Goal: Find specific page/section: Find specific page/section

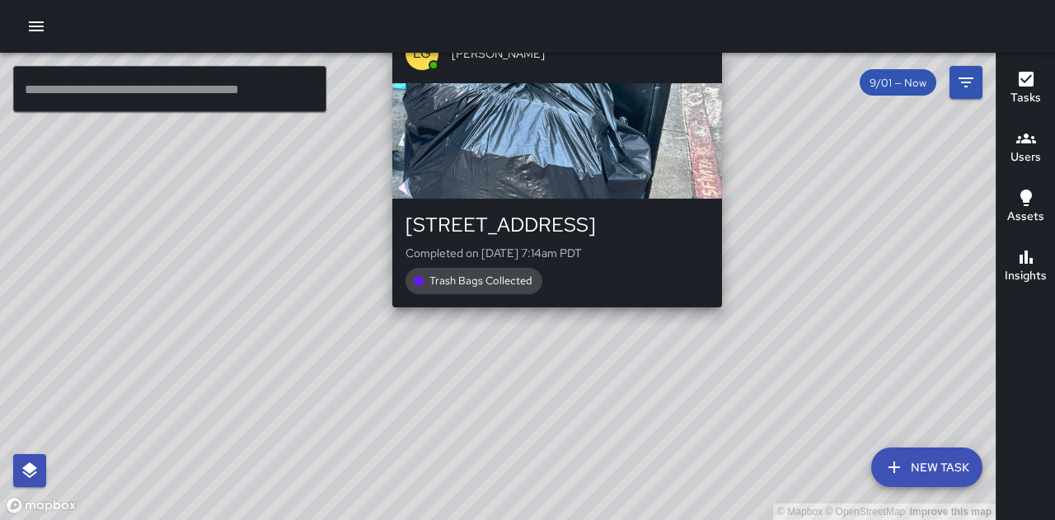
drag, startPoint x: 513, startPoint y: 295, endPoint x: 566, endPoint y: 323, distance: 59.7
click at [566, 323] on div "© Mapbox © OpenStreetMap Improve this map LG [PERSON_NAME] [STREET_ADDRESS][PER…" at bounding box center [498, 286] width 996 height 467
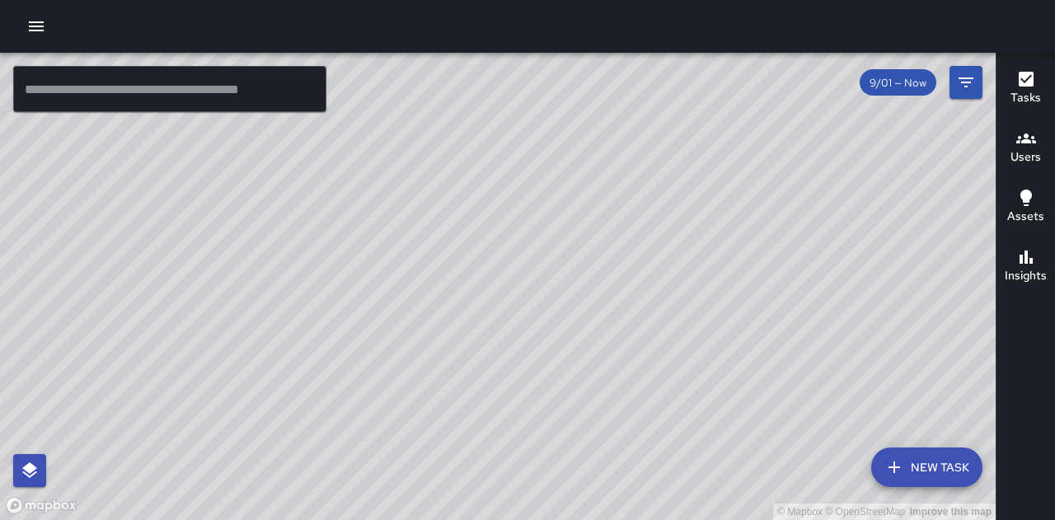
drag, startPoint x: 524, startPoint y: 352, endPoint x: 541, endPoint y: 380, distance: 32.5
click at [541, 380] on div "© Mapbox © OpenStreetMap Improve this map" at bounding box center [498, 286] width 996 height 467
drag, startPoint x: 632, startPoint y: 376, endPoint x: 637, endPoint y: 438, distance: 62.1
click at [637, 438] on div "© Mapbox © OpenStreetMap Improve this map" at bounding box center [498, 286] width 996 height 467
drag, startPoint x: 628, startPoint y: 357, endPoint x: 650, endPoint y: 281, distance: 79.0
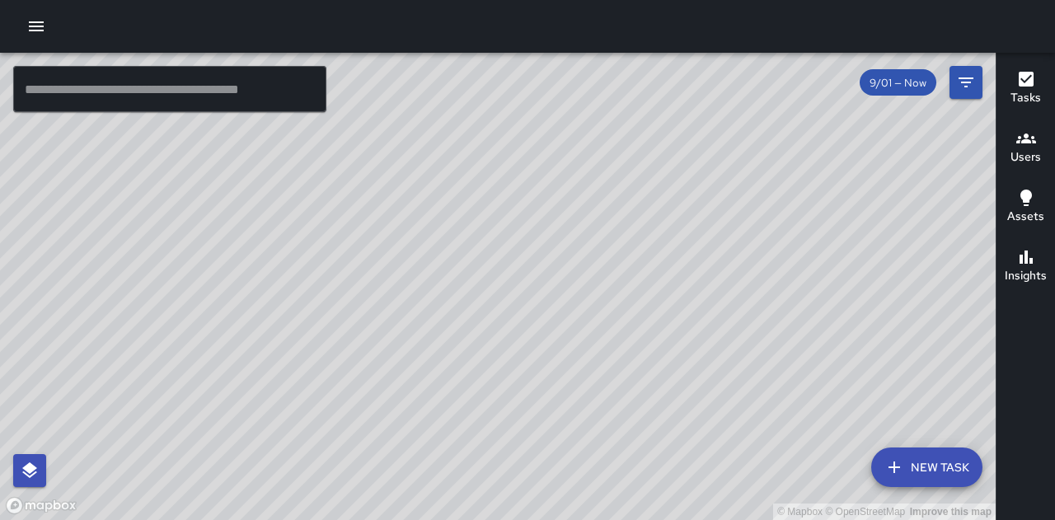
click at [650, 281] on div "© Mapbox © OpenStreetMap Improve this map" at bounding box center [498, 286] width 996 height 467
click at [889, 84] on span "9/01 — Now" at bounding box center [898, 83] width 77 height 14
click at [45, 31] on icon "button" at bounding box center [36, 26] width 20 height 20
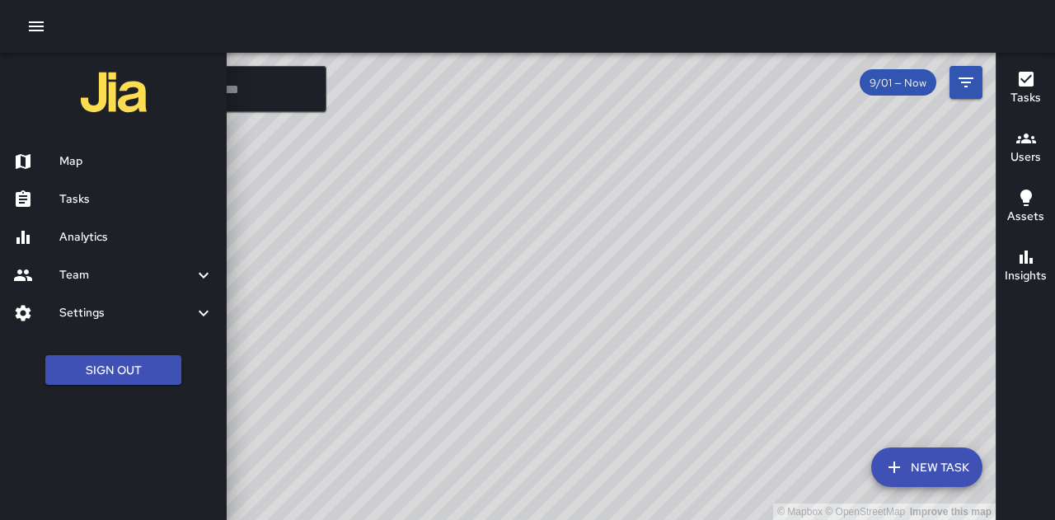
click at [106, 169] on h6 "Map" at bounding box center [136, 162] width 154 height 18
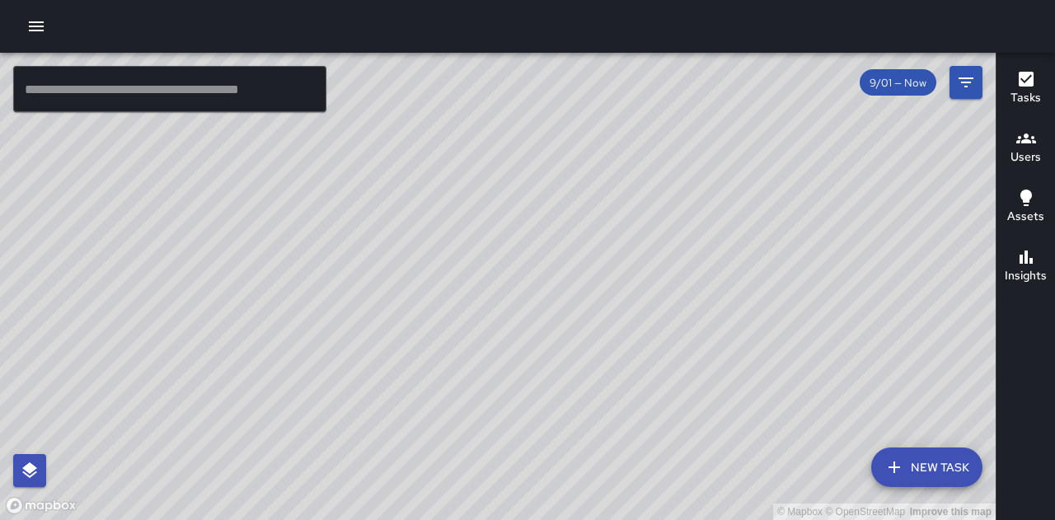
click at [31, 32] on icon "button" at bounding box center [36, 26] width 20 height 20
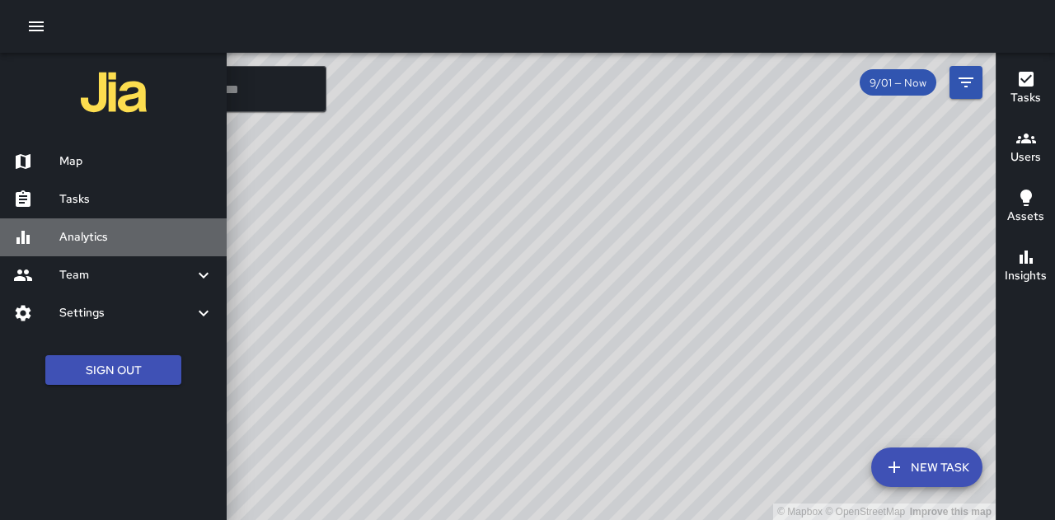
click at [108, 219] on link "Analytics" at bounding box center [113, 237] width 227 height 38
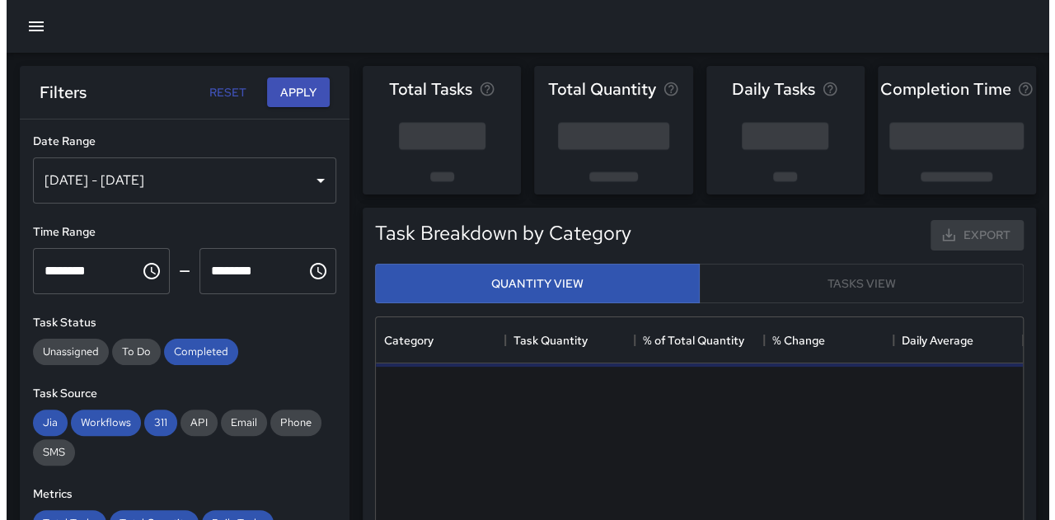
scroll to position [481, 635]
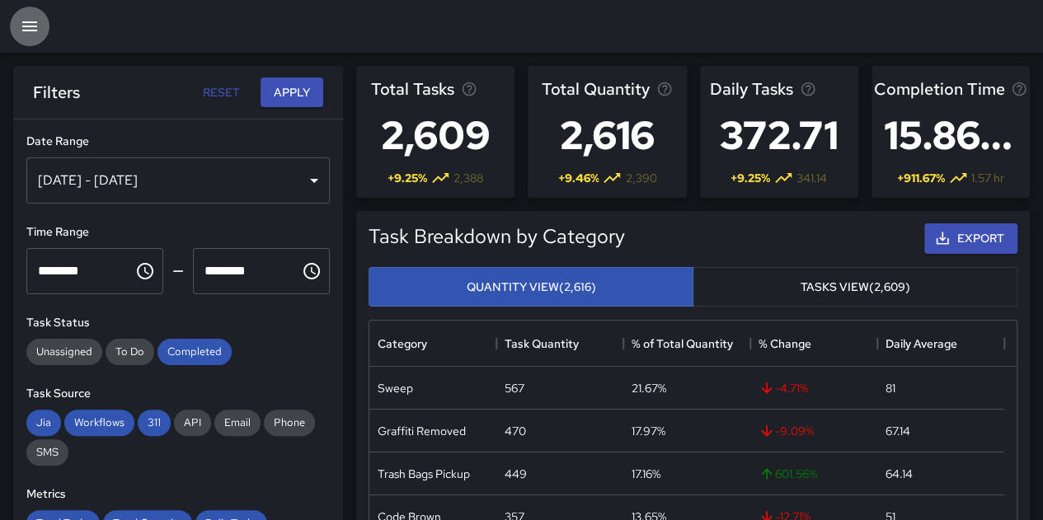
click at [21, 29] on icon "button" at bounding box center [30, 26] width 20 height 20
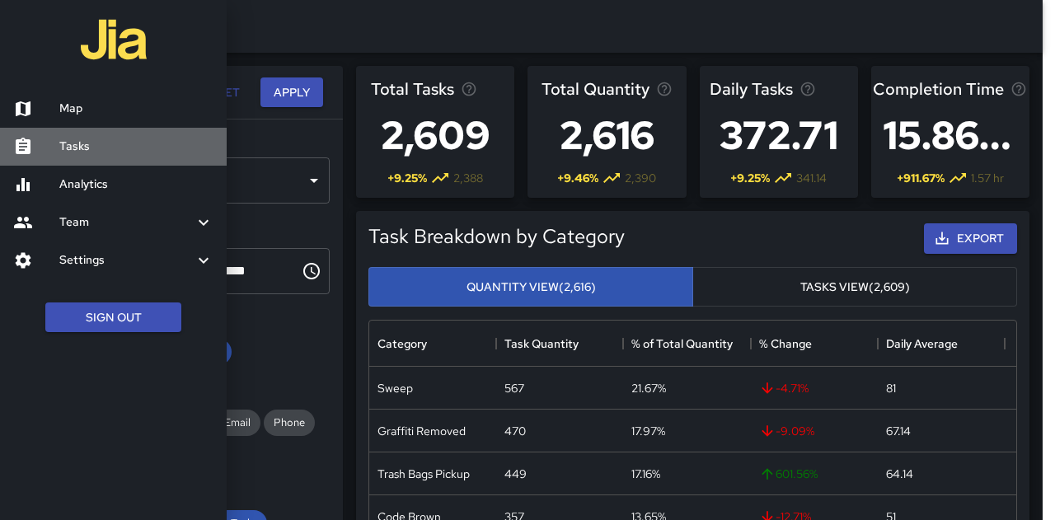
click at [91, 151] on h6 "Tasks" at bounding box center [136, 147] width 154 height 18
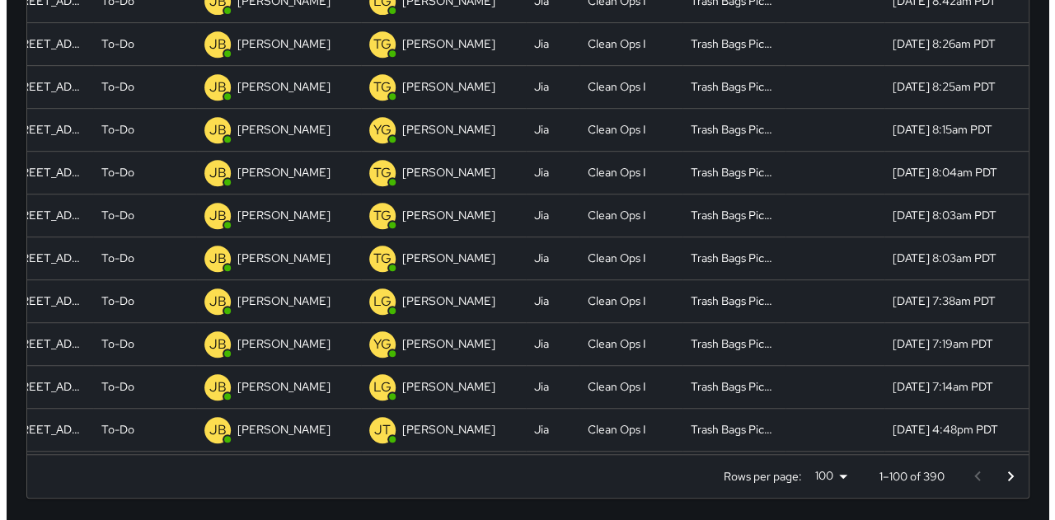
scroll to position [330, 144]
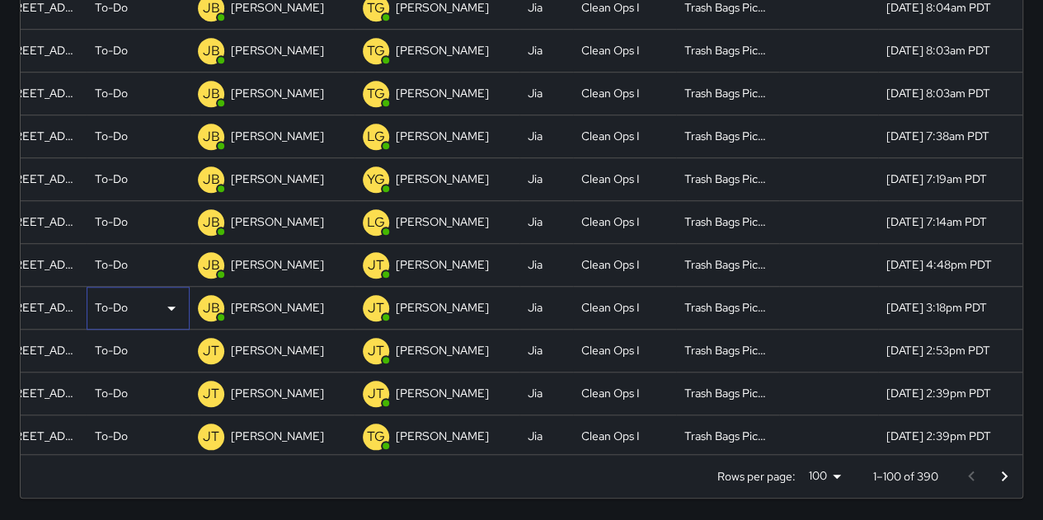
click at [106, 309] on p "To-Do" at bounding box center [111, 307] width 33 height 16
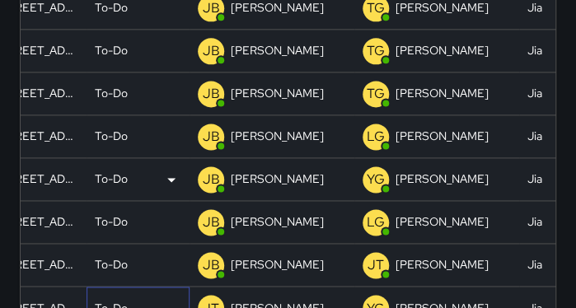
scroll to position [686, 523]
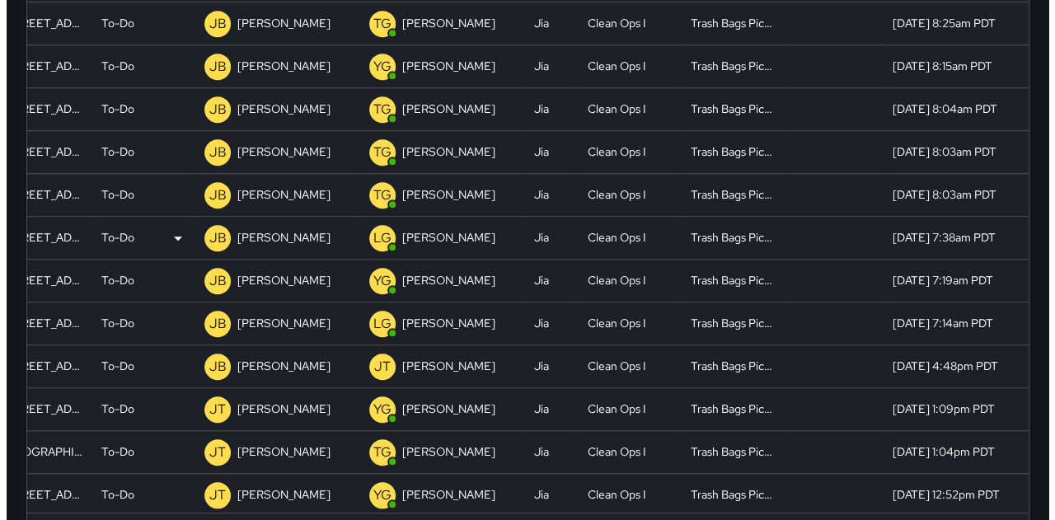
scroll to position [412, 144]
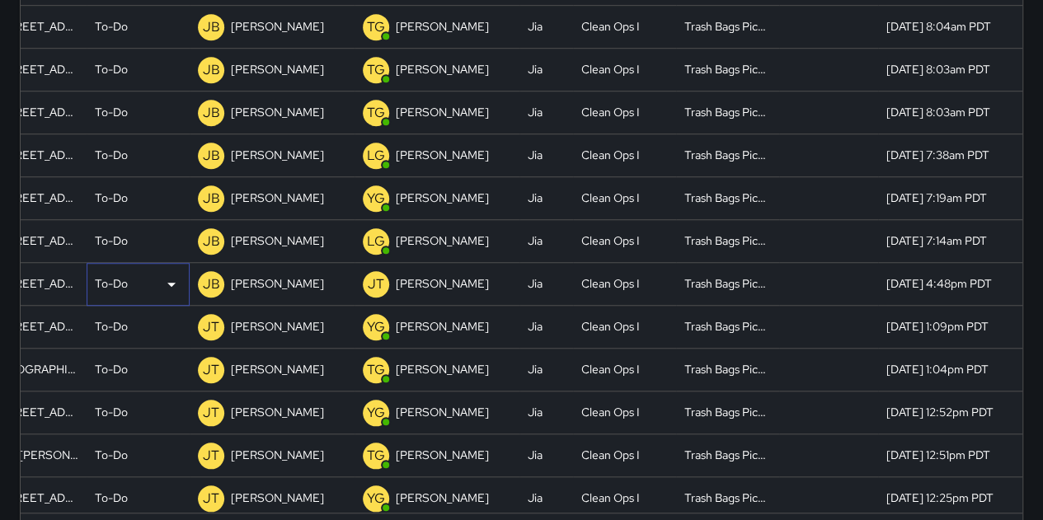
click at [110, 278] on p "To-Do" at bounding box center [111, 283] width 33 height 16
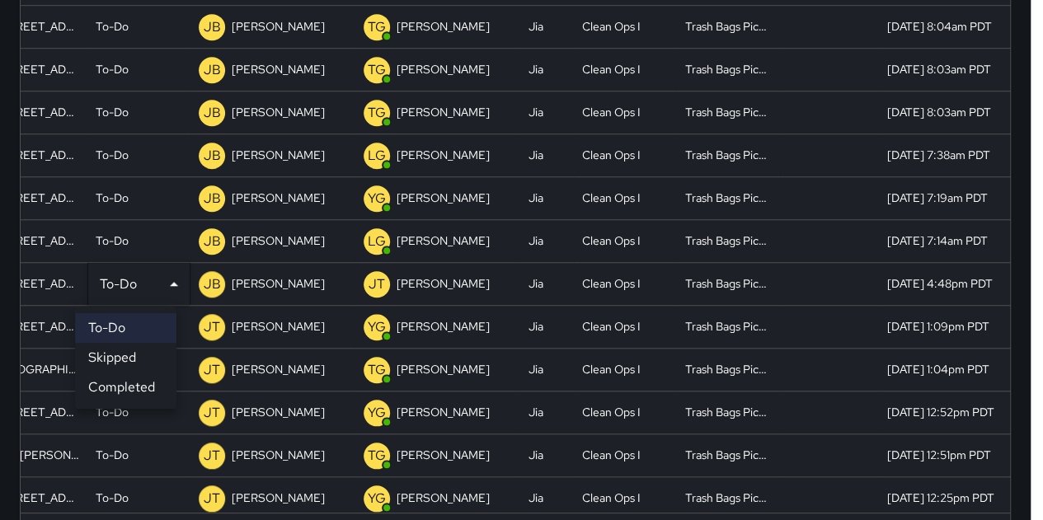
scroll to position [412, 143]
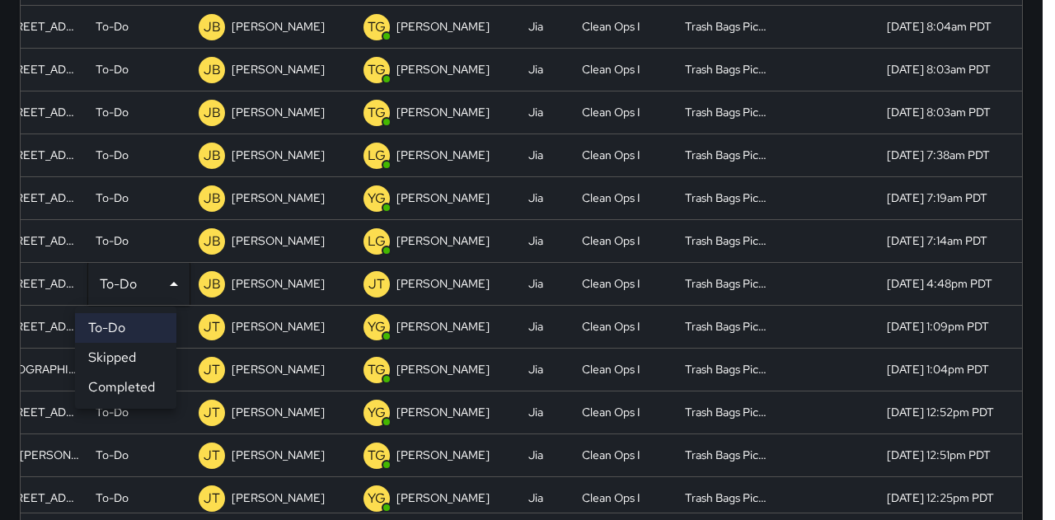
click at [110, 278] on div at bounding box center [527, 260] width 1055 height 520
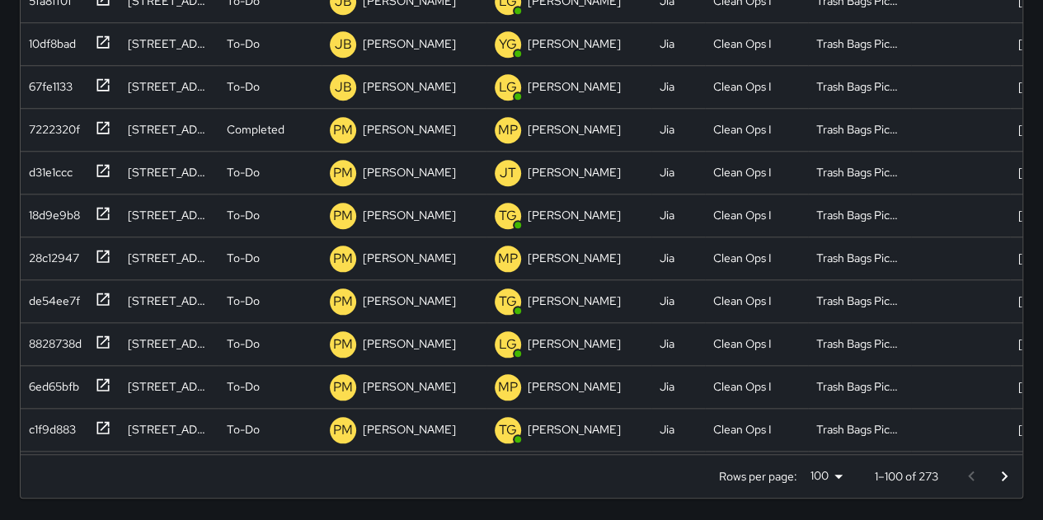
scroll to position [13, 13]
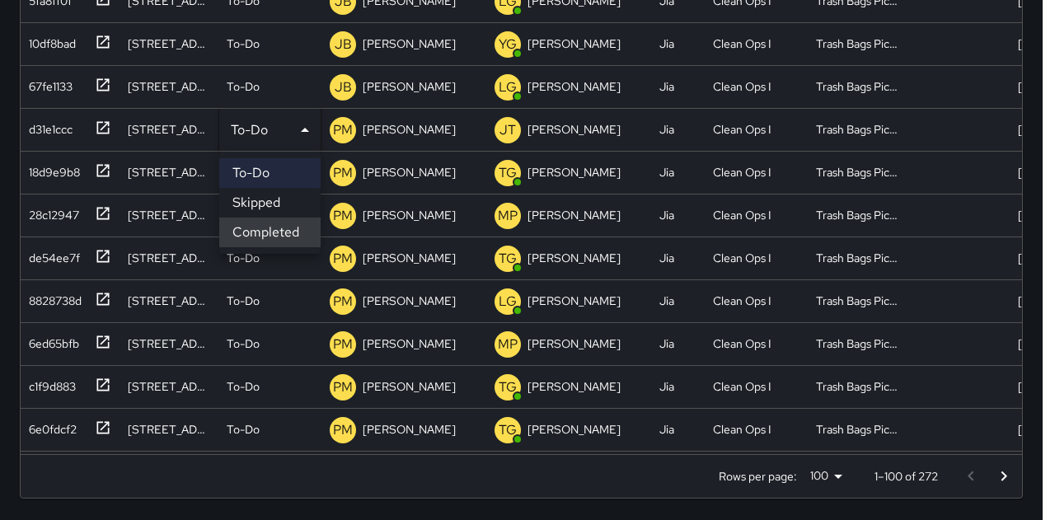
click at [575, 230] on div at bounding box center [527, 260] width 1055 height 520
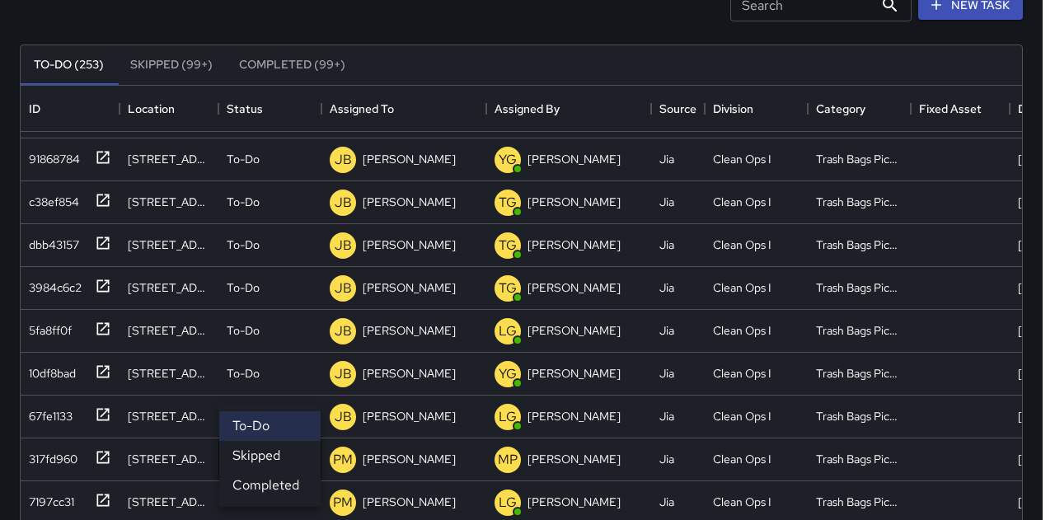
click at [162, 49] on div at bounding box center [527, 260] width 1055 height 520
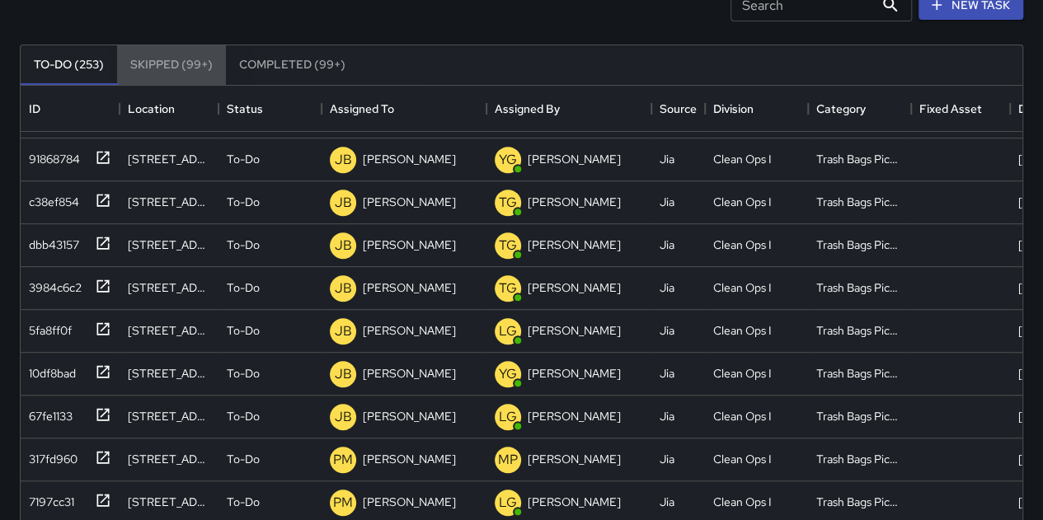
click at [183, 73] on button "Skipped (99+)" at bounding box center [171, 65] width 109 height 40
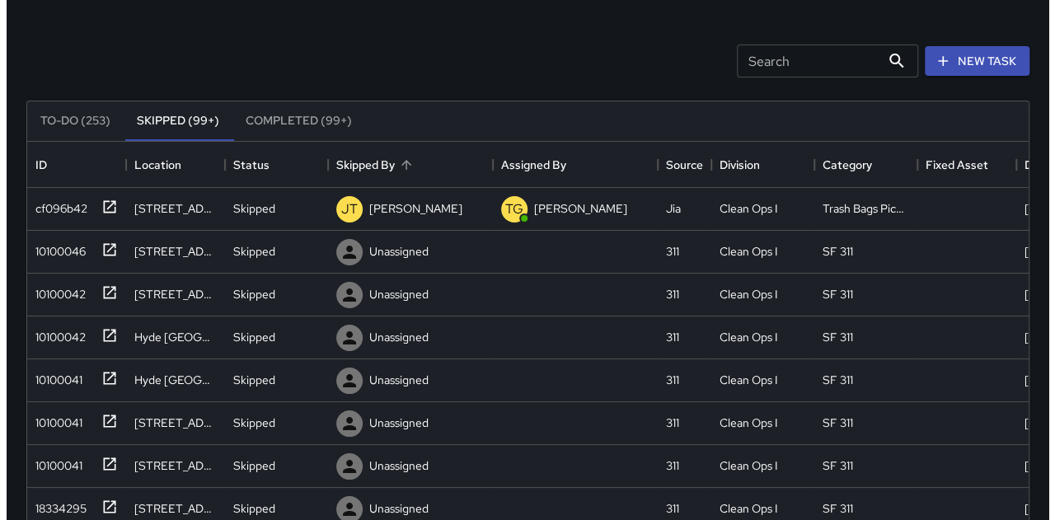
scroll to position [40, 0]
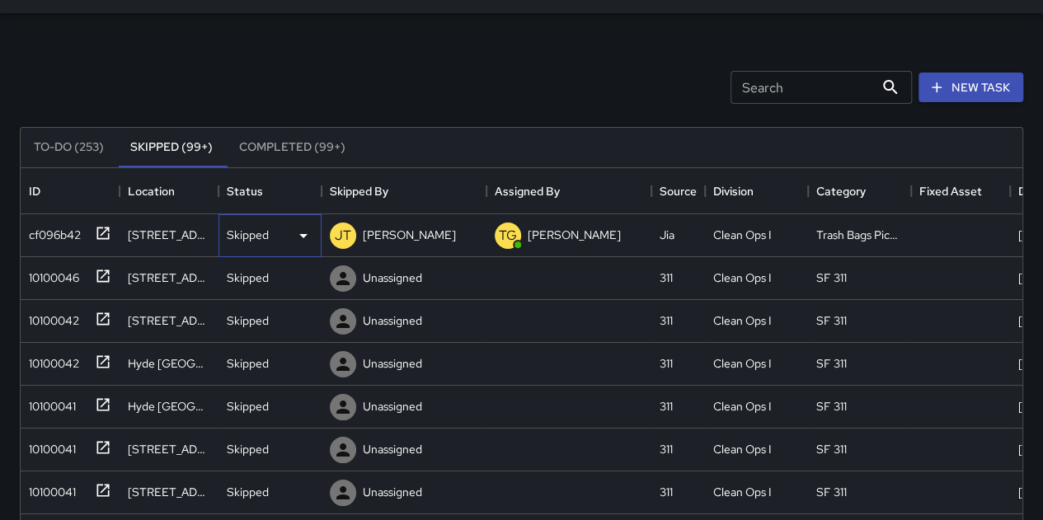
click at [246, 228] on p "Skipped" at bounding box center [248, 235] width 42 height 16
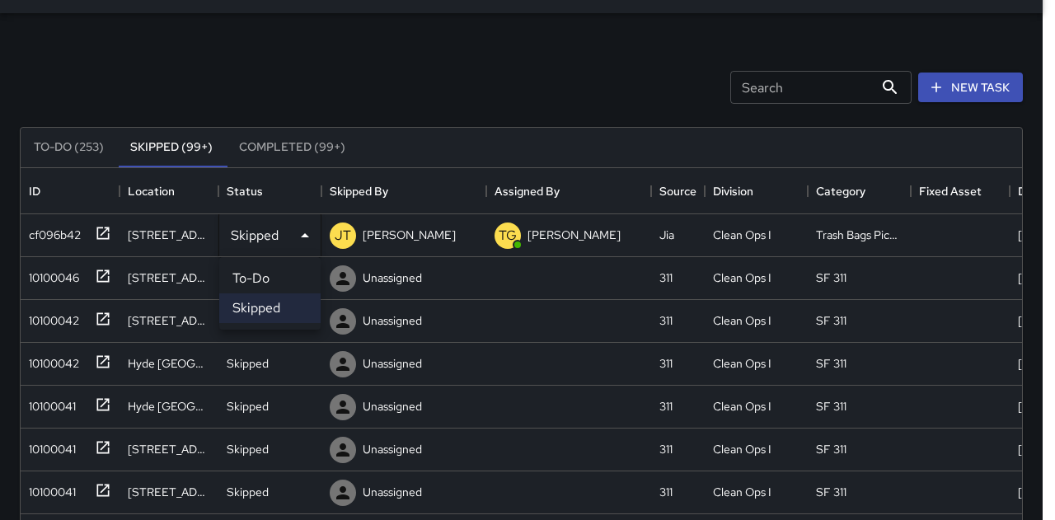
drag, startPoint x: 274, startPoint y: 279, endPoint x: 272, endPoint y: 267, distance: 12.5
click at [274, 279] on li "To-Do" at bounding box center [269, 279] width 101 height 30
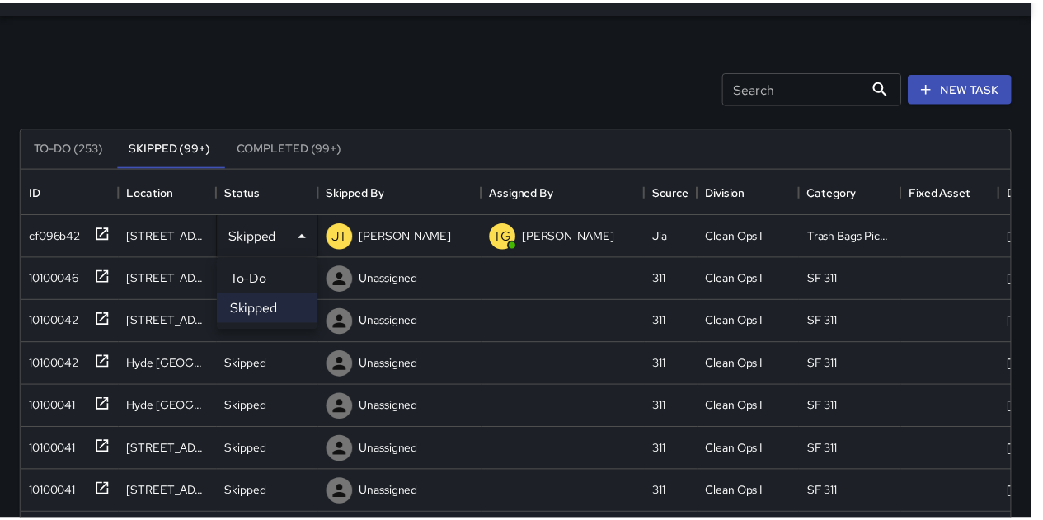
scroll to position [13, 13]
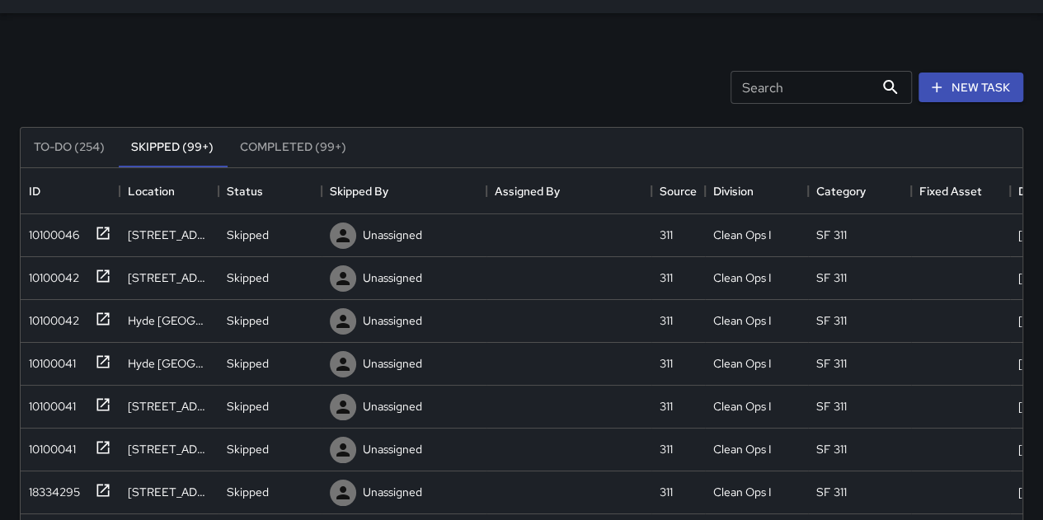
click at [67, 137] on button "To-Do (254)" at bounding box center [69, 148] width 97 height 40
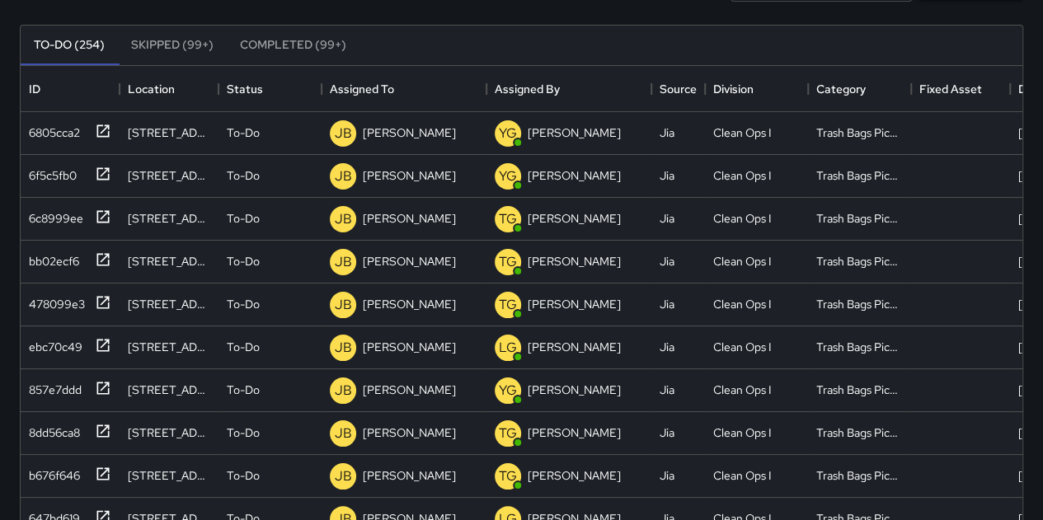
scroll to position [123, 0]
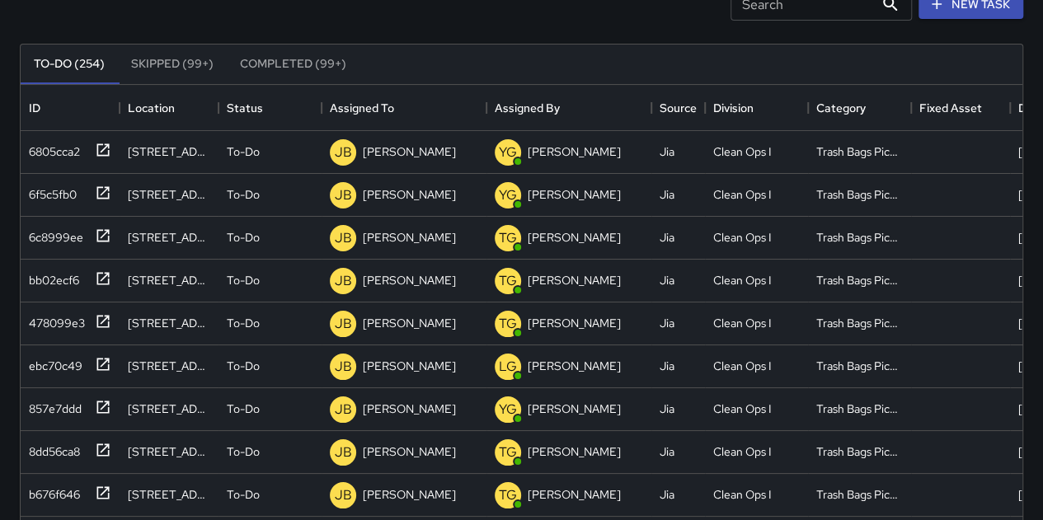
click at [21, 45] on button "To-Do (254)" at bounding box center [69, 65] width 97 height 40
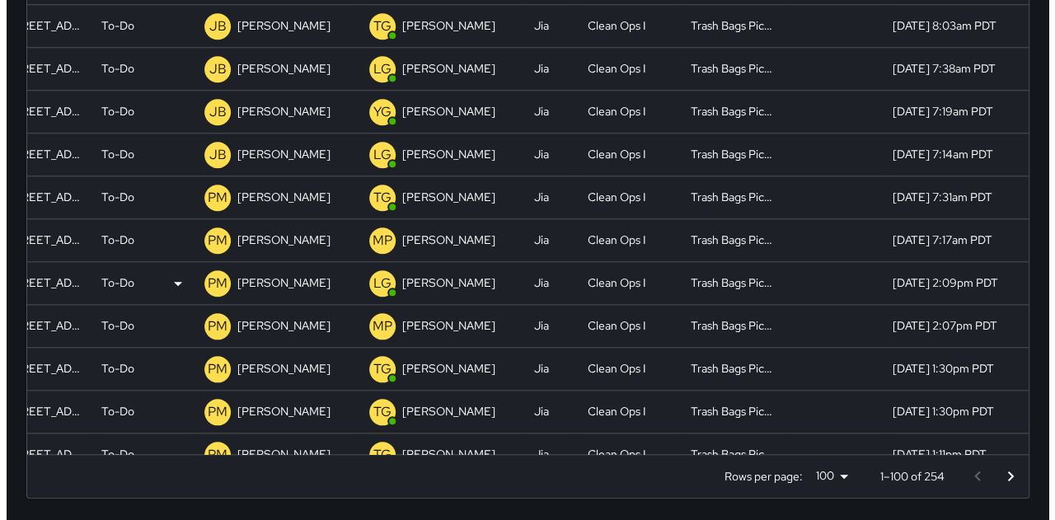
scroll to position [412, 144]
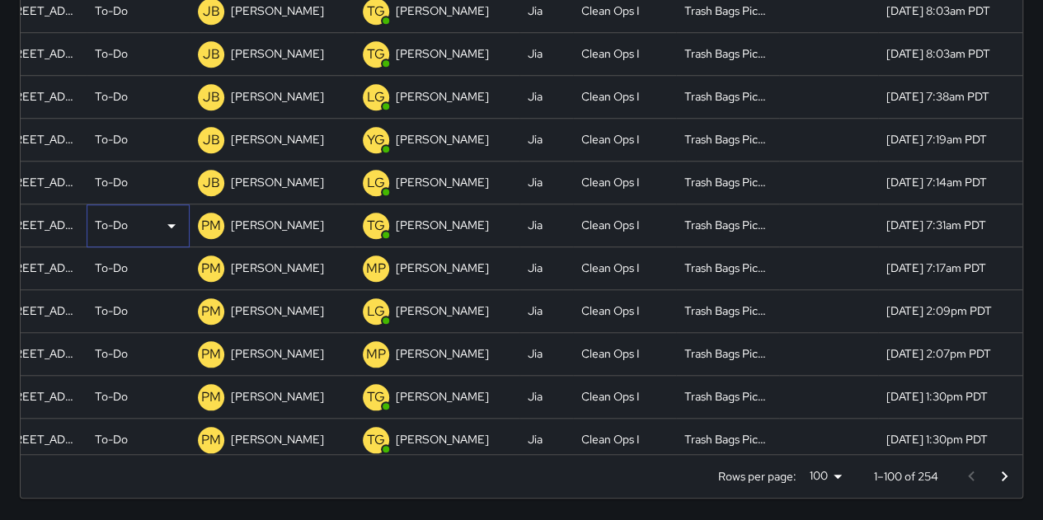
click at [120, 224] on div "To-Do" at bounding box center [138, 226] width 87 height 20
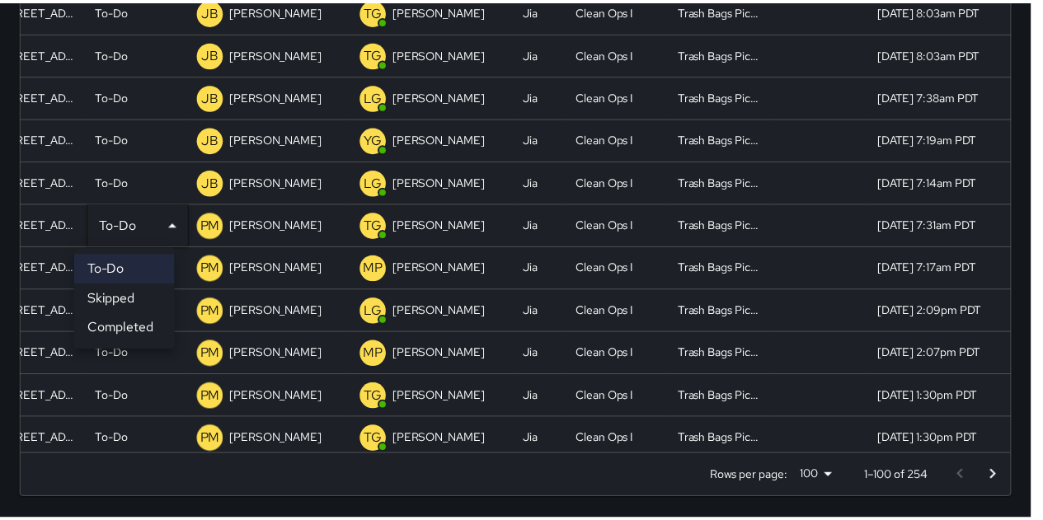
scroll to position [412, 143]
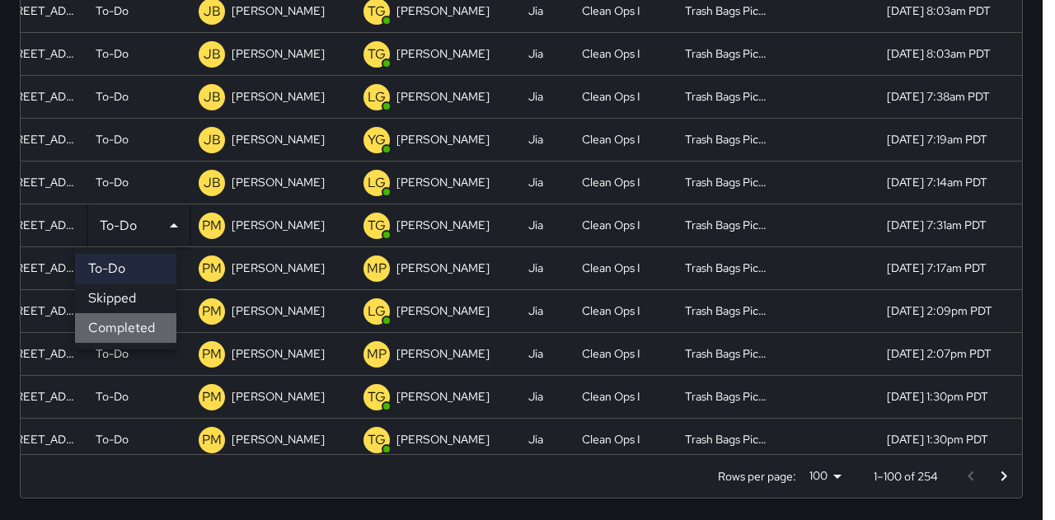
click at [120, 308] on li "Completed" at bounding box center [125, 328] width 101 height 30
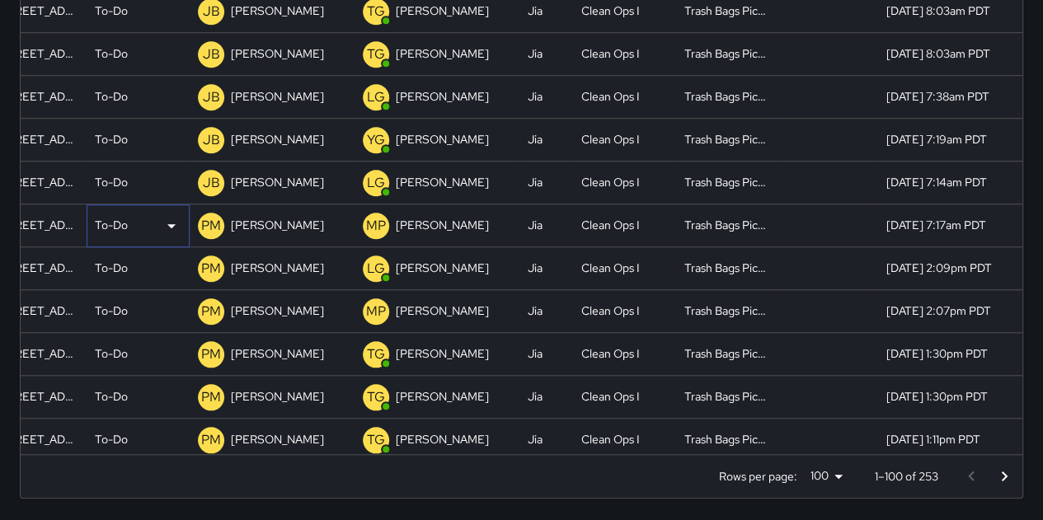
click at [119, 224] on div "To-Do" at bounding box center [138, 226] width 87 height 20
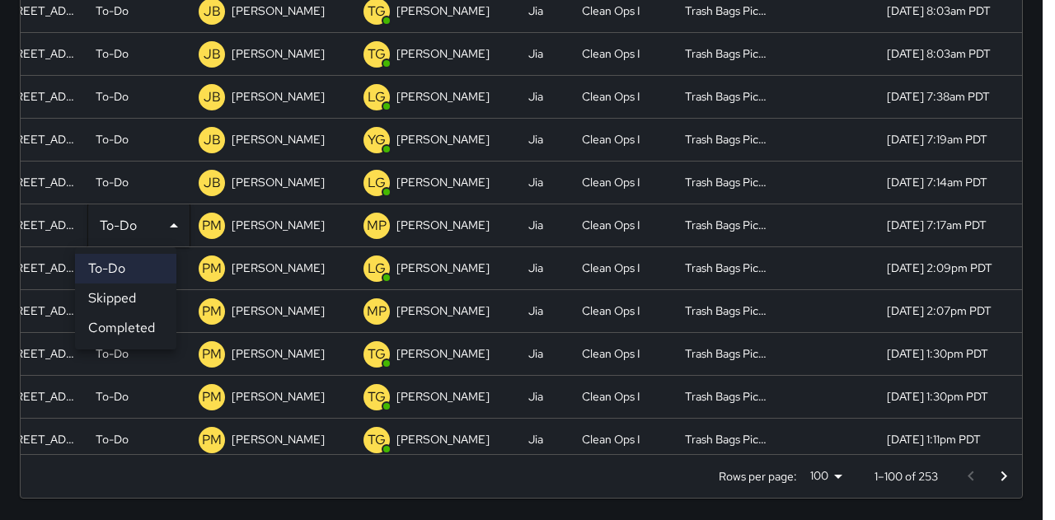
drag, startPoint x: 148, startPoint y: 329, endPoint x: 110, endPoint y: 250, distance: 87.8
click at [144, 308] on li "Completed" at bounding box center [125, 328] width 101 height 30
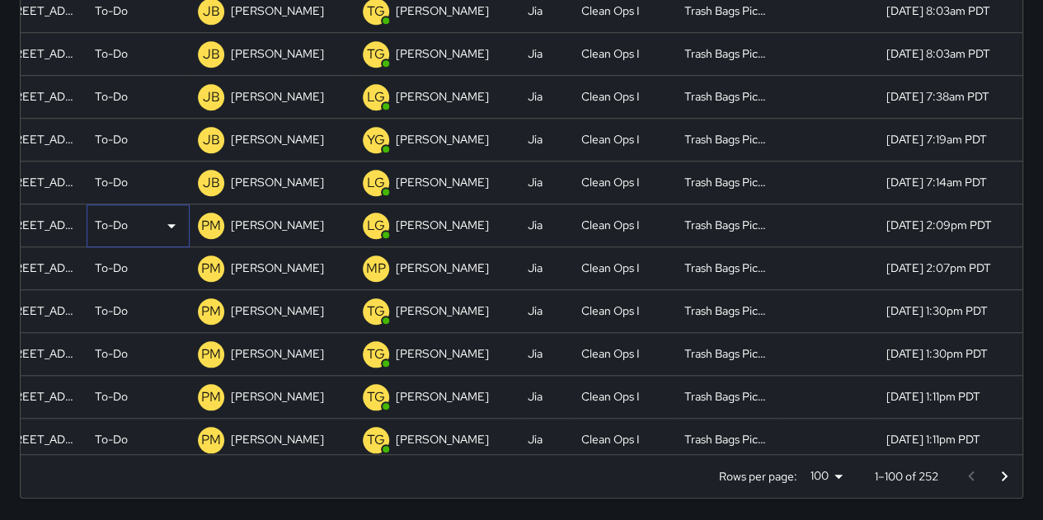
click at [111, 228] on p "To-Do" at bounding box center [111, 225] width 33 height 16
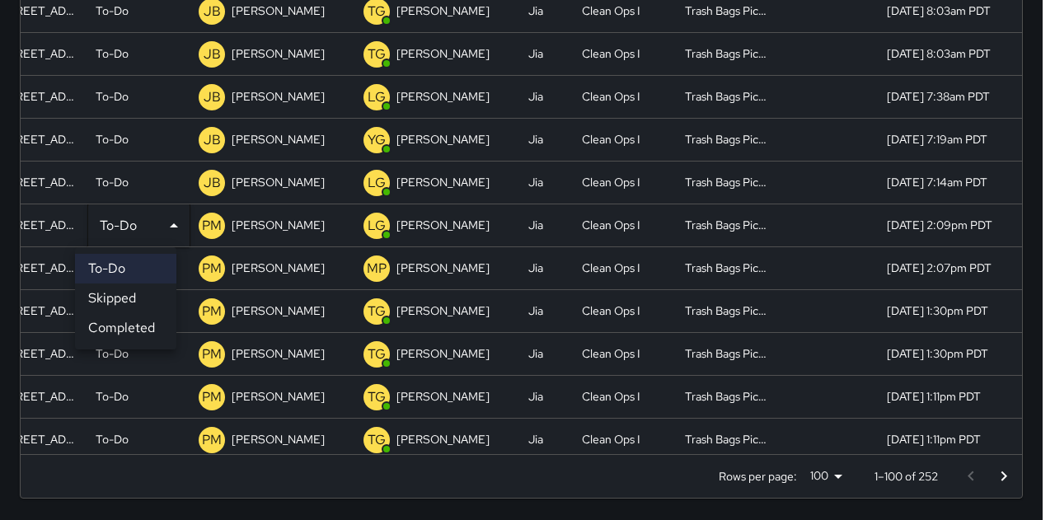
drag, startPoint x: 128, startPoint y: 334, endPoint x: 112, endPoint y: 263, distance: 72.6
click at [128, 308] on li "Completed" at bounding box center [125, 328] width 101 height 30
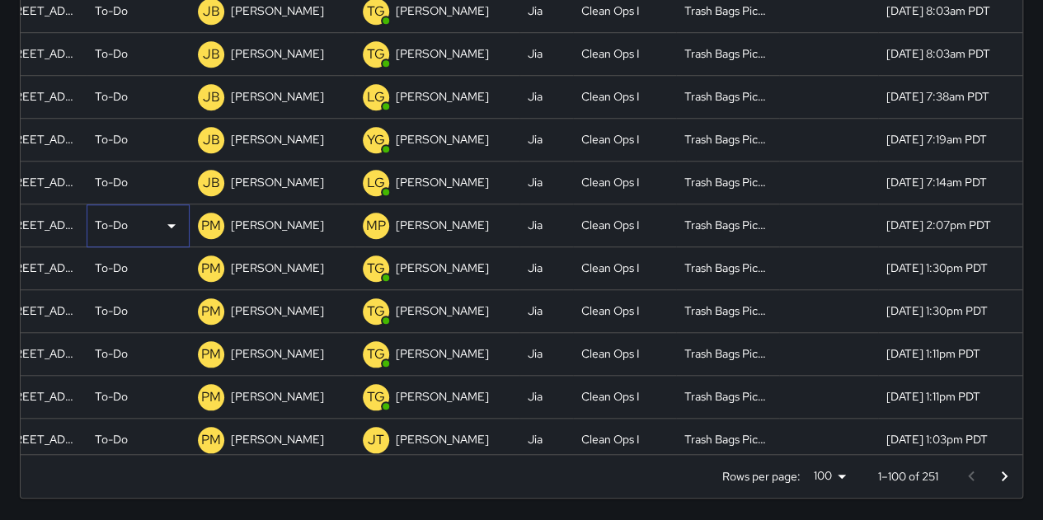
click at [107, 227] on p "To-Do" at bounding box center [111, 225] width 33 height 16
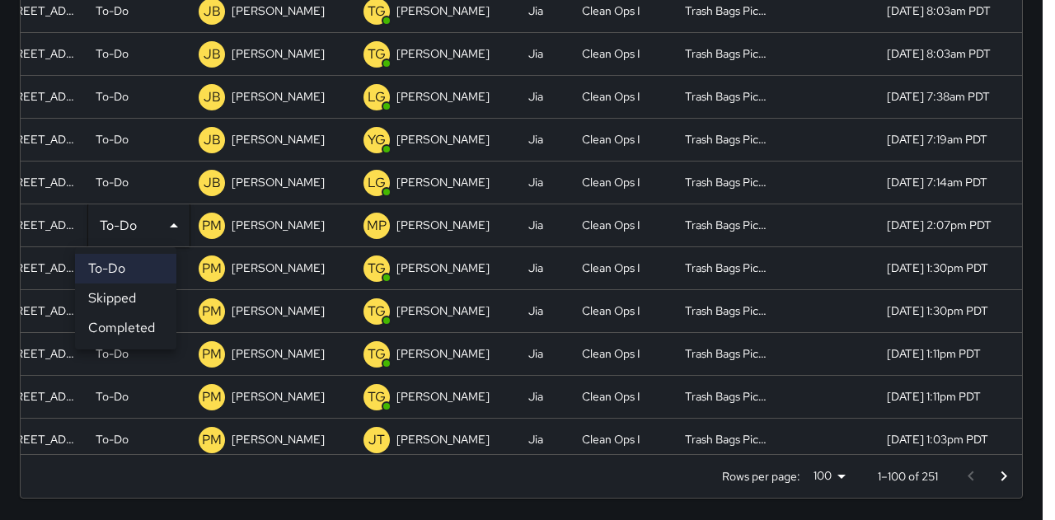
click at [137, 308] on li "Completed" at bounding box center [125, 328] width 101 height 30
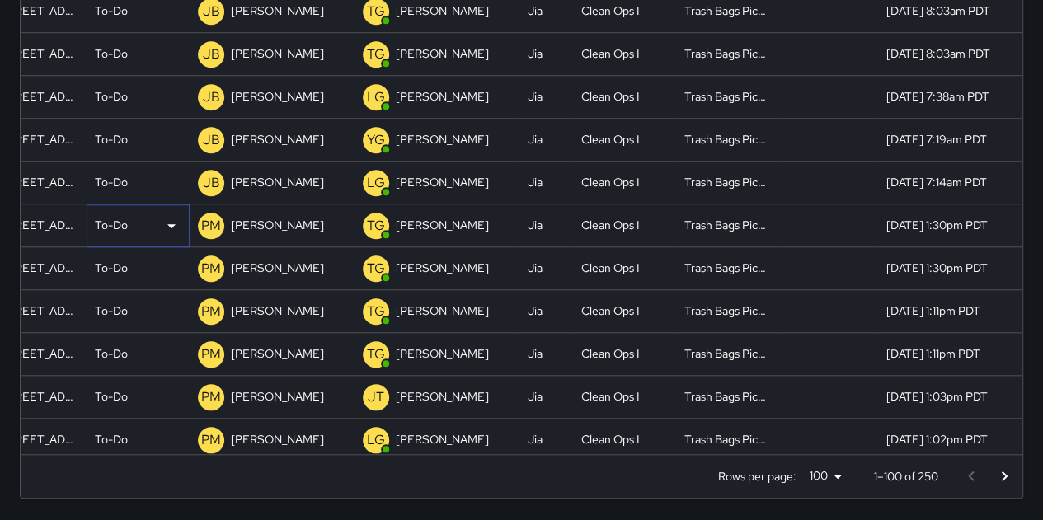
click at [129, 231] on div "To-Do" at bounding box center [138, 226] width 87 height 20
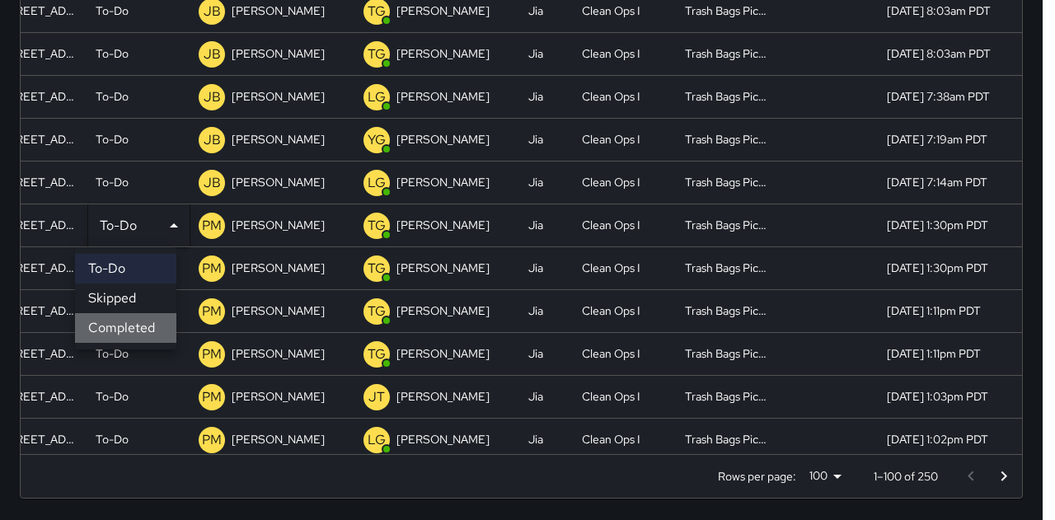
click at [137, 308] on li "Completed" at bounding box center [125, 328] width 101 height 30
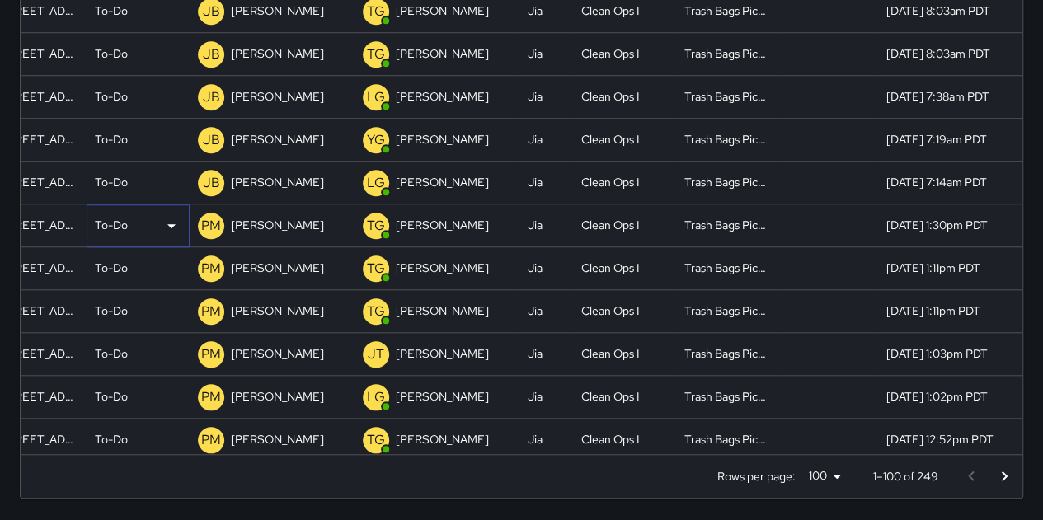
click at [118, 233] on div "To-Do" at bounding box center [138, 226] width 87 height 20
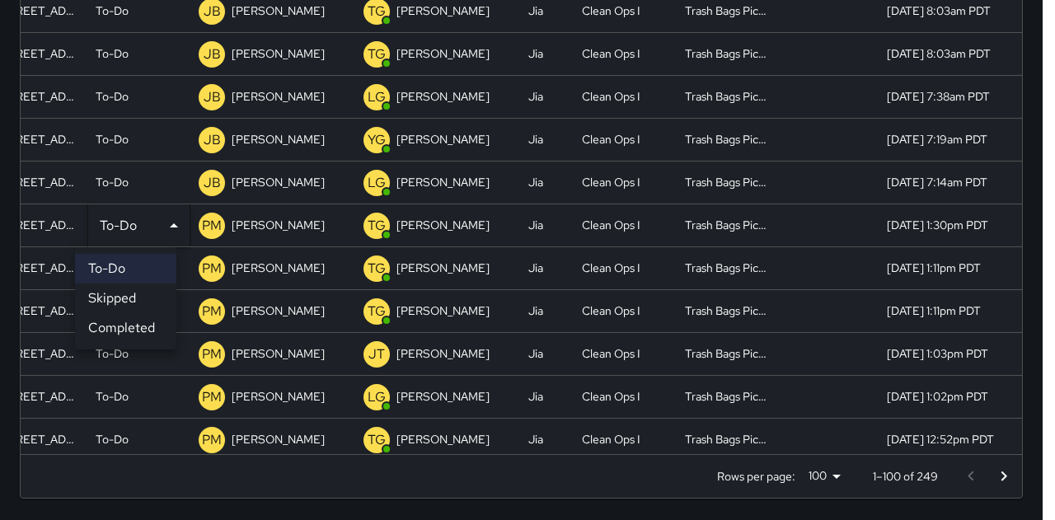
click at [140, 308] on li "Completed" at bounding box center [125, 328] width 101 height 30
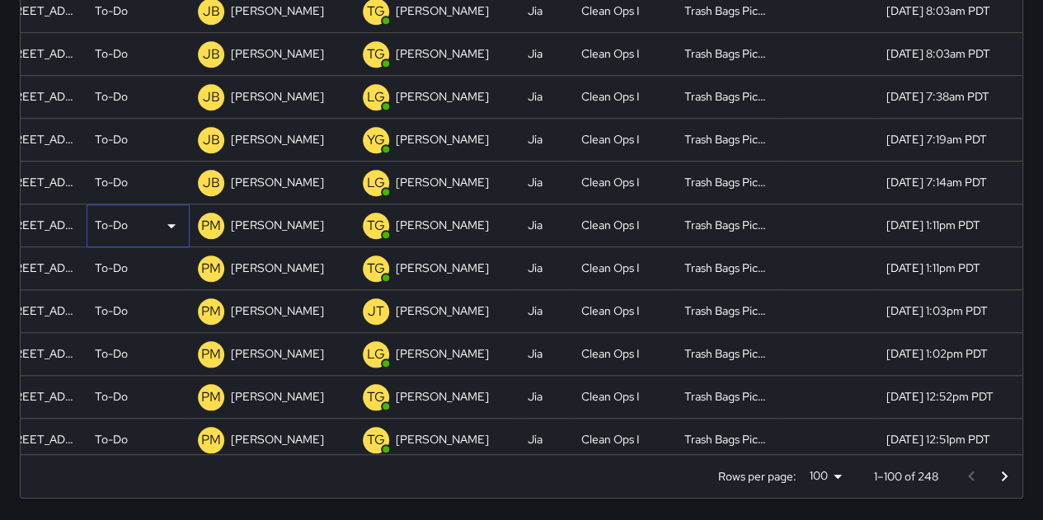
click at [117, 222] on div "To-Do" at bounding box center [138, 226] width 87 height 20
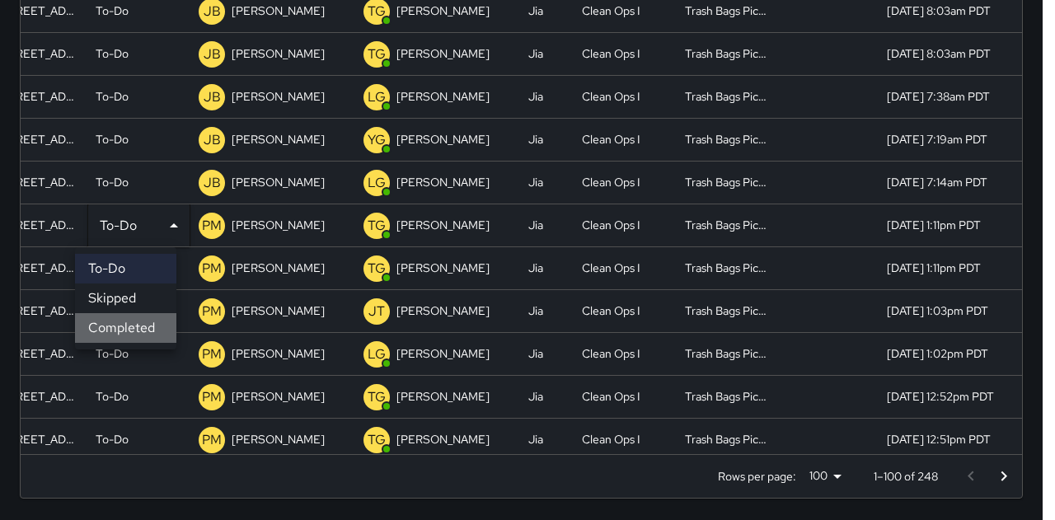
click at [129, 308] on li "Completed" at bounding box center [125, 328] width 101 height 30
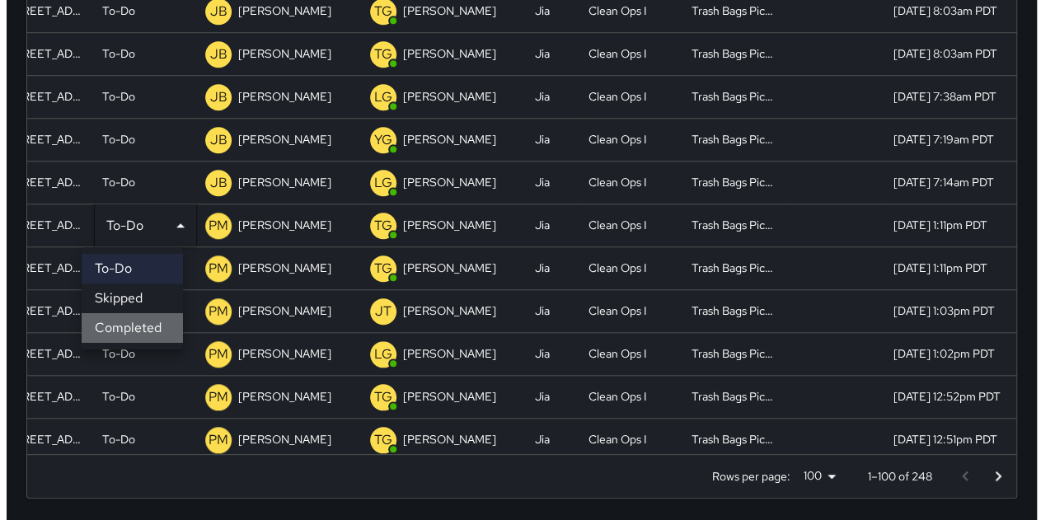
scroll to position [13, 13]
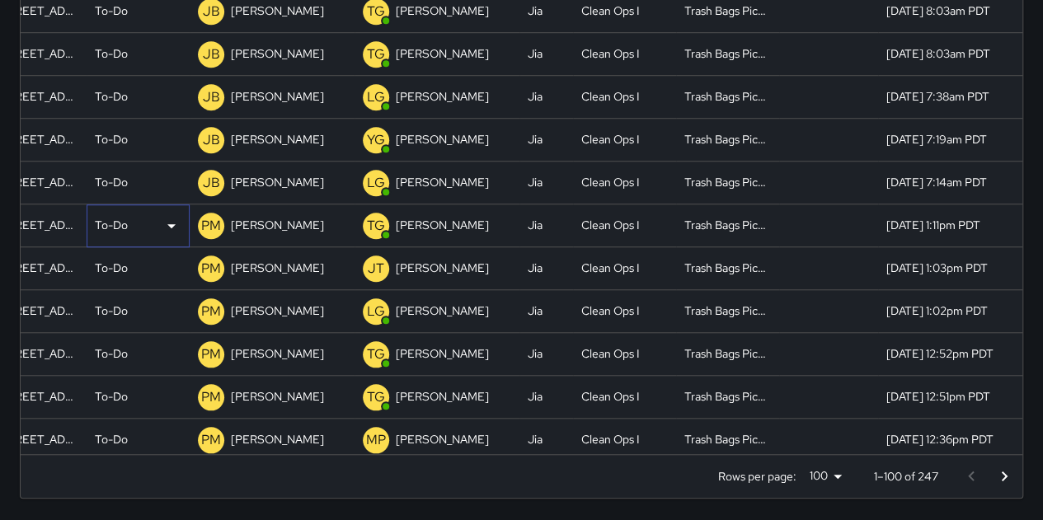
click at [95, 233] on div "To-Do" at bounding box center [138, 226] width 87 height 20
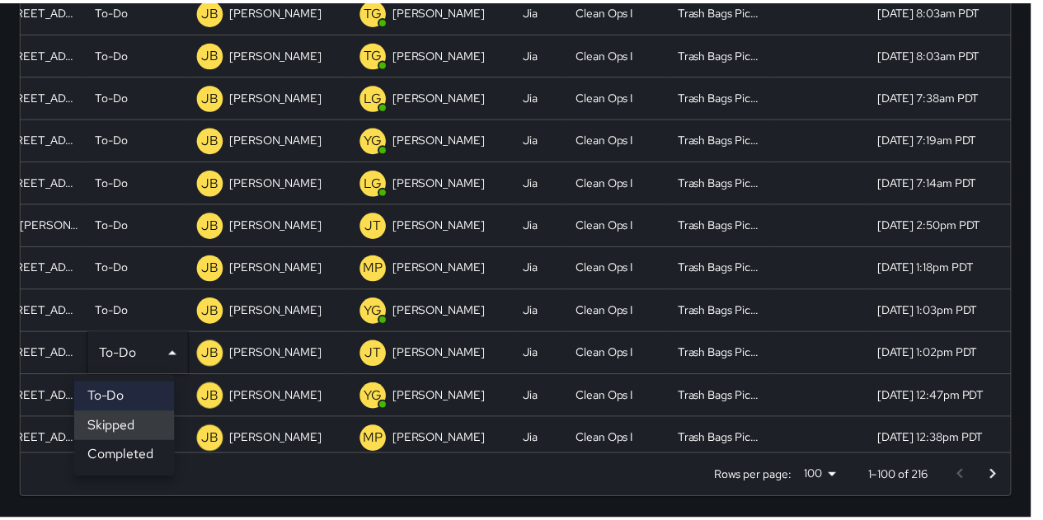
scroll to position [369, 143]
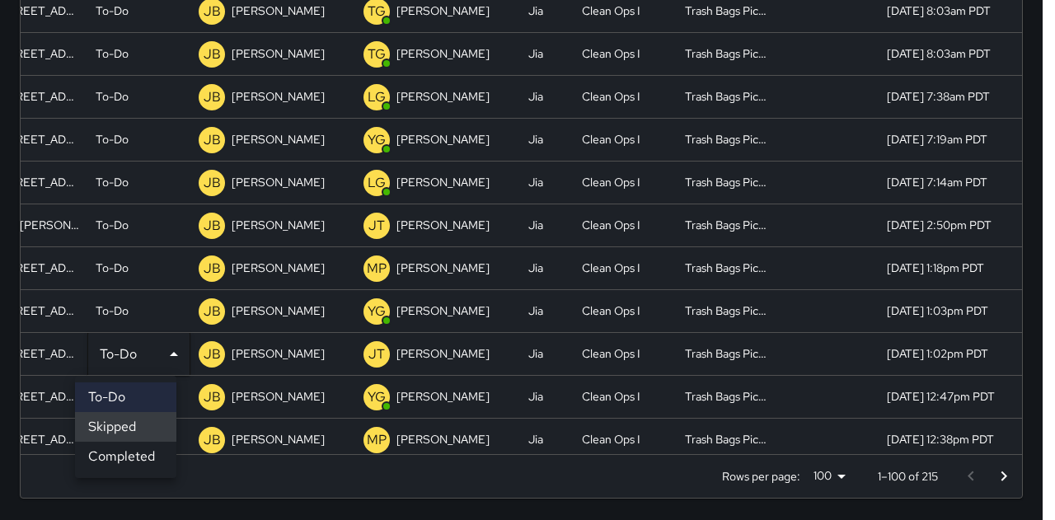
click at [575, 118] on div at bounding box center [527, 260] width 1055 height 520
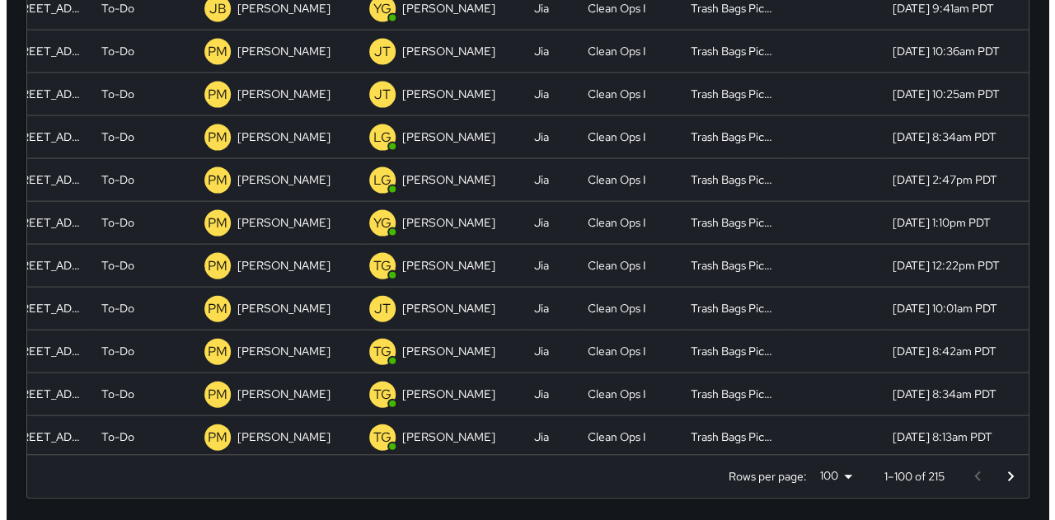
scroll to position [1453, 143]
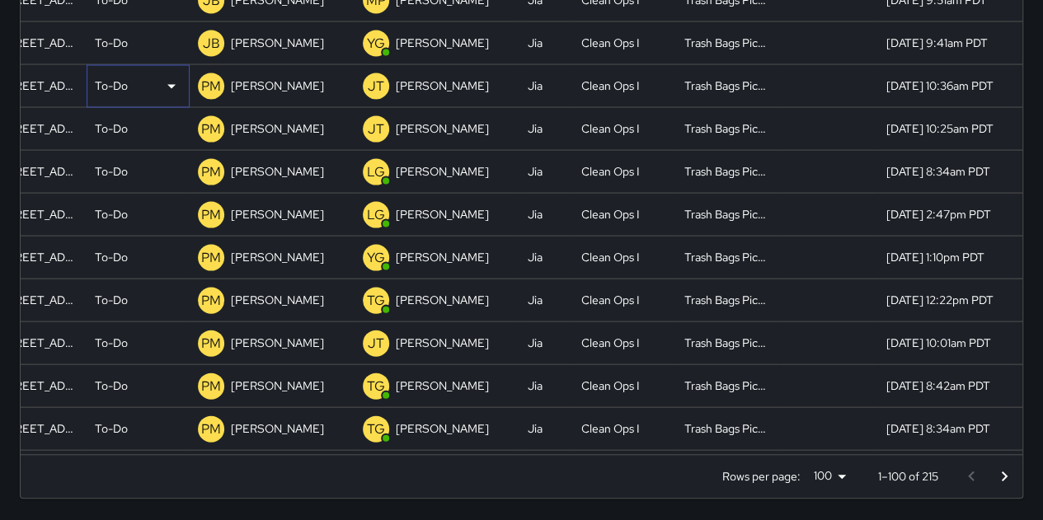
click at [114, 90] on p "To-Do" at bounding box center [111, 85] width 33 height 16
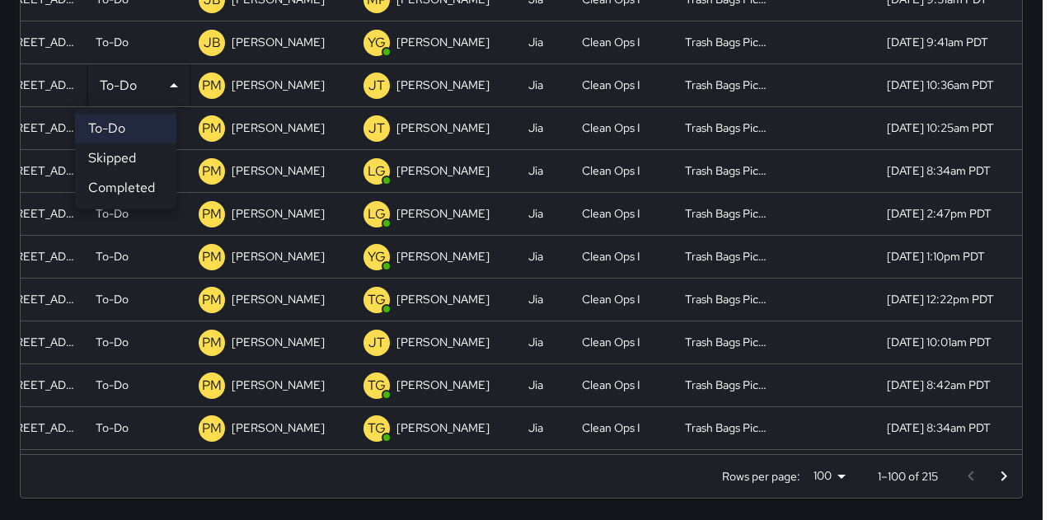
click at [114, 90] on div at bounding box center [527, 260] width 1055 height 520
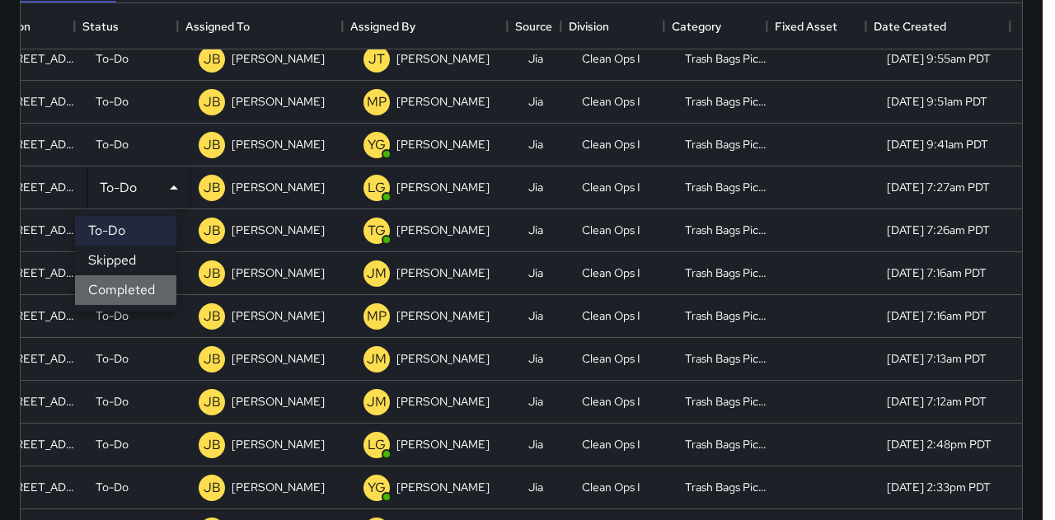
click at [130, 295] on li "Completed" at bounding box center [125, 290] width 101 height 30
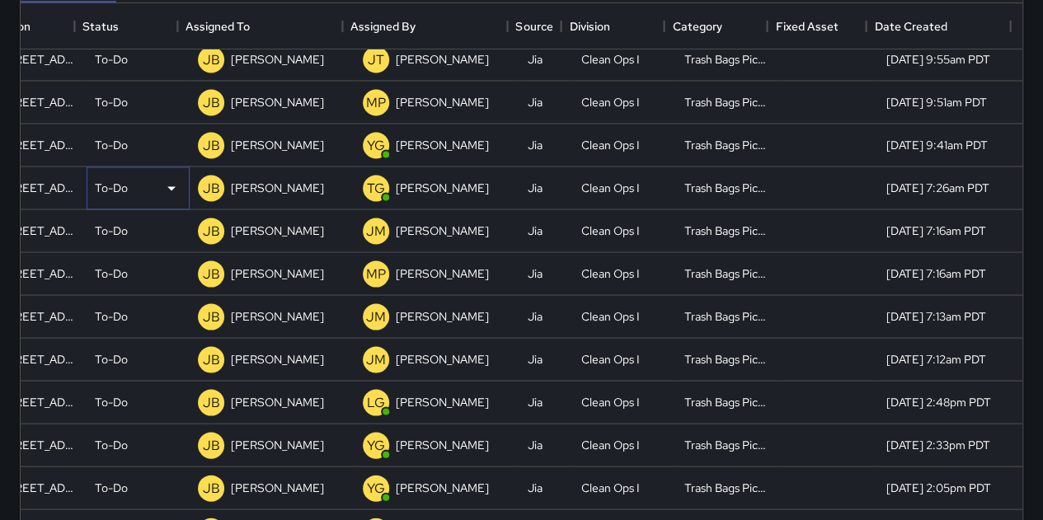
click at [101, 185] on p "To-Do" at bounding box center [111, 187] width 33 height 16
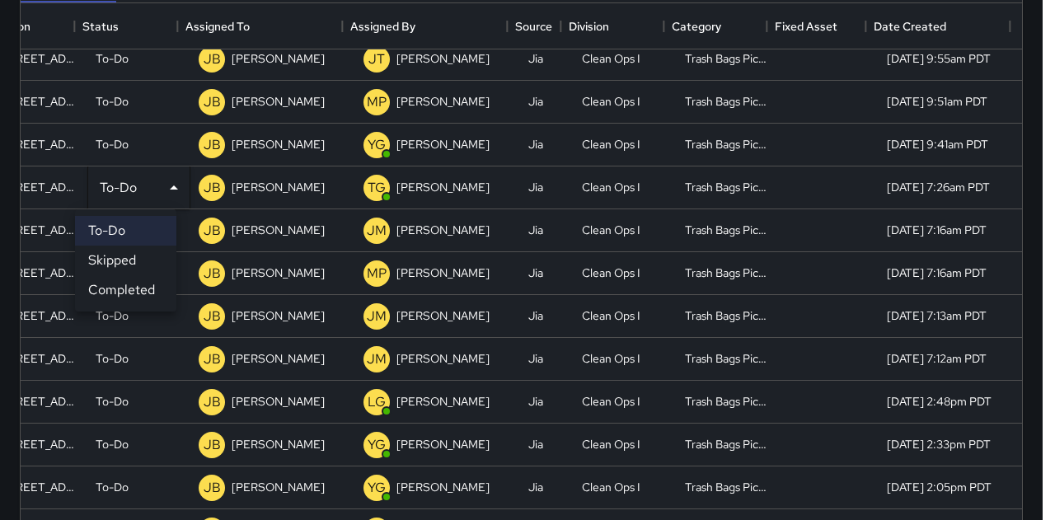
click at [115, 295] on li "Completed" at bounding box center [125, 290] width 101 height 30
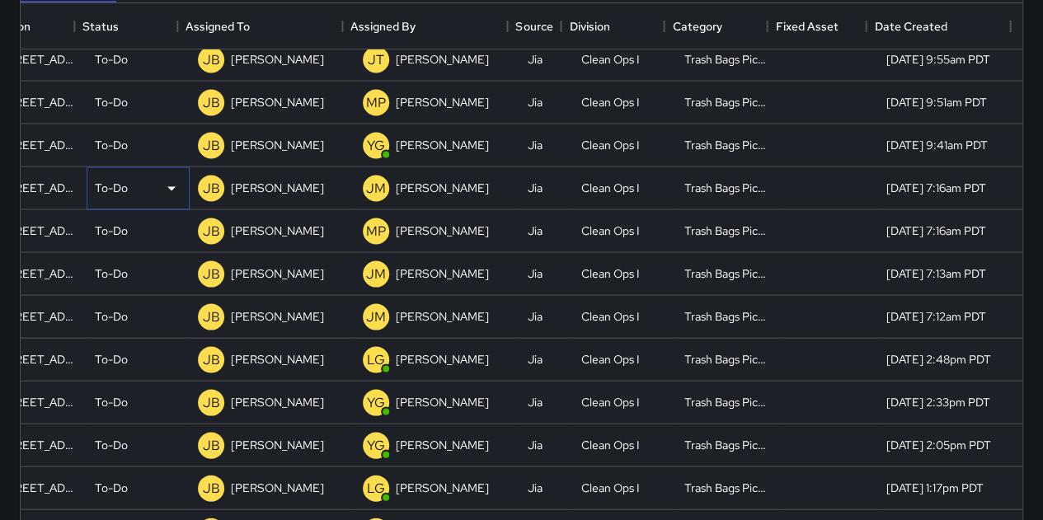
click at [102, 191] on p "To-Do" at bounding box center [111, 187] width 33 height 16
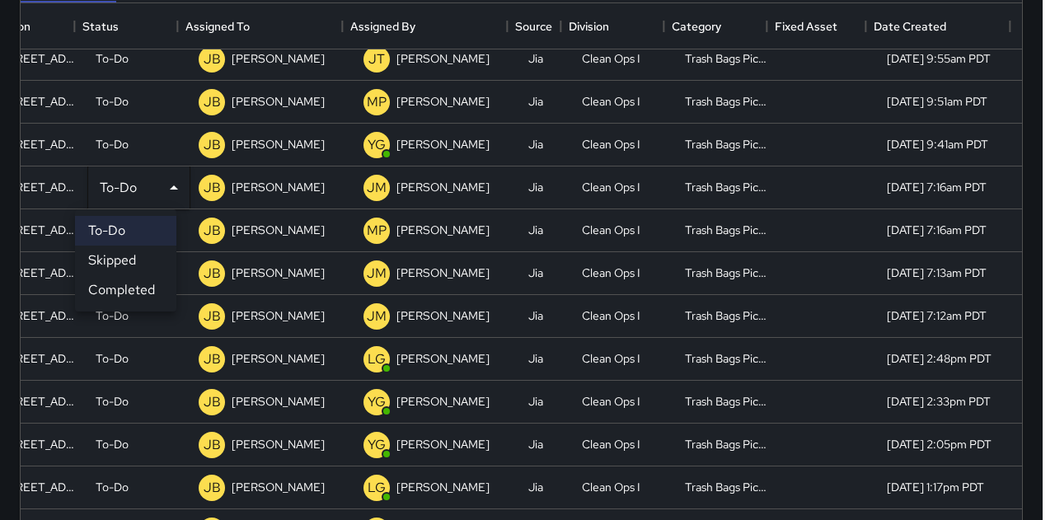
click at [135, 294] on li "Completed" at bounding box center [125, 290] width 101 height 30
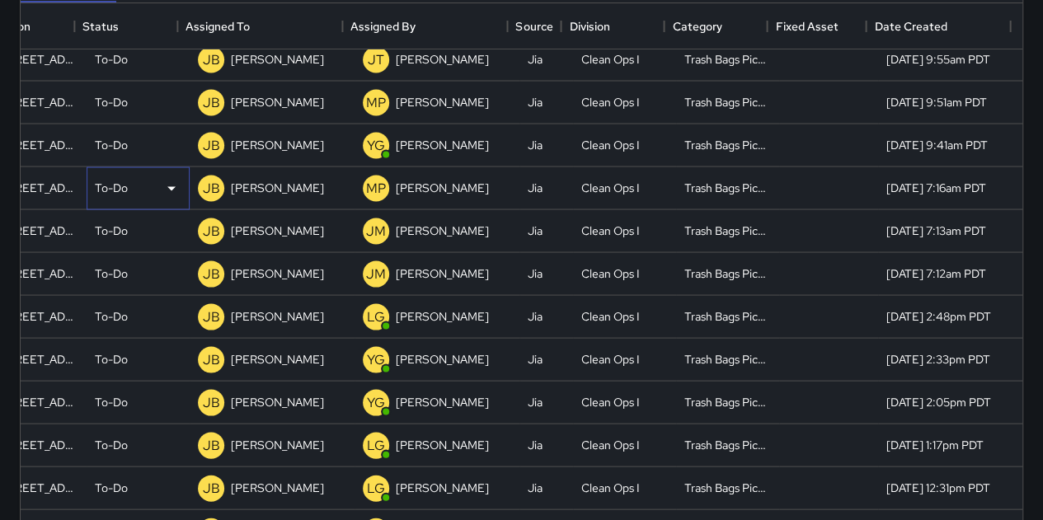
click at [118, 181] on div "To-Do" at bounding box center [138, 188] width 87 height 20
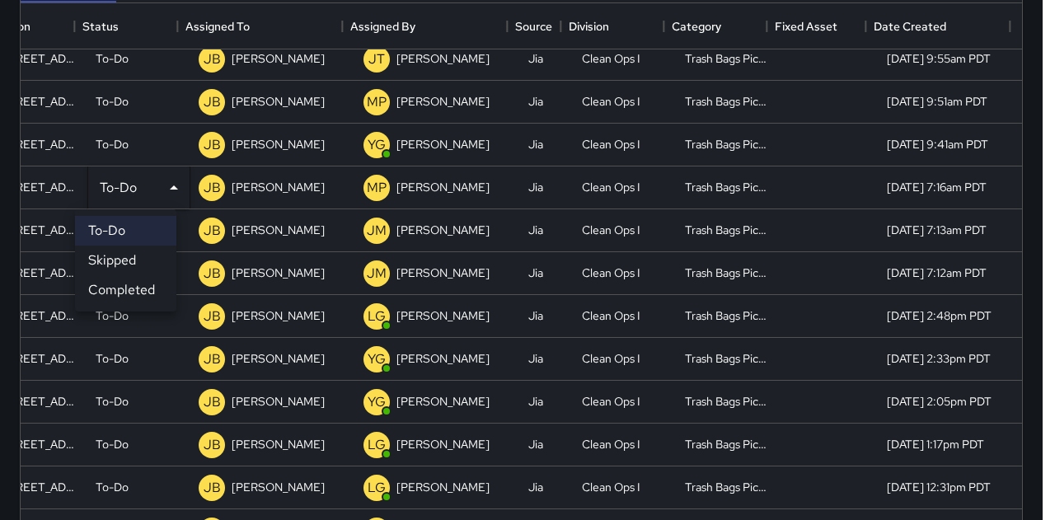
drag, startPoint x: 126, startPoint y: 287, endPoint x: 125, endPoint y: 275, distance: 11.6
click at [126, 286] on li "Completed" at bounding box center [125, 290] width 101 height 30
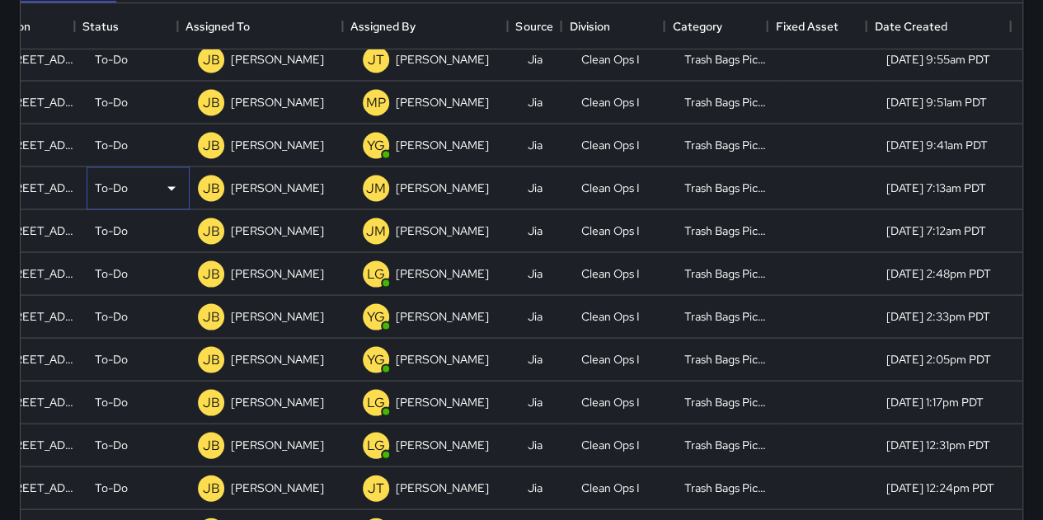
click at [122, 199] on div "To-Do" at bounding box center [138, 188] width 103 height 43
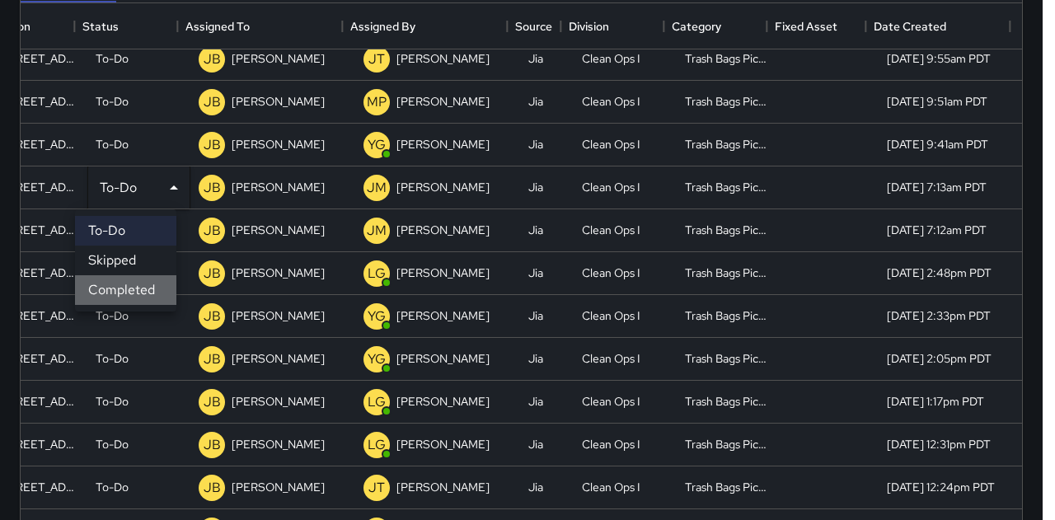
click at [129, 281] on li "Completed" at bounding box center [125, 290] width 101 height 30
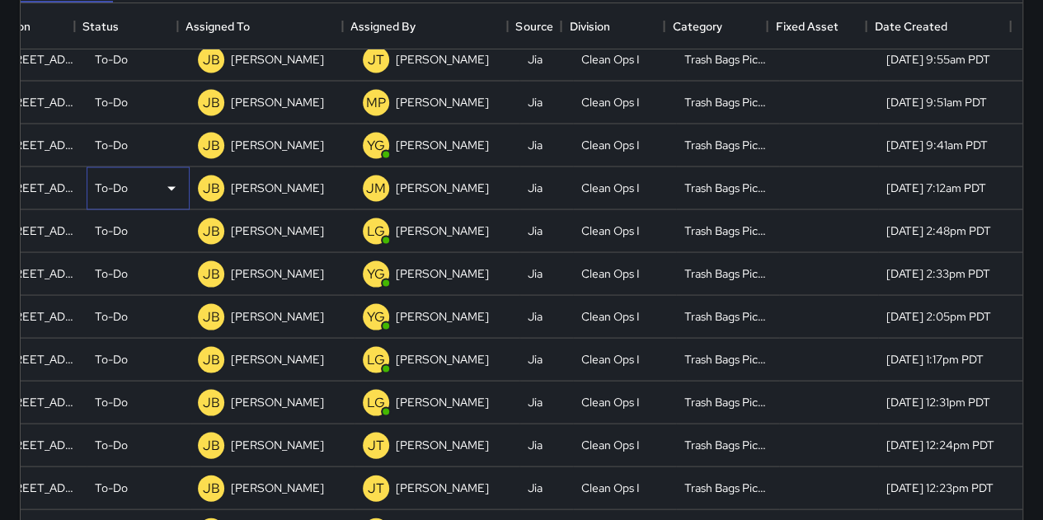
click at [114, 186] on p "To-Do" at bounding box center [111, 187] width 33 height 16
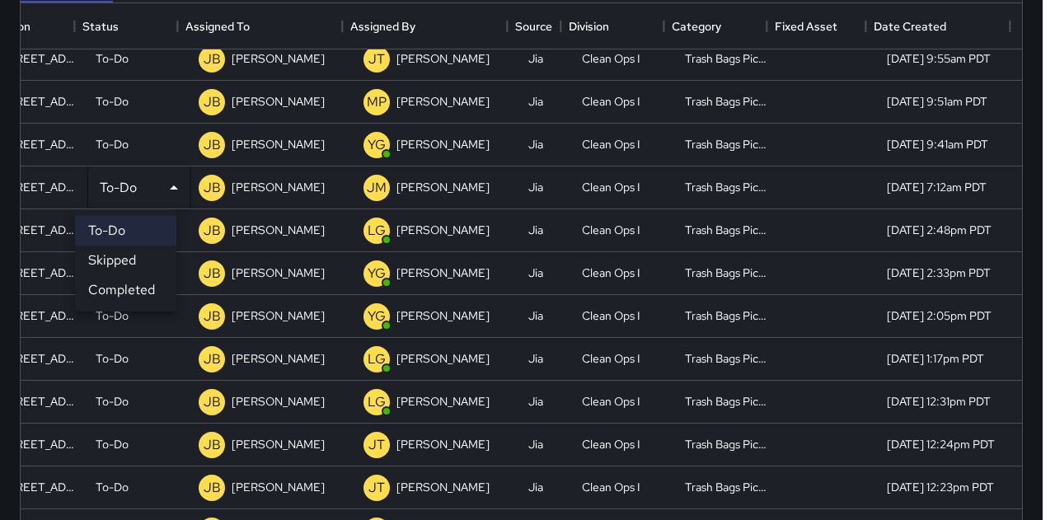
drag, startPoint x: 126, startPoint y: 280, endPoint x: 114, endPoint y: 232, distance: 50.2
click at [126, 279] on li "Completed" at bounding box center [125, 290] width 101 height 30
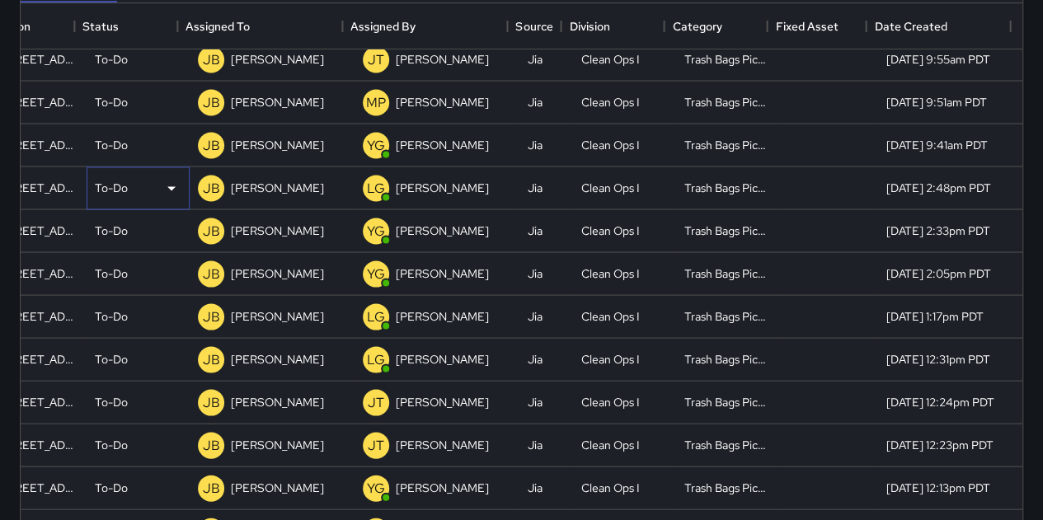
click at [115, 194] on div "To-Do" at bounding box center [138, 188] width 87 height 20
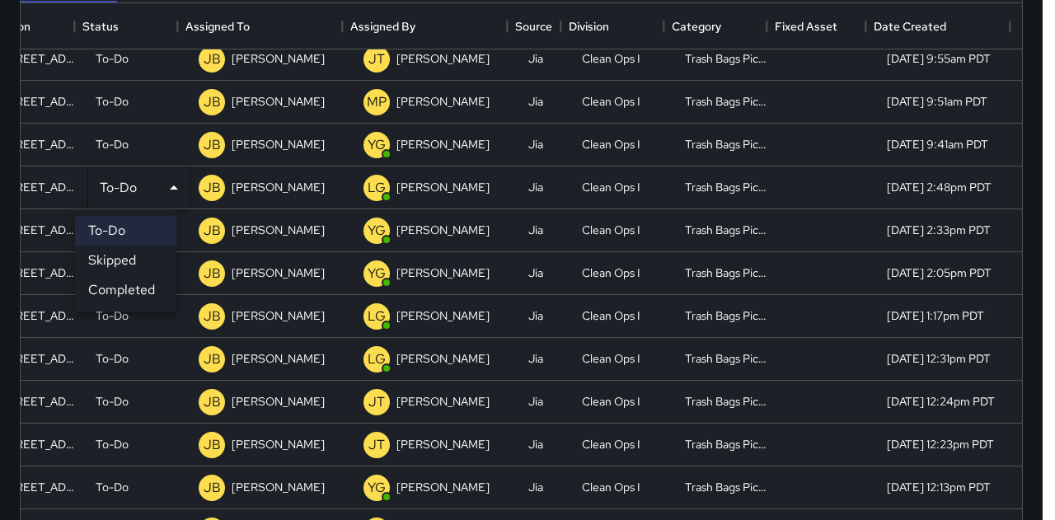
click at [148, 277] on li "Completed" at bounding box center [125, 290] width 101 height 30
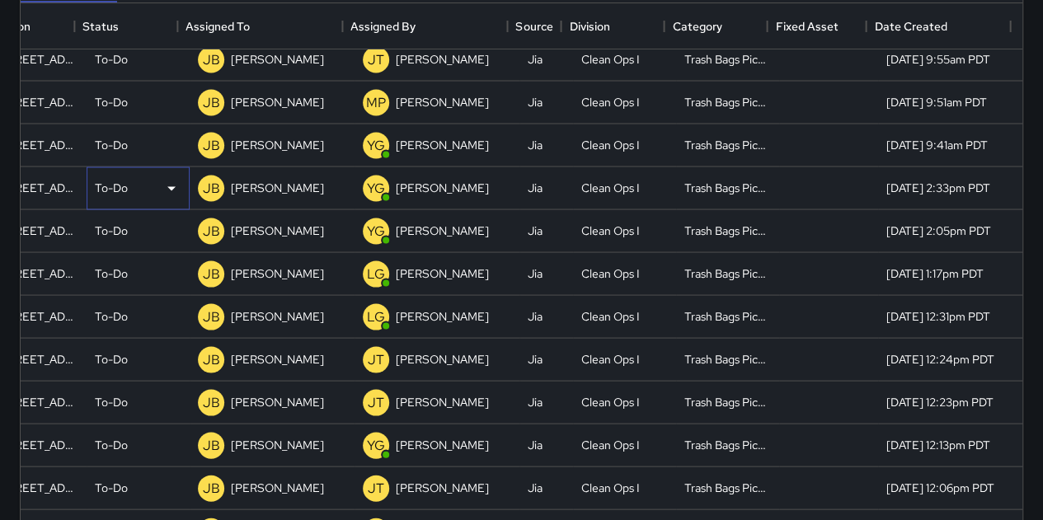
click at [105, 184] on p "To-Do" at bounding box center [111, 187] width 33 height 16
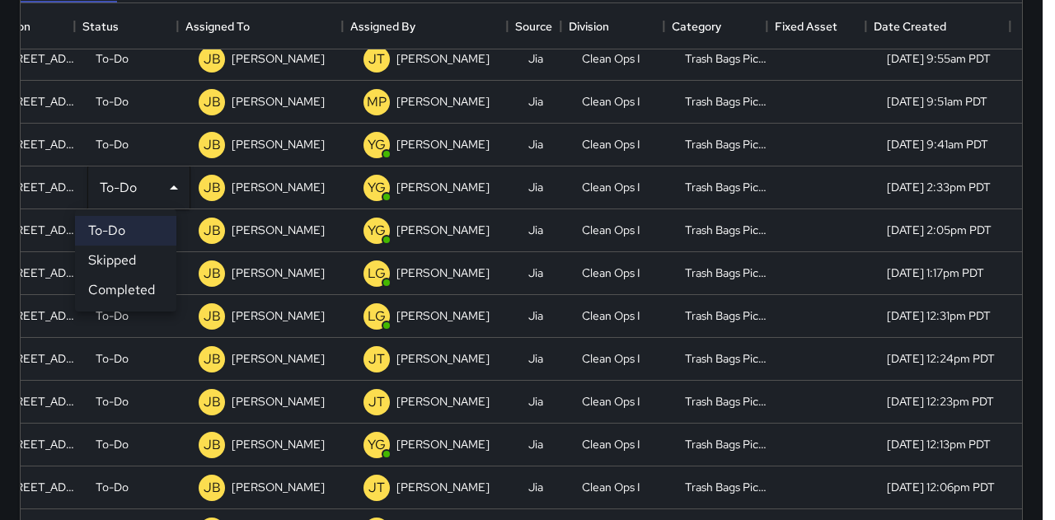
click at [101, 186] on div at bounding box center [527, 260] width 1055 height 520
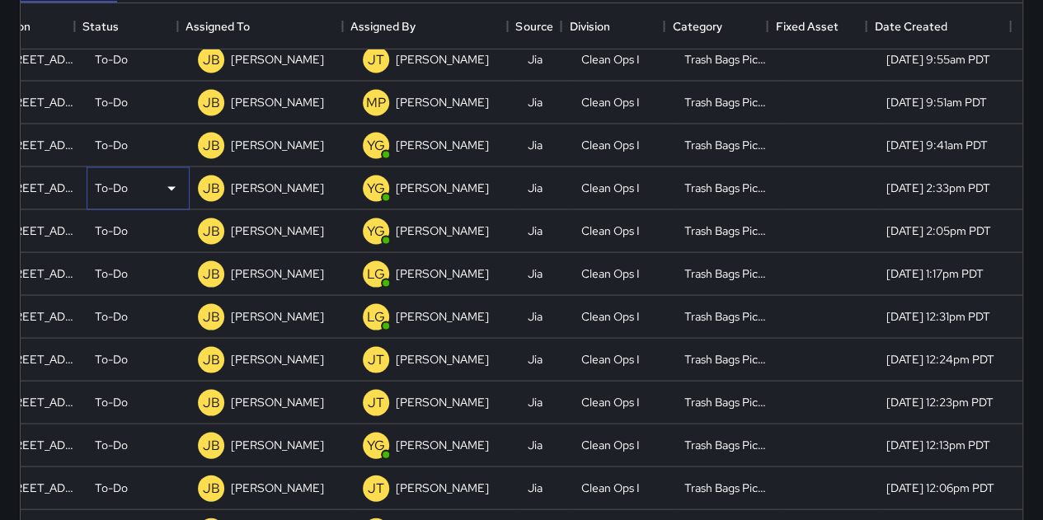
click at [101, 186] on p "To-Do" at bounding box center [111, 187] width 33 height 16
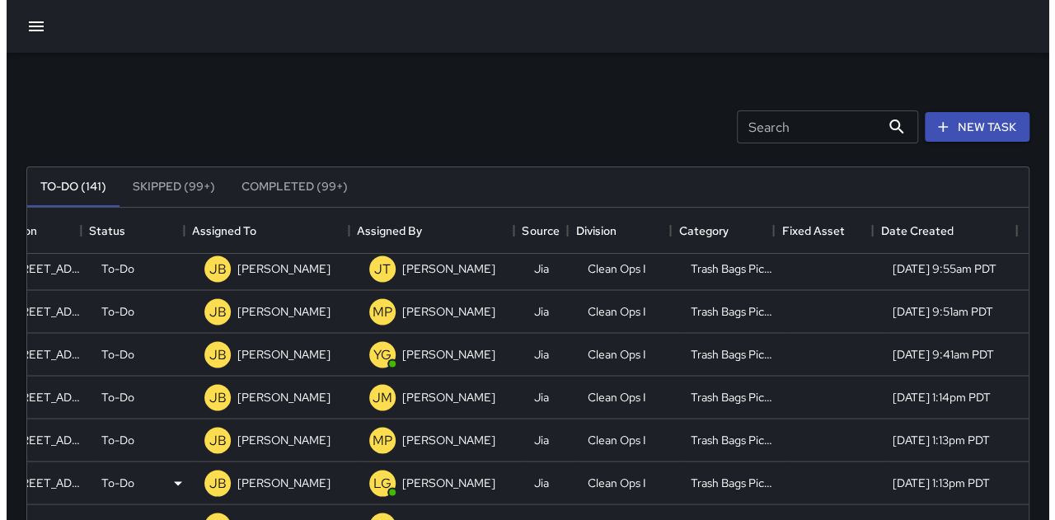
scroll to position [1624, 143]
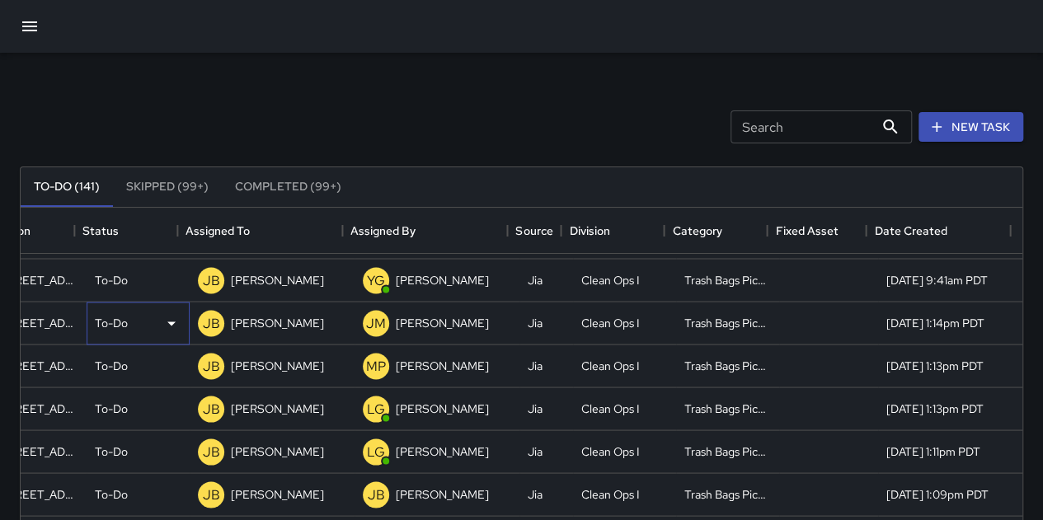
click at [95, 308] on p "To-Do" at bounding box center [111, 322] width 33 height 16
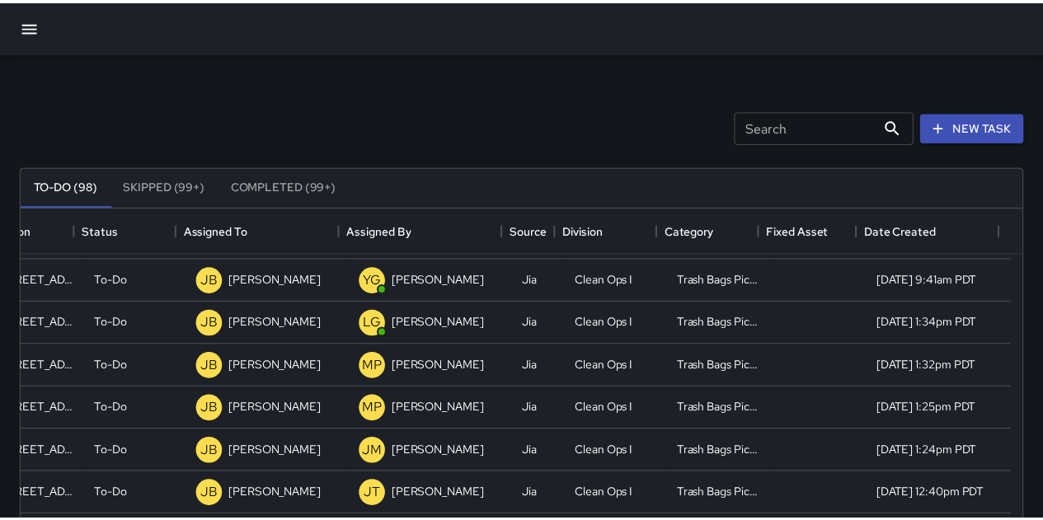
scroll to position [13, 13]
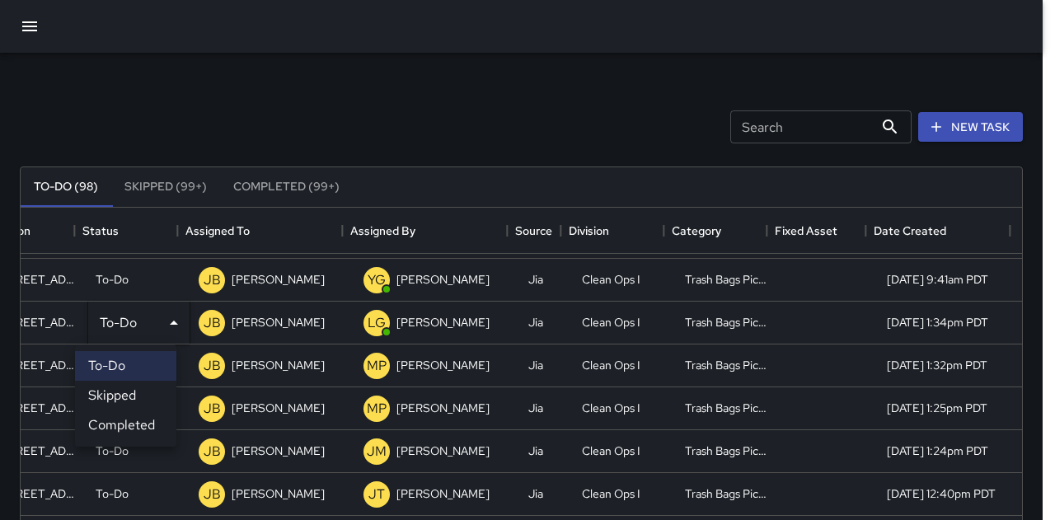
click at [147, 190] on div at bounding box center [527, 260] width 1055 height 520
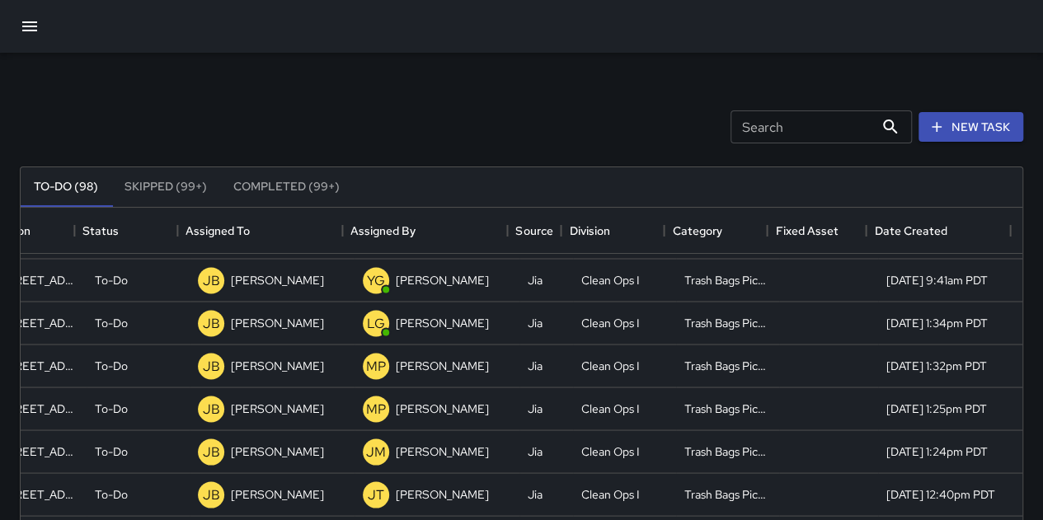
click at [168, 190] on button "Skipped (99+)" at bounding box center [165, 187] width 109 height 40
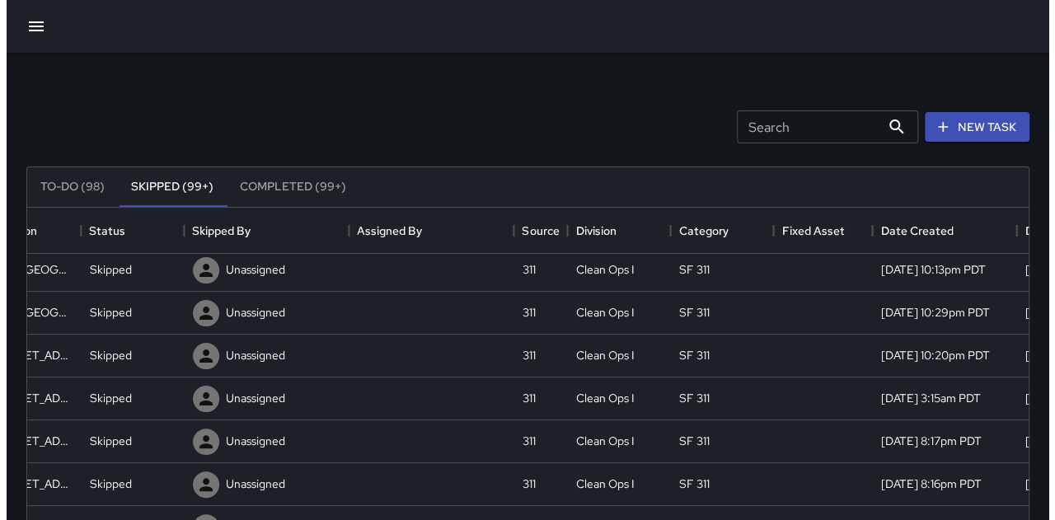
scroll to position [0, 143]
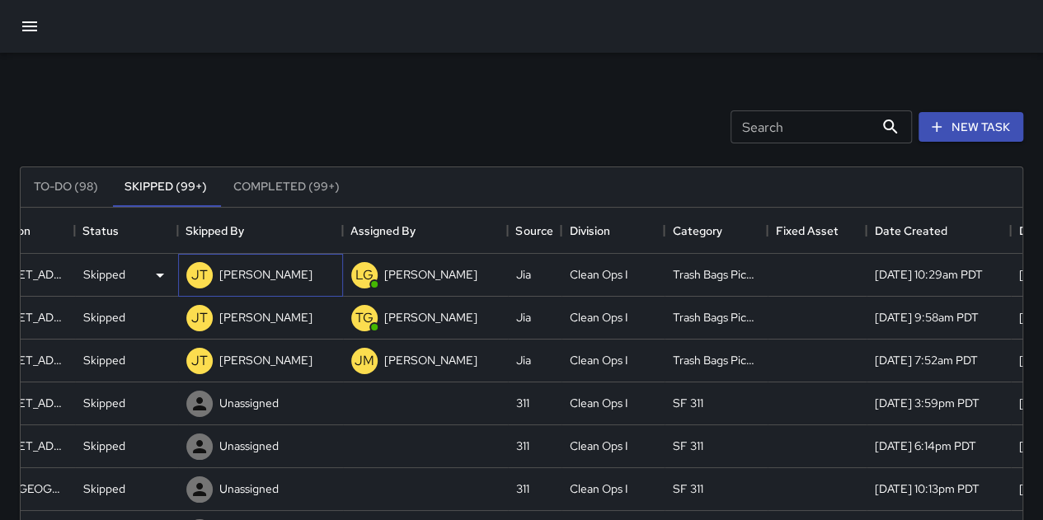
click at [258, 276] on p "[PERSON_NAME]" at bounding box center [265, 274] width 93 height 16
click at [131, 275] on div "Skipped" at bounding box center [126, 275] width 87 height 20
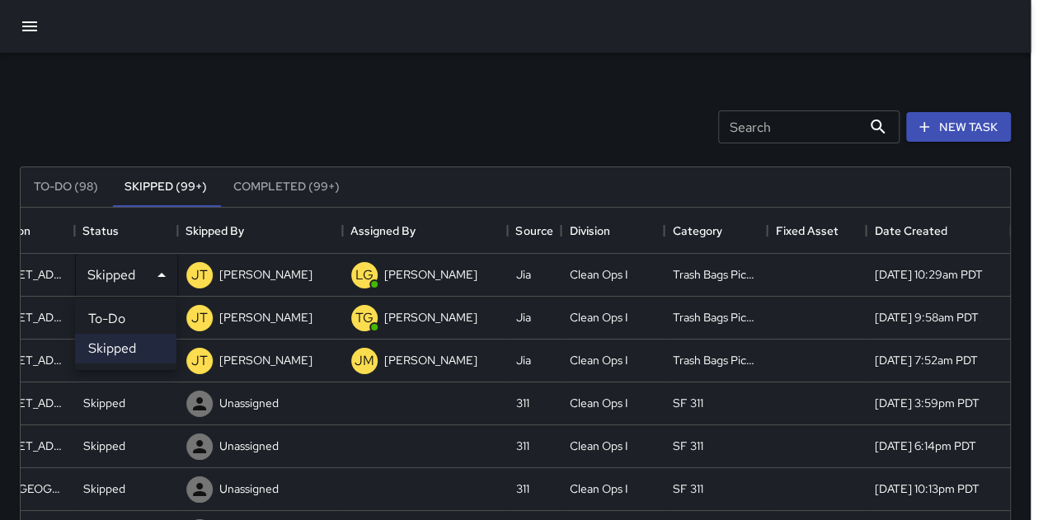
scroll to position [13, 13]
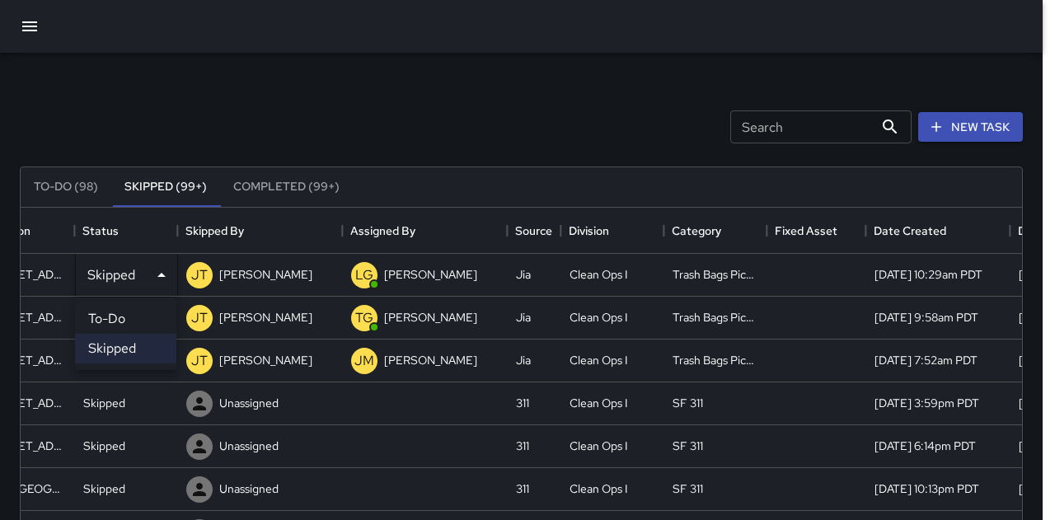
click at [142, 308] on li "To-Do" at bounding box center [125, 319] width 101 height 30
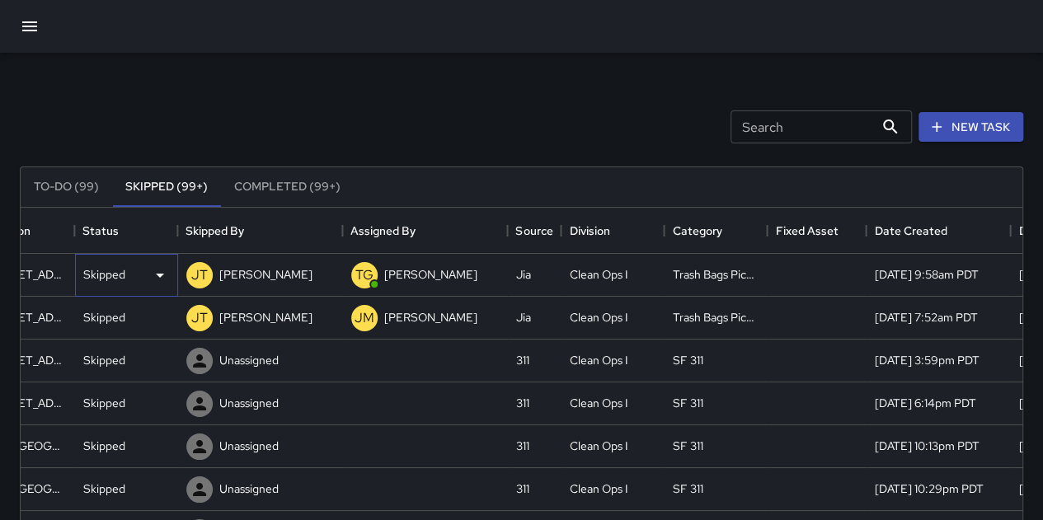
click at [124, 278] on div "Skipped" at bounding box center [126, 275] width 87 height 20
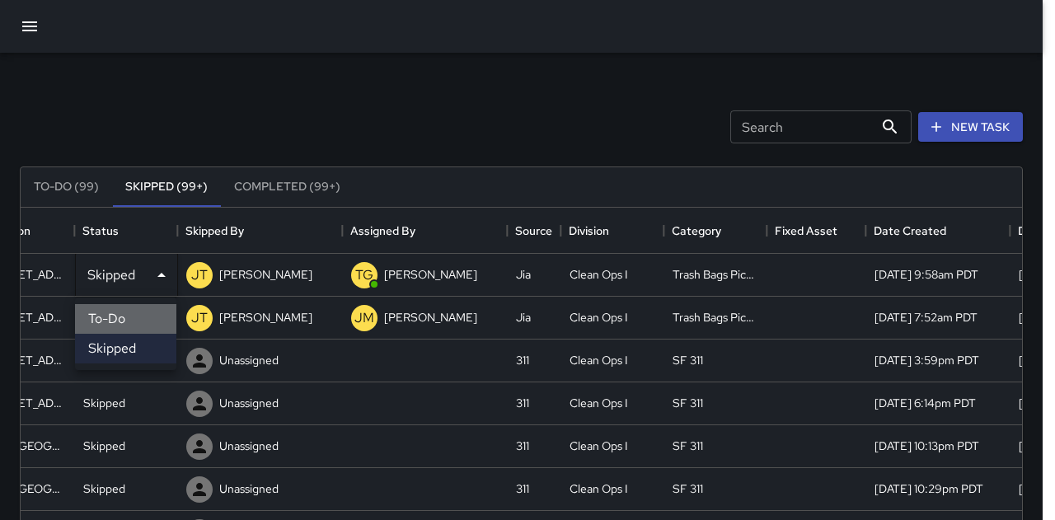
click at [130, 308] on li "To-Do" at bounding box center [125, 319] width 101 height 30
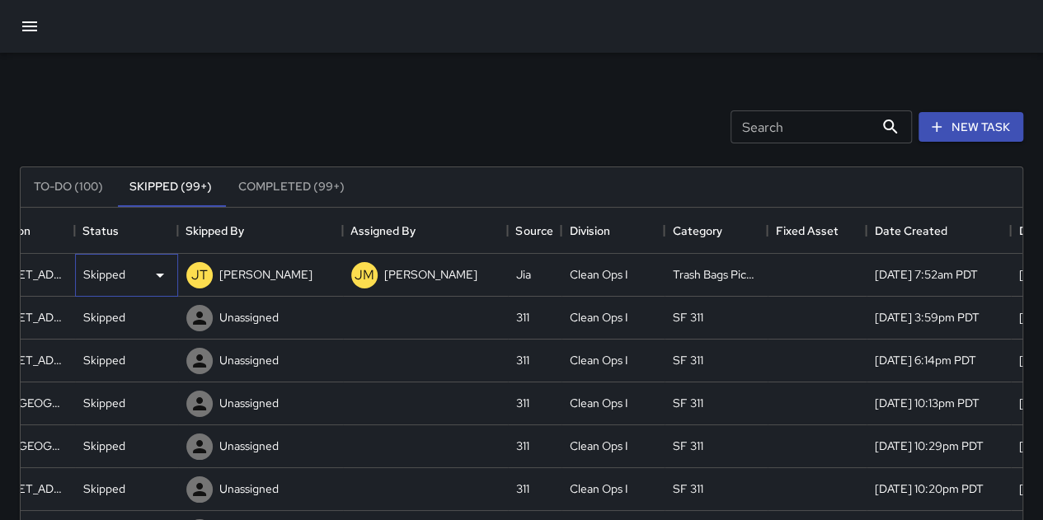
click at [121, 279] on p "Skipped" at bounding box center [104, 274] width 42 height 16
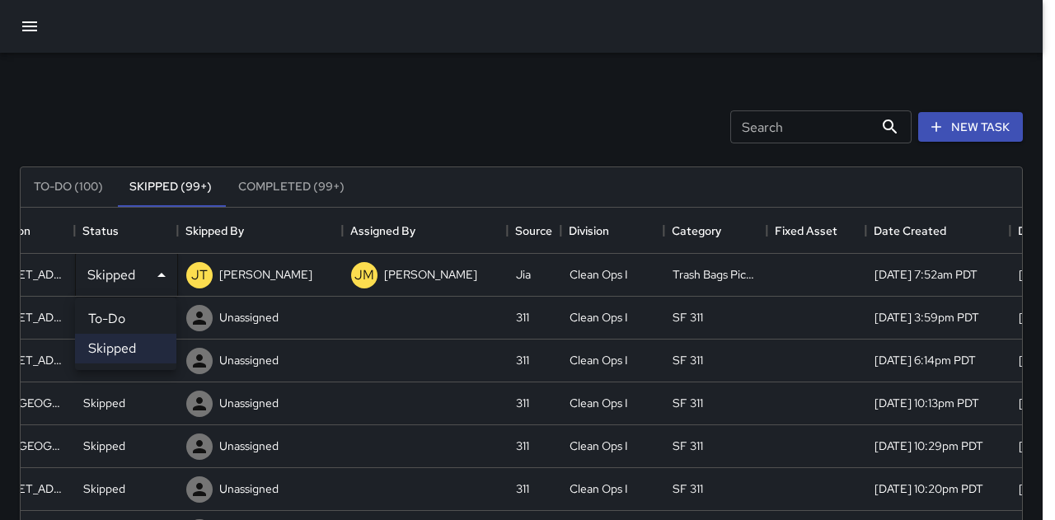
click at [134, 308] on li "To-Do" at bounding box center [125, 319] width 101 height 30
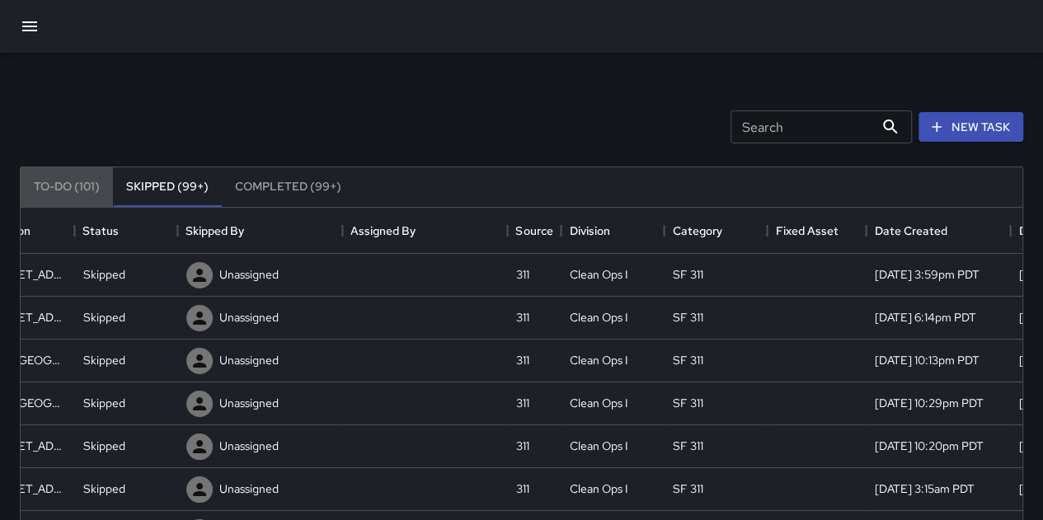
click at [86, 194] on button "To-Do (101)" at bounding box center [67, 187] width 92 height 40
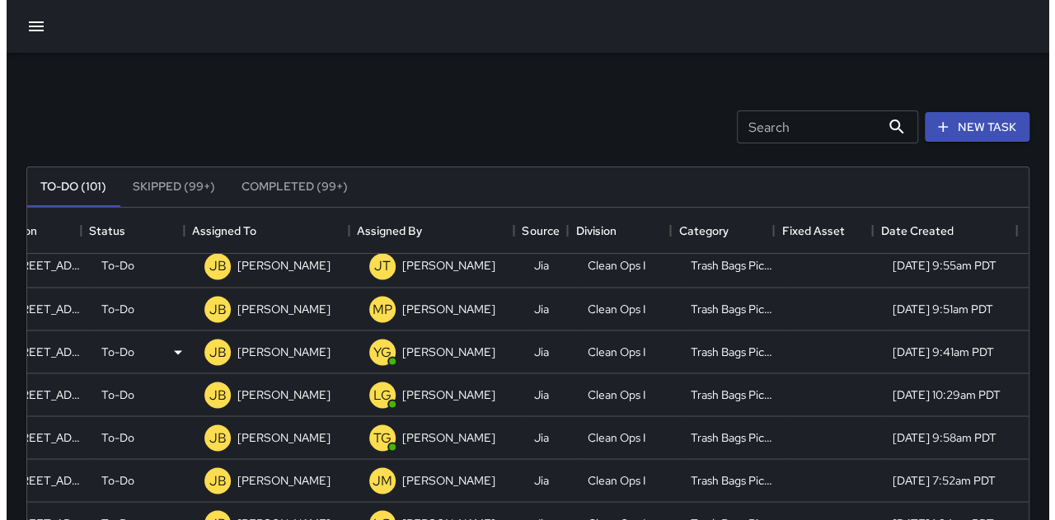
scroll to position [1484, 143]
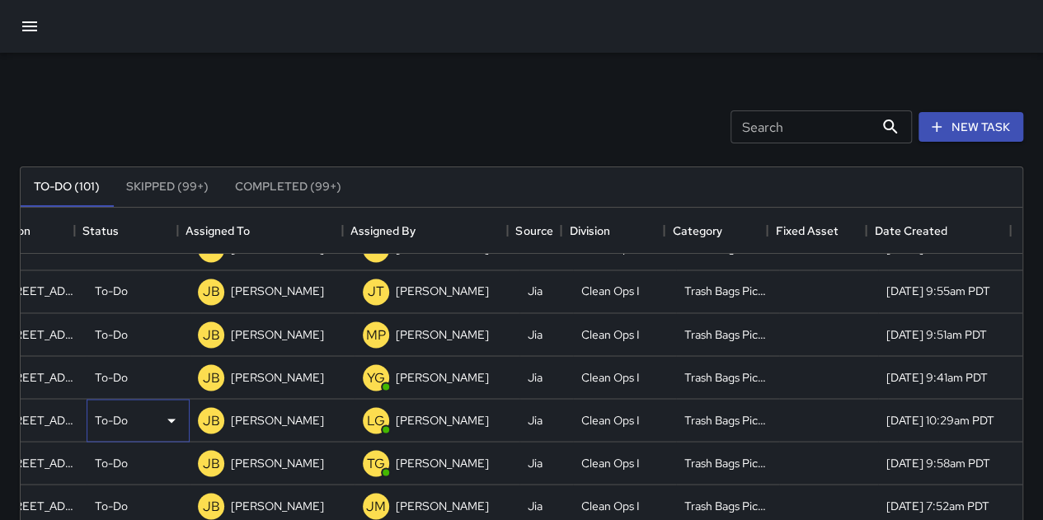
click at [114, 308] on p "To-Do" at bounding box center [111, 419] width 33 height 16
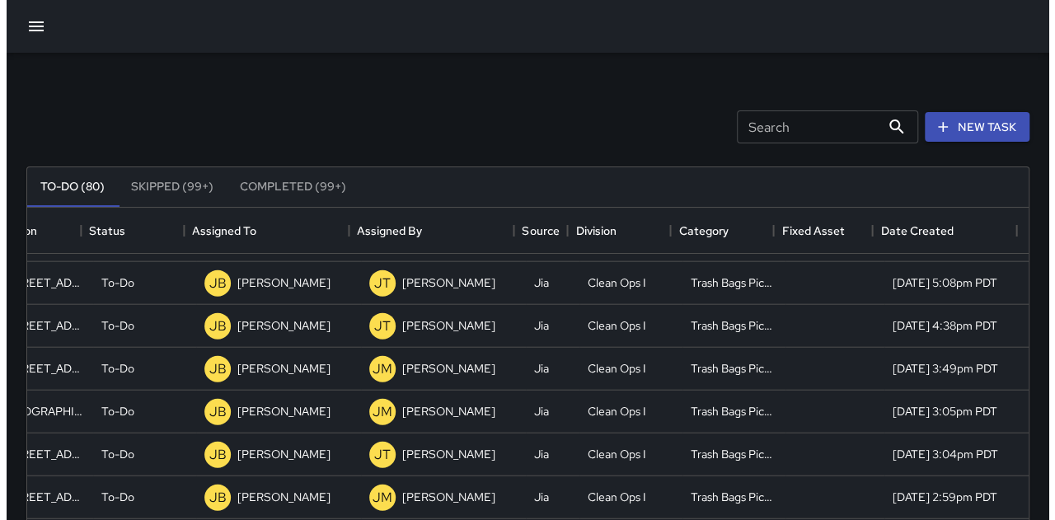
scroll to position [2048, 143]
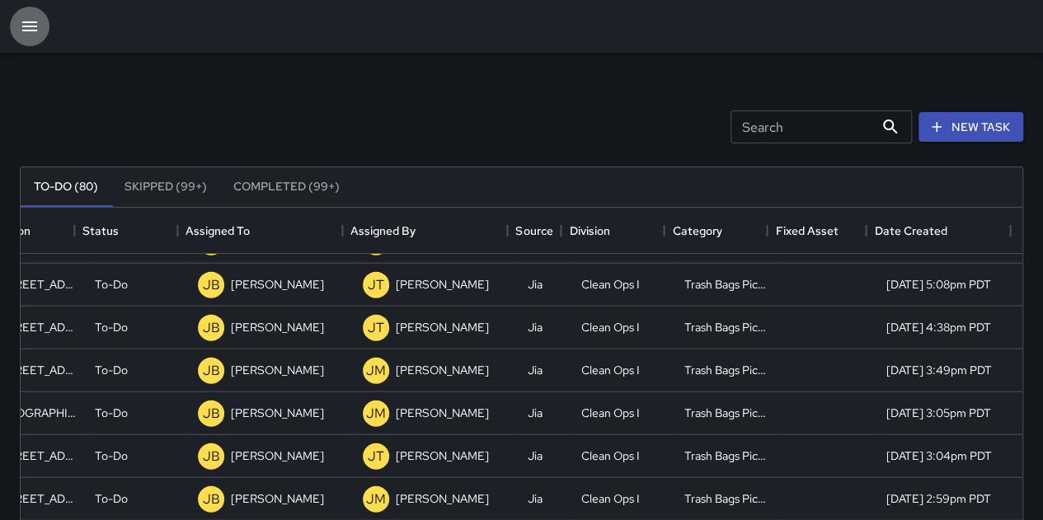
click at [36, 26] on icon "button" at bounding box center [30, 26] width 20 height 20
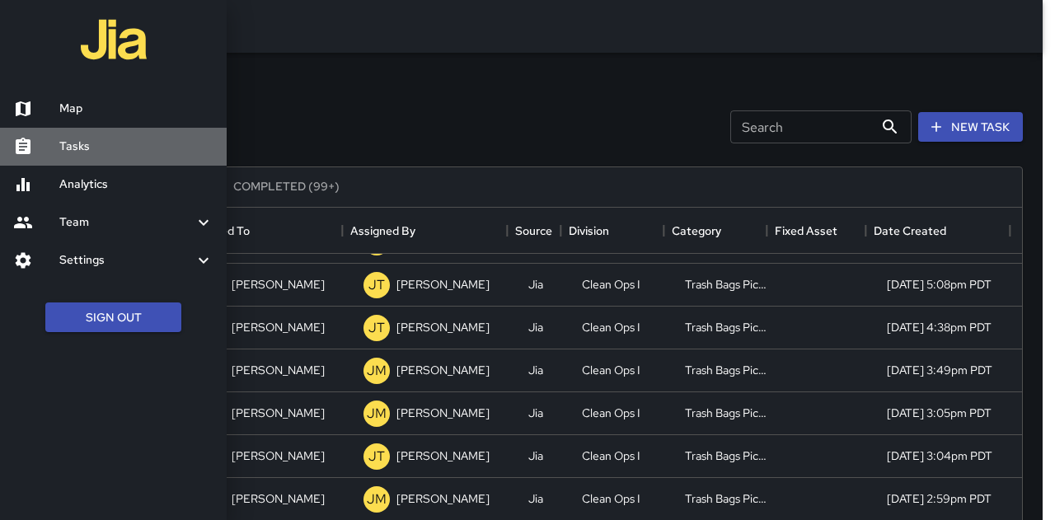
click at [84, 149] on h6 "Tasks" at bounding box center [136, 147] width 154 height 18
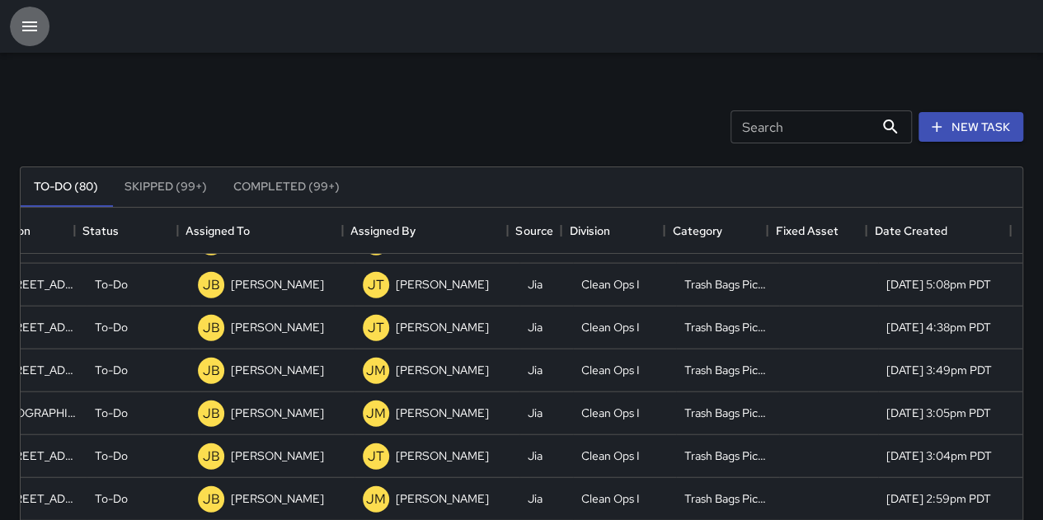
click at [20, 29] on icon "button" at bounding box center [30, 26] width 20 height 20
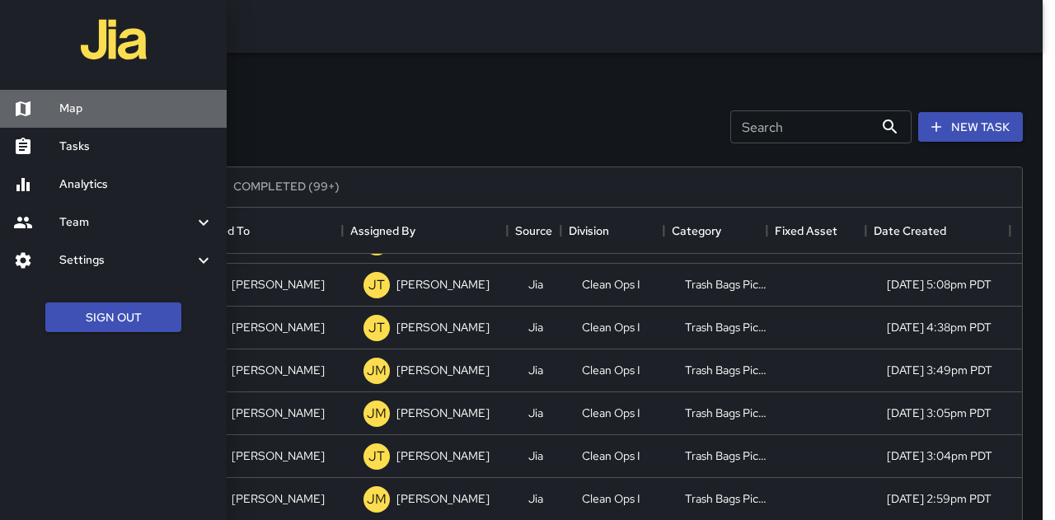
click at [81, 120] on link "Map" at bounding box center [113, 109] width 227 height 38
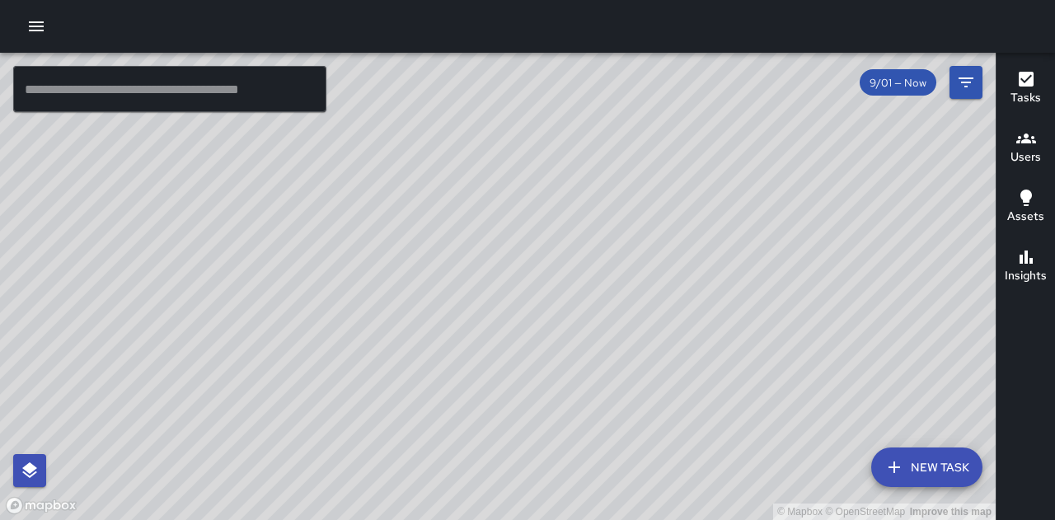
click at [575, 288] on div "© Mapbox © OpenStreetMap Improve this map" at bounding box center [498, 286] width 996 height 467
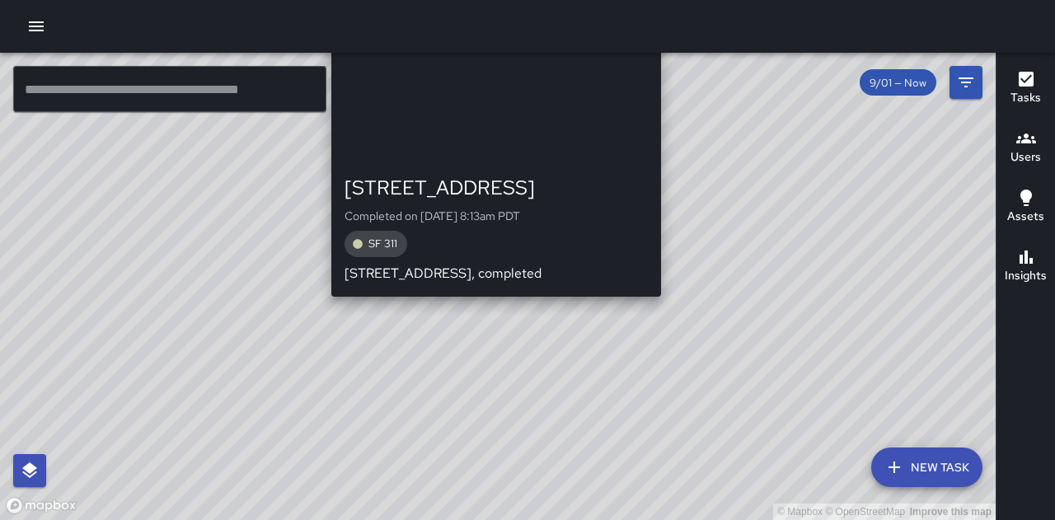
drag, startPoint x: 678, startPoint y: 389, endPoint x: 661, endPoint y: 300, distance: 90.6
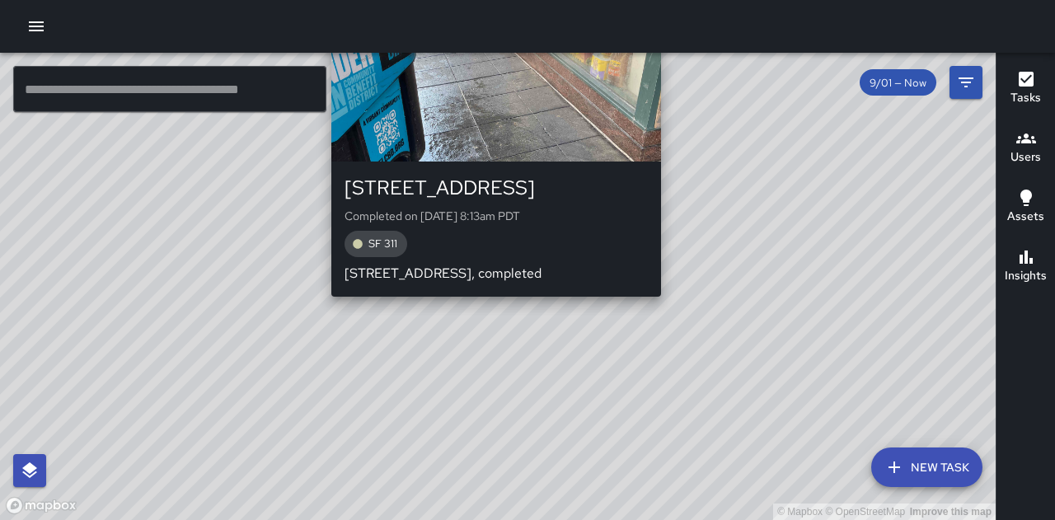
click at [575, 300] on div "© Mapbox © OpenStreetMap Improve this map YG [PERSON_NAME] [STREET_ADDRESS][PER…" at bounding box center [498, 286] width 996 height 467
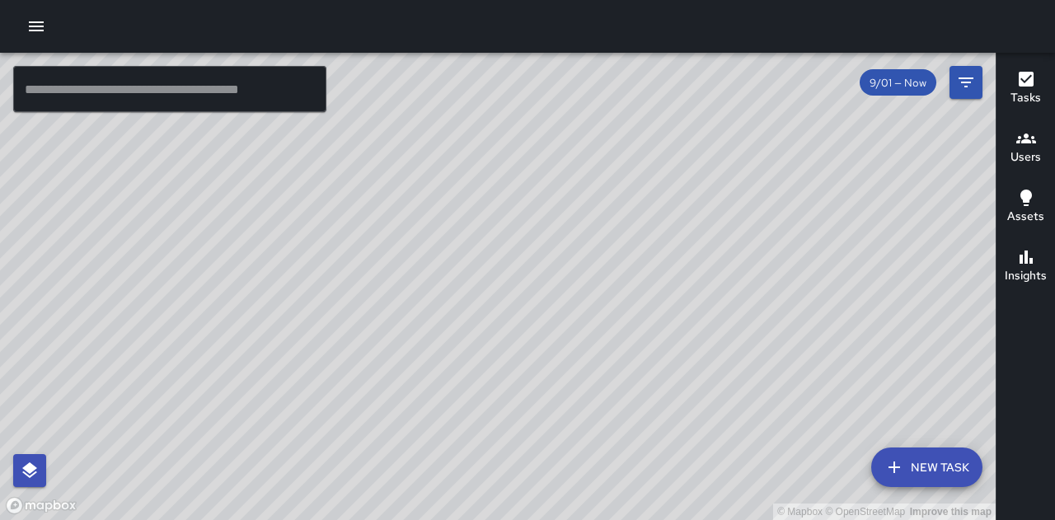
drag, startPoint x: 838, startPoint y: 258, endPoint x: 791, endPoint y: 366, distance: 118.1
drag, startPoint x: 791, startPoint y: 366, endPoint x: 713, endPoint y: 395, distance: 82.7
click at [575, 308] on div "© Mapbox © OpenStreetMap Improve this map" at bounding box center [498, 286] width 996 height 467
click at [575, 81] on icon "Filters" at bounding box center [966, 83] width 20 height 20
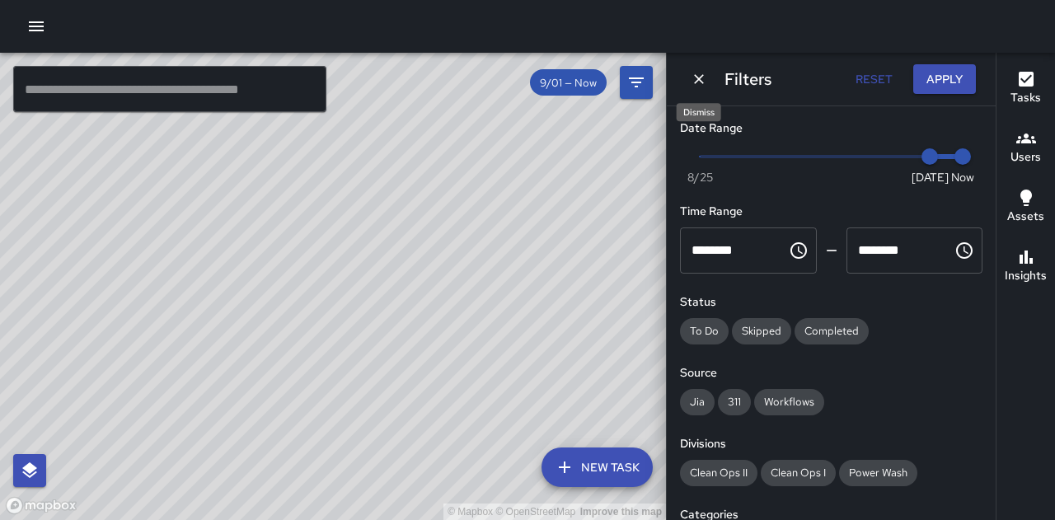
click at [575, 77] on icon "Dismiss" at bounding box center [699, 79] width 16 height 16
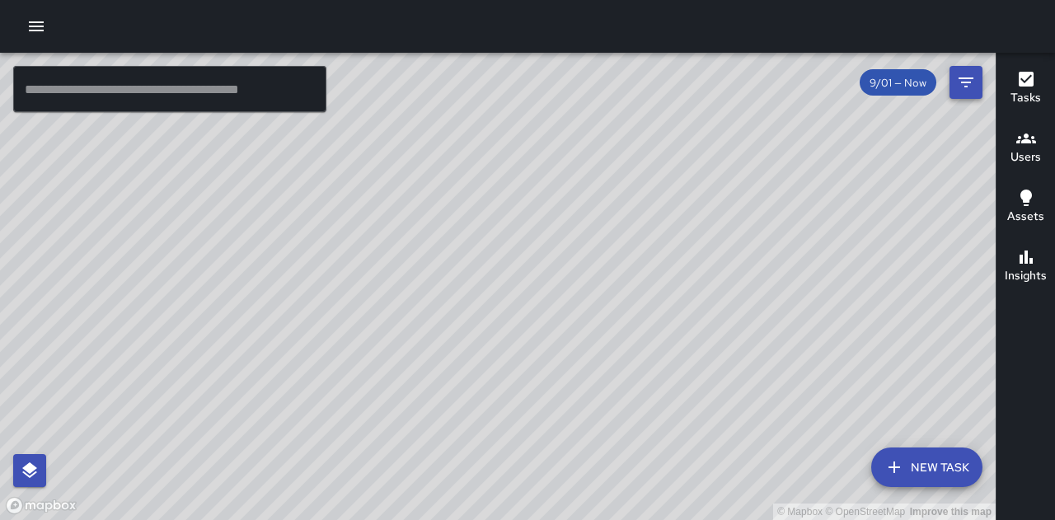
click at [575, 78] on icon "Filters" at bounding box center [966, 82] width 15 height 10
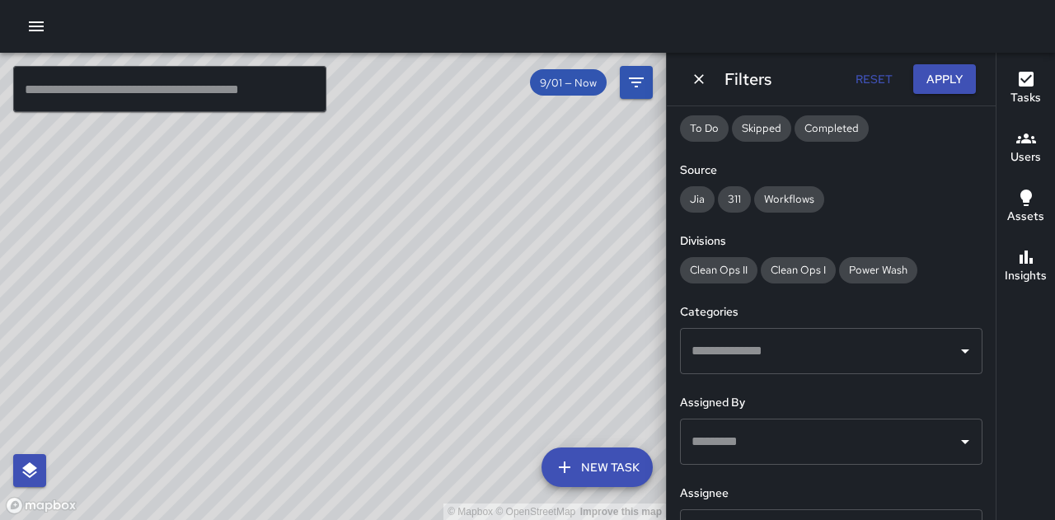
scroll to position [247, 0]
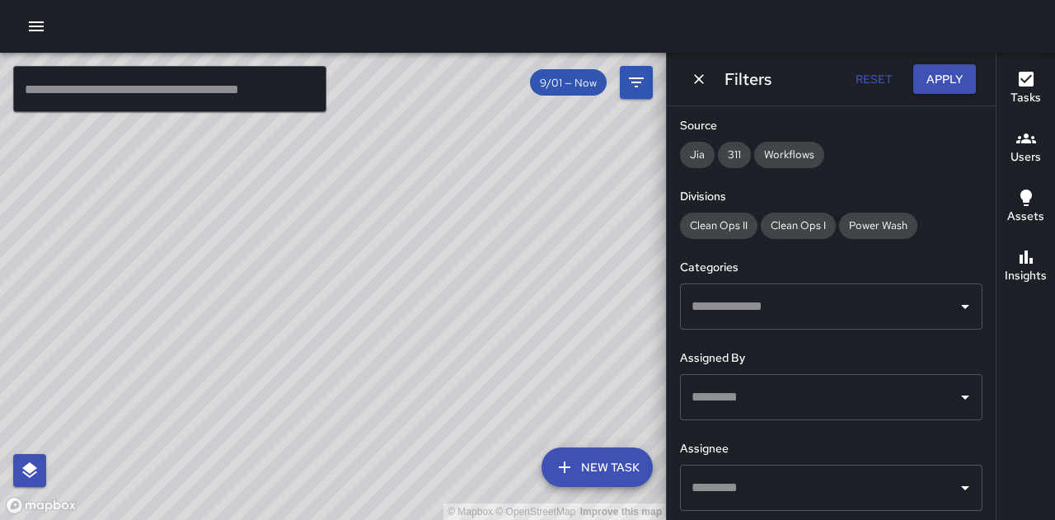
click at [575, 307] on input "text" at bounding box center [819, 306] width 263 height 31
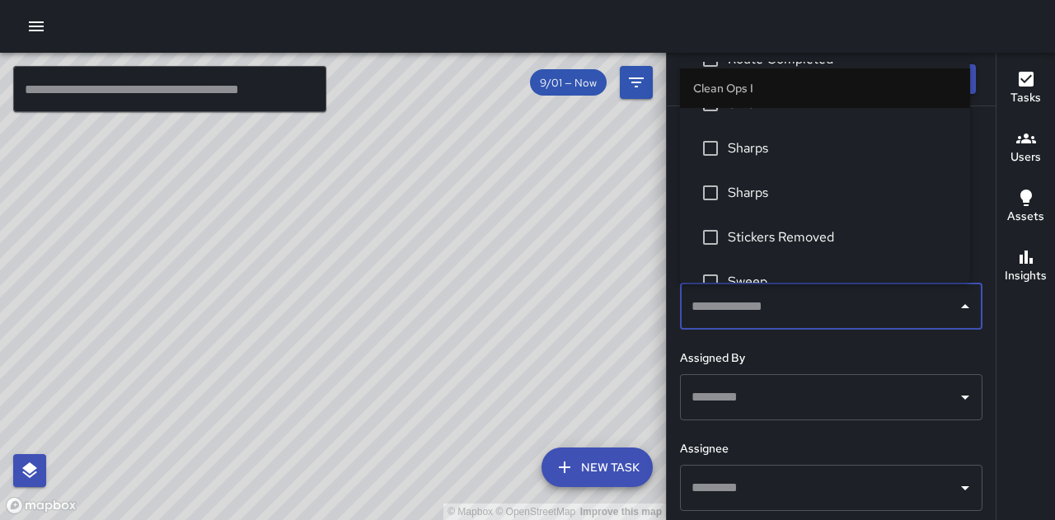
scroll to position [495, 0]
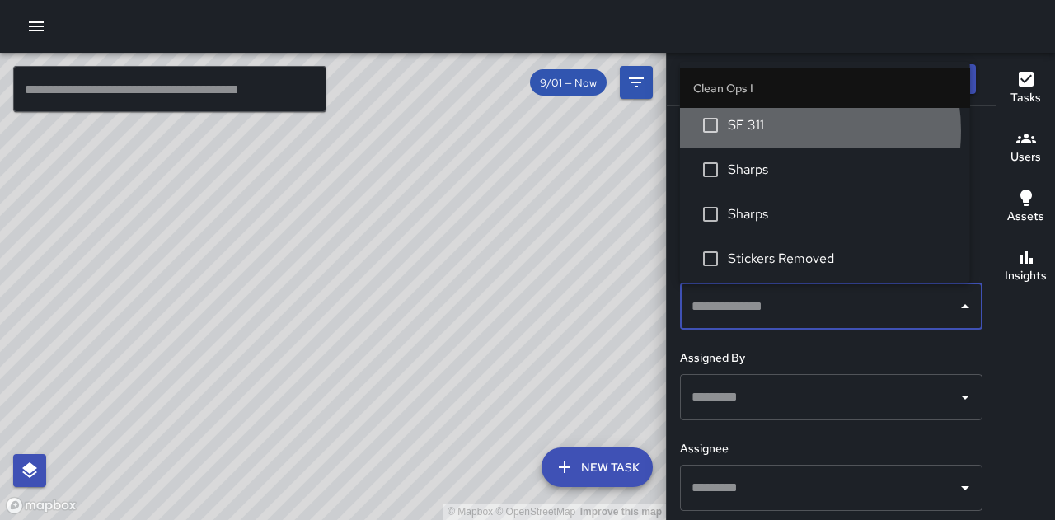
click at [575, 131] on span "SF 311" at bounding box center [842, 125] width 229 height 20
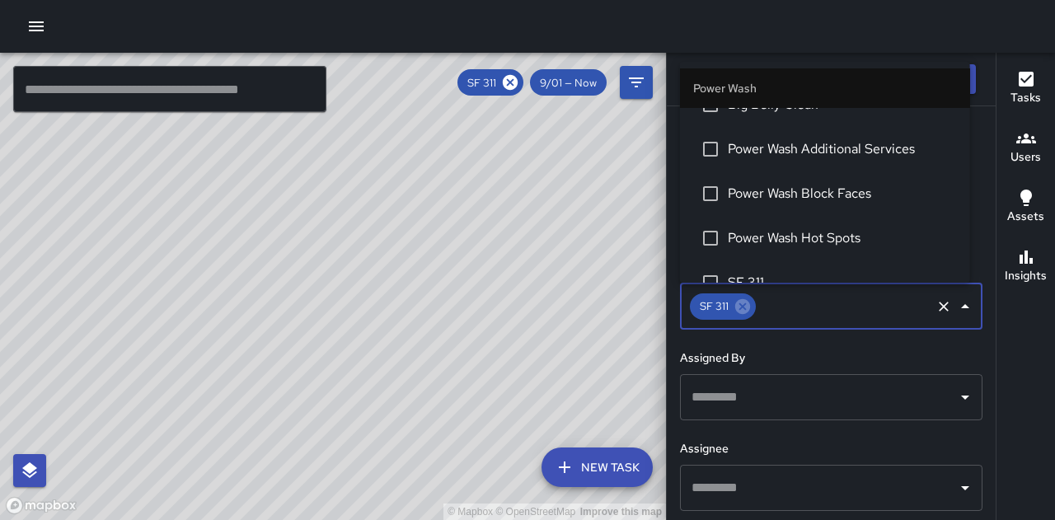
scroll to position [1402, 0]
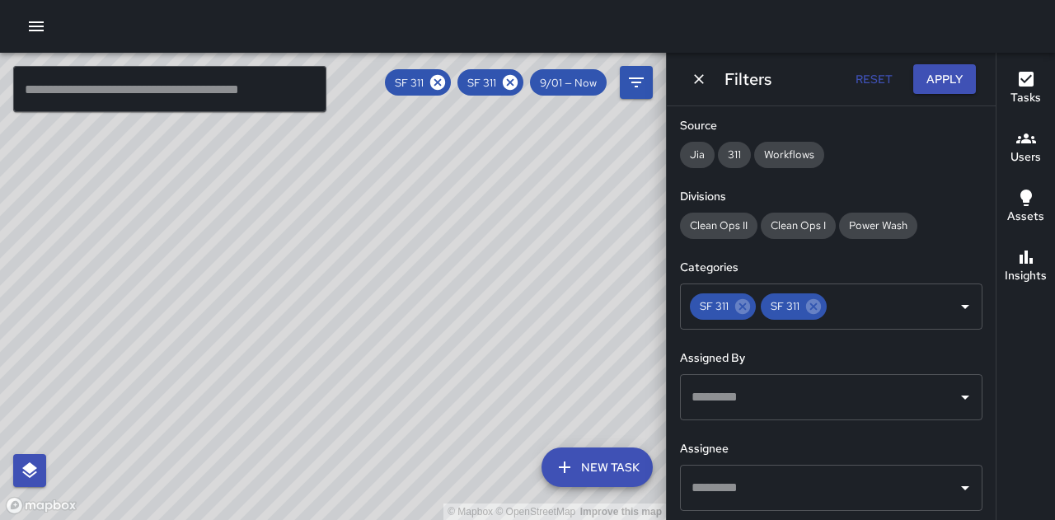
click at [575, 308] on div "© Mapbox © OpenStreetMap Improve this map" at bounding box center [333, 286] width 666 height 467
click at [575, 72] on button "Apply" at bounding box center [944, 79] width 63 height 31
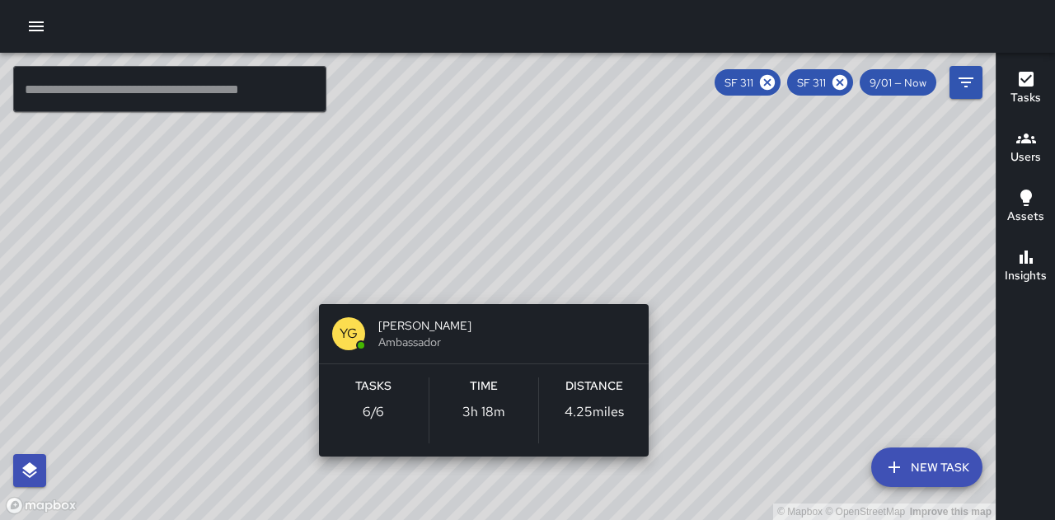
drag, startPoint x: 486, startPoint y: 276, endPoint x: 488, endPoint y: 287, distance: 10.8
click at [488, 287] on div "© Mapbox © OpenStreetMap Improve this map YG [PERSON_NAME] Ambassador Tasks 6 /…" at bounding box center [498, 286] width 996 height 467
click at [489, 286] on div "© Mapbox © OpenStreetMap Improve this map YG [PERSON_NAME] Ambassador Tasks 6 /…" at bounding box center [498, 286] width 996 height 467
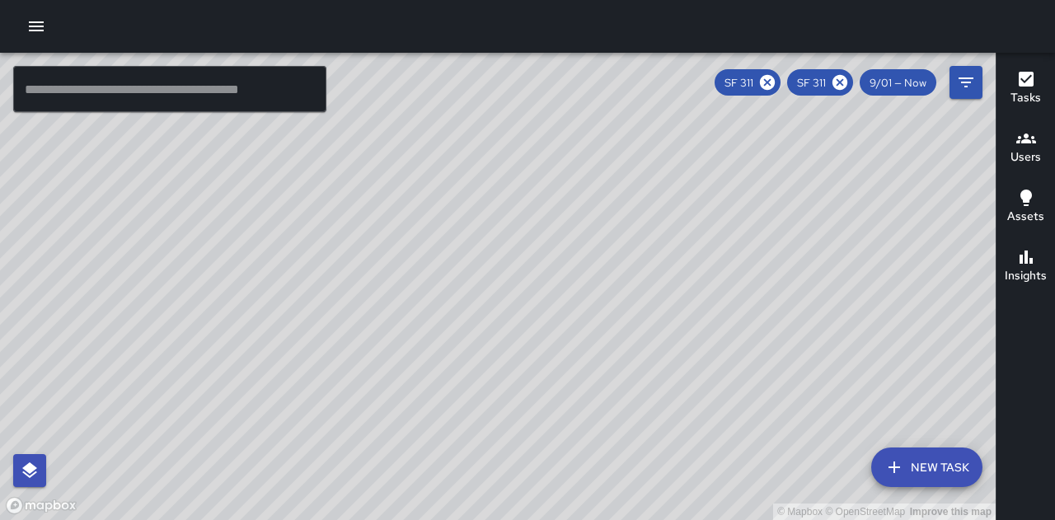
click at [575, 257] on icon "button" at bounding box center [1027, 257] width 20 height 20
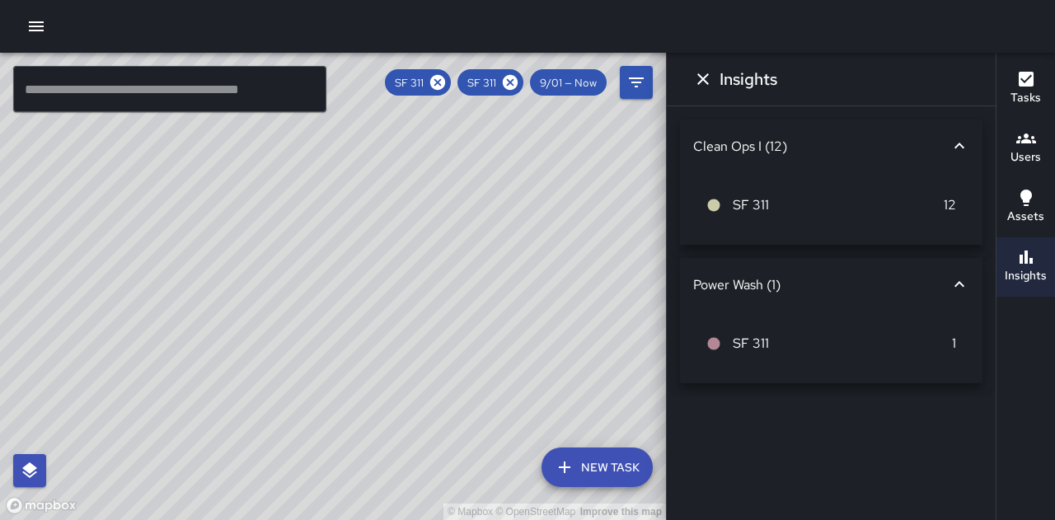
click at [366, 282] on div "© Mapbox © OpenStreetMap Improve this map" at bounding box center [333, 286] width 666 height 467
drag, startPoint x: 307, startPoint y: 285, endPoint x: 313, endPoint y: 330, distance: 45.0
click at [313, 308] on div "© Mapbox © OpenStreetMap Improve this map" at bounding box center [333, 286] width 666 height 467
click at [302, 293] on div "© Mapbox © OpenStreetMap Improve this map" at bounding box center [333, 286] width 666 height 467
click at [77, 142] on div "© Mapbox © OpenStreetMap Improve this map" at bounding box center [333, 286] width 666 height 467
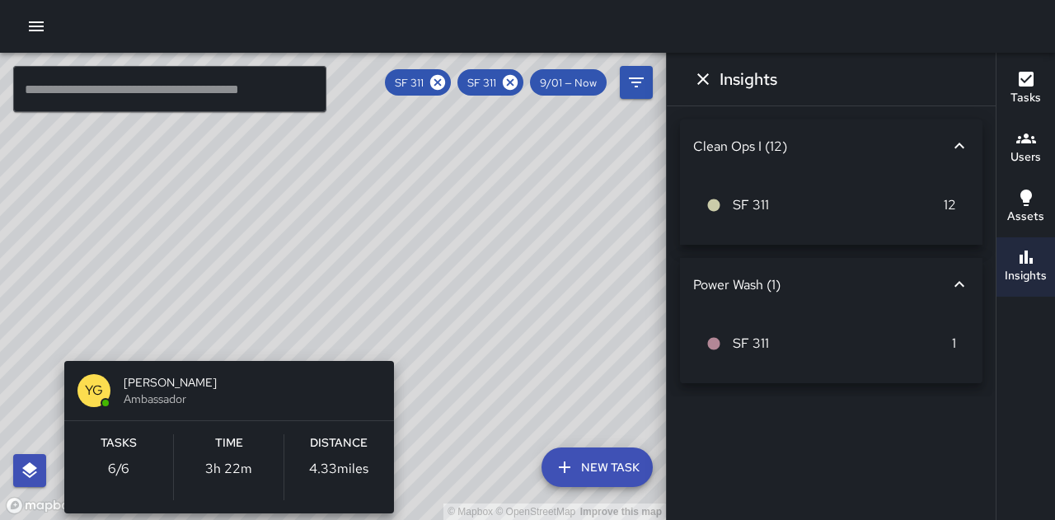
click at [219, 308] on div "© Mapbox © OpenStreetMap Improve this map YG [PERSON_NAME] Ambassador Tasks 6 /…" at bounding box center [333, 286] width 666 height 467
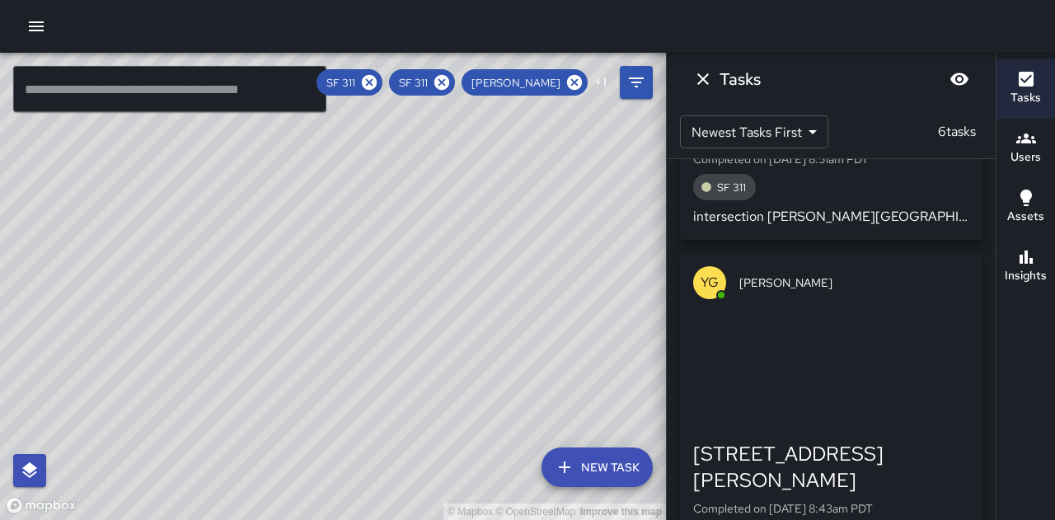
scroll to position [1072, 0]
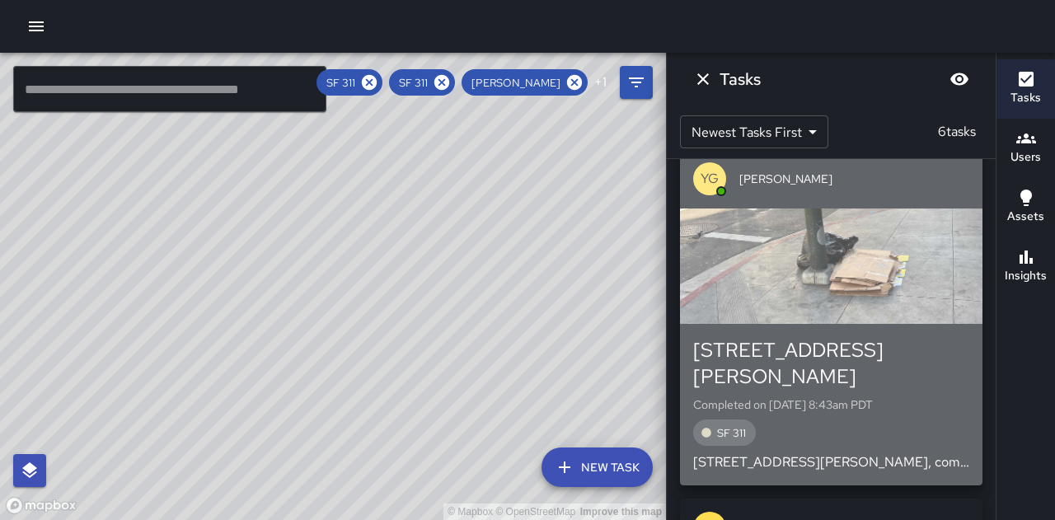
click at [575, 308] on div "[STREET_ADDRESS][PERSON_NAME]" at bounding box center [831, 363] width 276 height 53
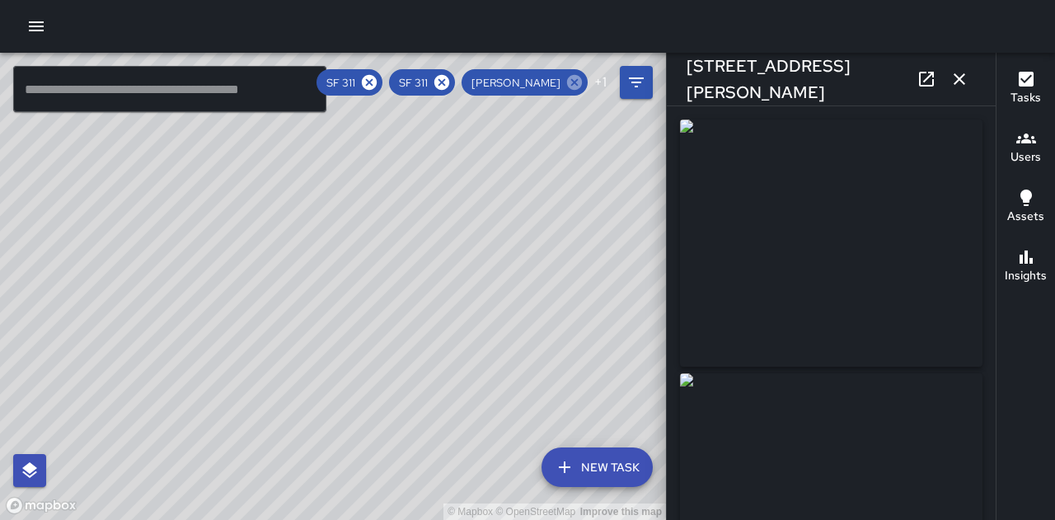
click at [575, 82] on icon at bounding box center [574, 82] width 15 height 15
click at [575, 75] on button "button" at bounding box center [959, 79] width 33 height 33
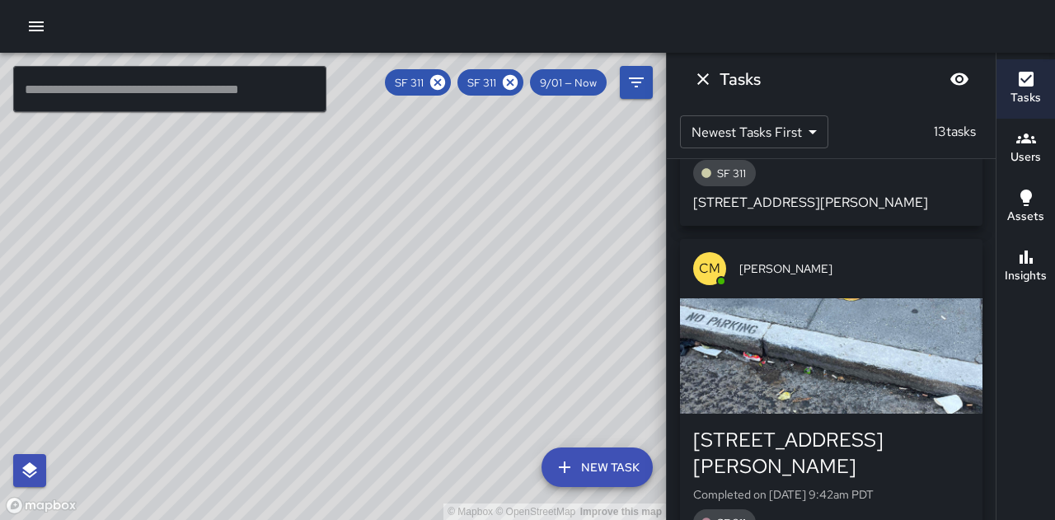
scroll to position [989, 0]
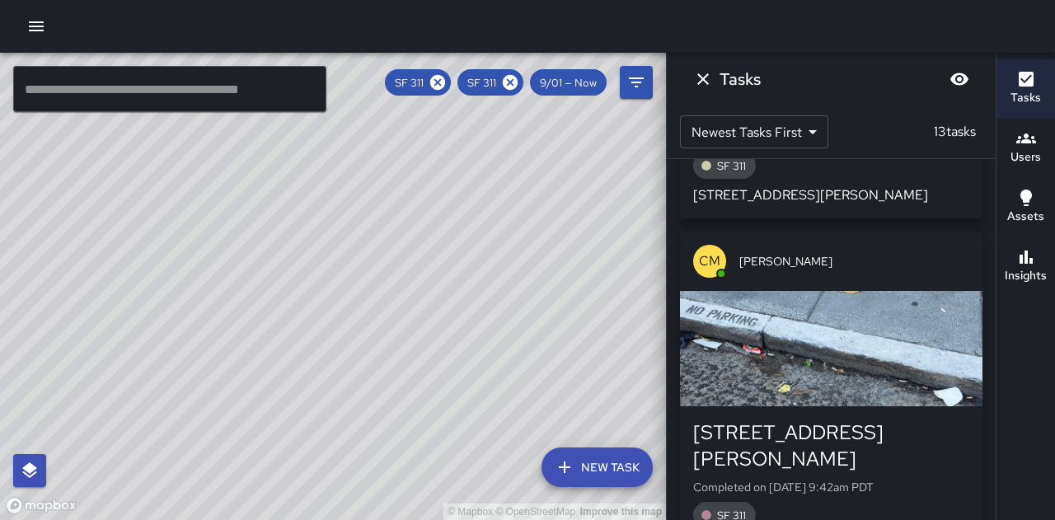
drag, startPoint x: 174, startPoint y: 345, endPoint x: 214, endPoint y: 328, distance: 44.0
click at [214, 308] on div "© Mapbox © OpenStreetMap Improve this map" at bounding box center [333, 286] width 666 height 467
drag, startPoint x: 186, startPoint y: 204, endPoint x: 272, endPoint y: 410, distance: 223.2
click at [272, 308] on div "© Mapbox © OpenStreetMap Improve this map" at bounding box center [333, 286] width 666 height 467
drag, startPoint x: 330, startPoint y: 354, endPoint x: 321, endPoint y: 284, distance: 69.8
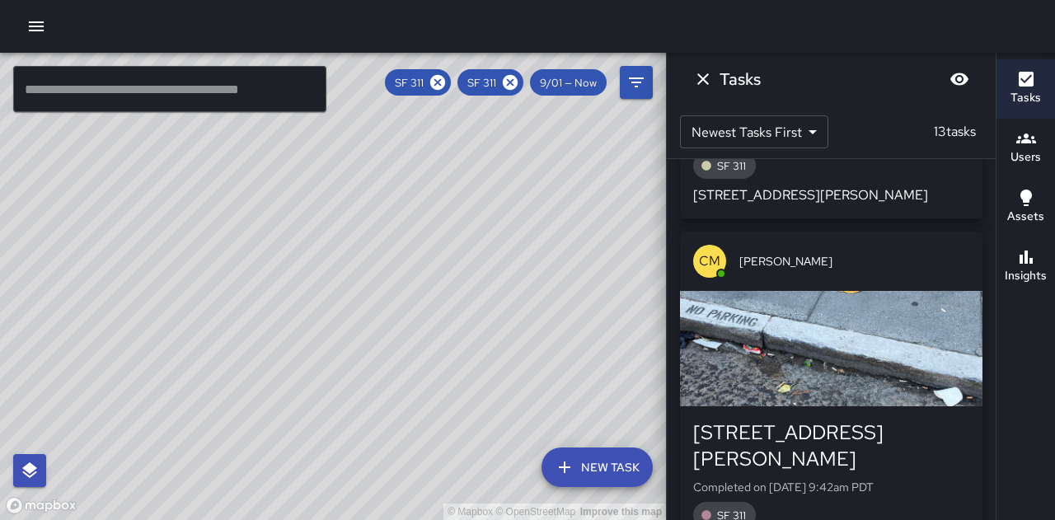
click at [322, 286] on div "© Mapbox © OpenStreetMap Improve this map" at bounding box center [333, 286] width 666 height 467
drag, startPoint x: 529, startPoint y: 434, endPoint x: 401, endPoint y: 288, distance: 195.1
click at [401, 288] on div "© Mapbox © OpenStreetMap Improve this map" at bounding box center [333, 286] width 666 height 467
drag, startPoint x: 58, startPoint y: 281, endPoint x: 338, endPoint y: 283, distance: 280.3
click at [338, 283] on div "© Mapbox © OpenStreetMap Improve this map" at bounding box center [333, 286] width 666 height 467
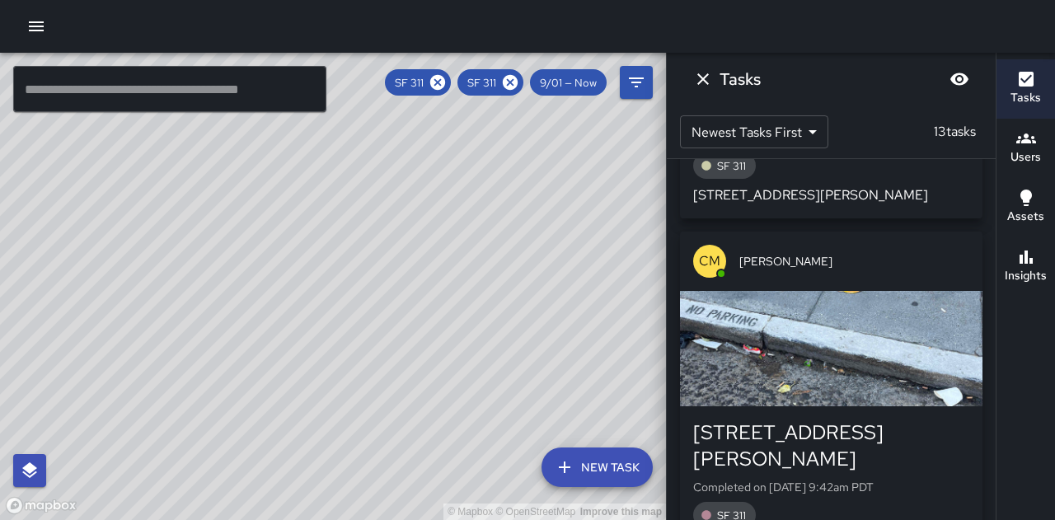
drag, startPoint x: 572, startPoint y: 344, endPoint x: 476, endPoint y: 352, distance: 96.8
click at [476, 308] on div "© Mapbox © OpenStreetMap Improve this map" at bounding box center [333, 286] width 666 height 467
drag, startPoint x: 602, startPoint y: 157, endPoint x: 533, endPoint y: 163, distance: 68.7
click at [569, 214] on div "© Mapbox © OpenStreetMap Improve this map" at bounding box center [333, 286] width 666 height 467
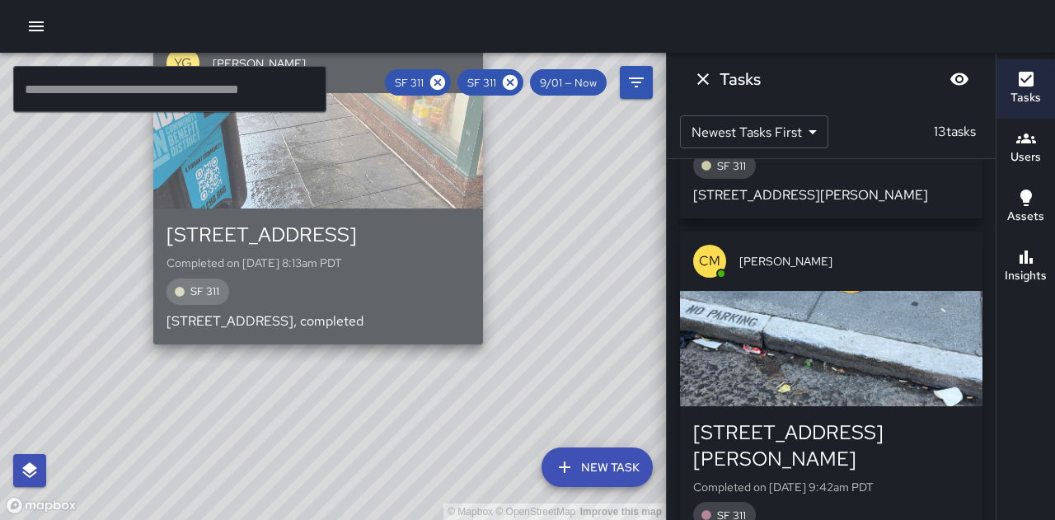
click at [452, 195] on div "button" at bounding box center [318, 150] width 330 height 115
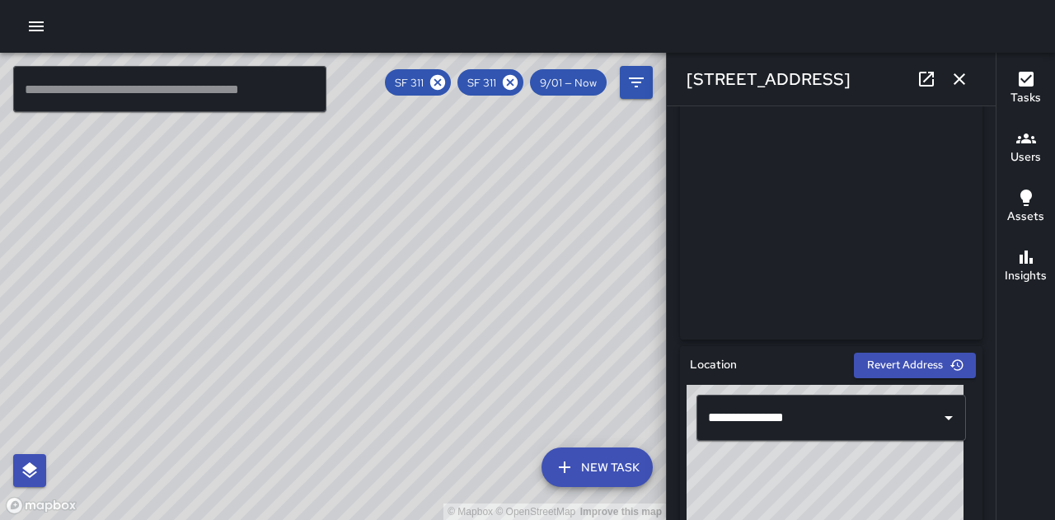
scroll to position [247, 0]
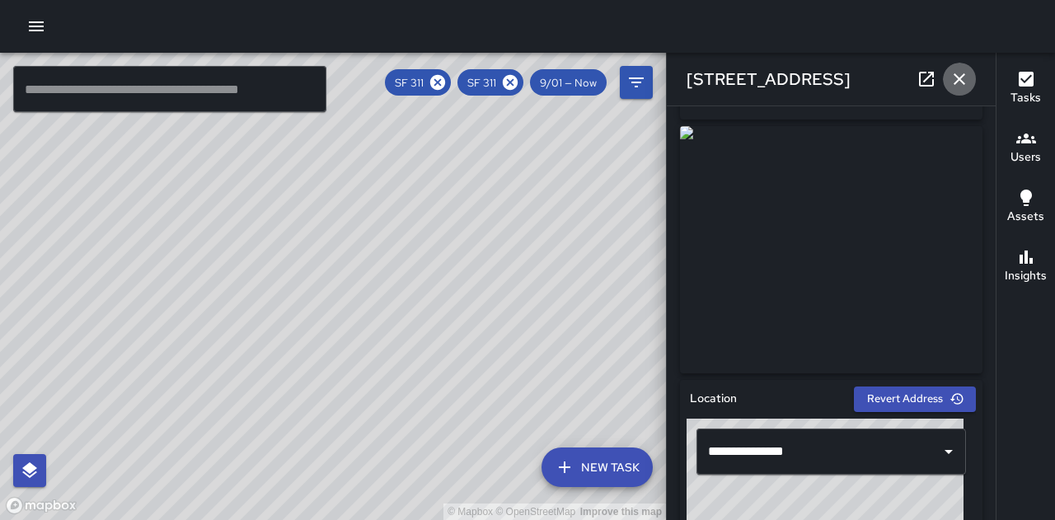
click at [575, 79] on icon "button" at bounding box center [960, 79] width 12 height 12
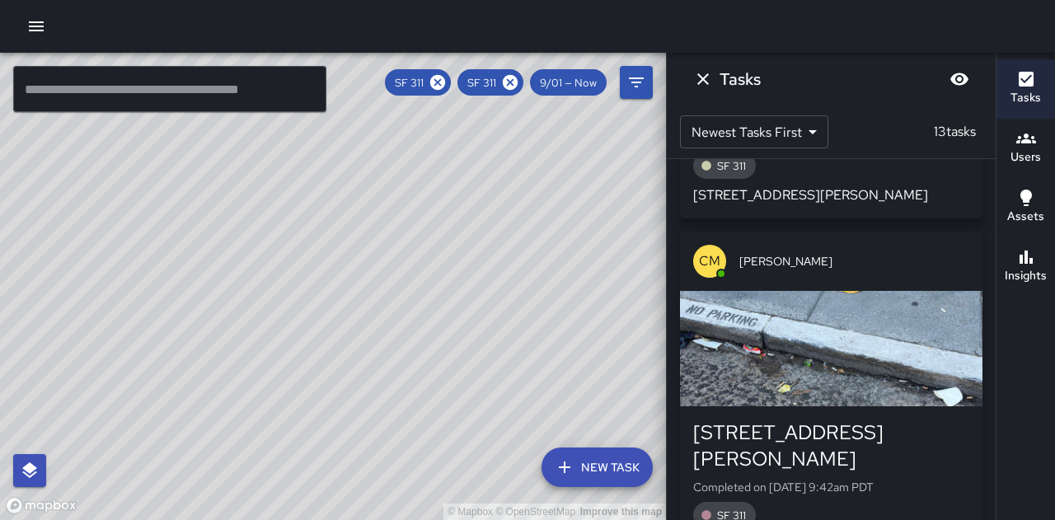
drag, startPoint x: 541, startPoint y: 263, endPoint x: 557, endPoint y: 350, distance: 88.1
click at [557, 308] on div "© Mapbox © OpenStreetMap Improve this map" at bounding box center [333, 286] width 666 height 467
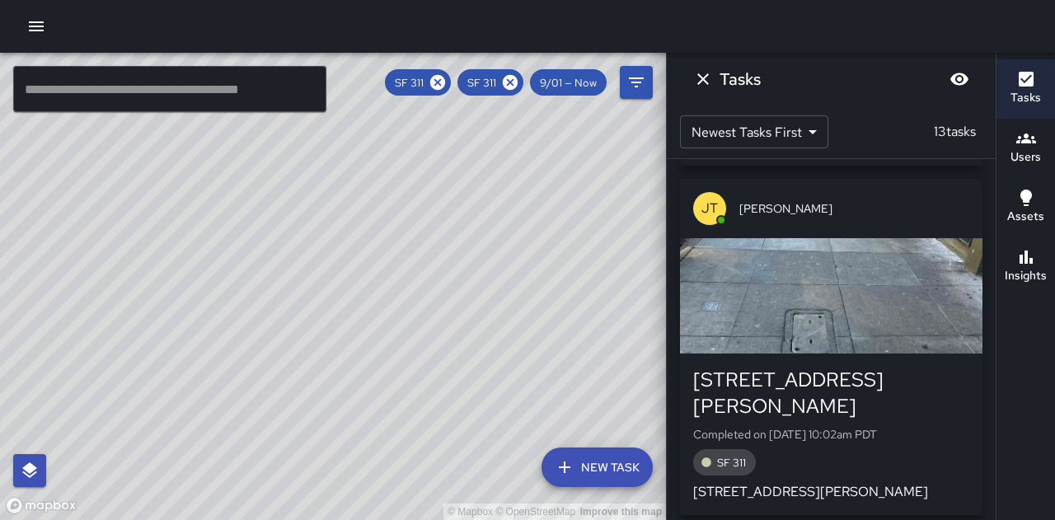
scroll to position [412, 0]
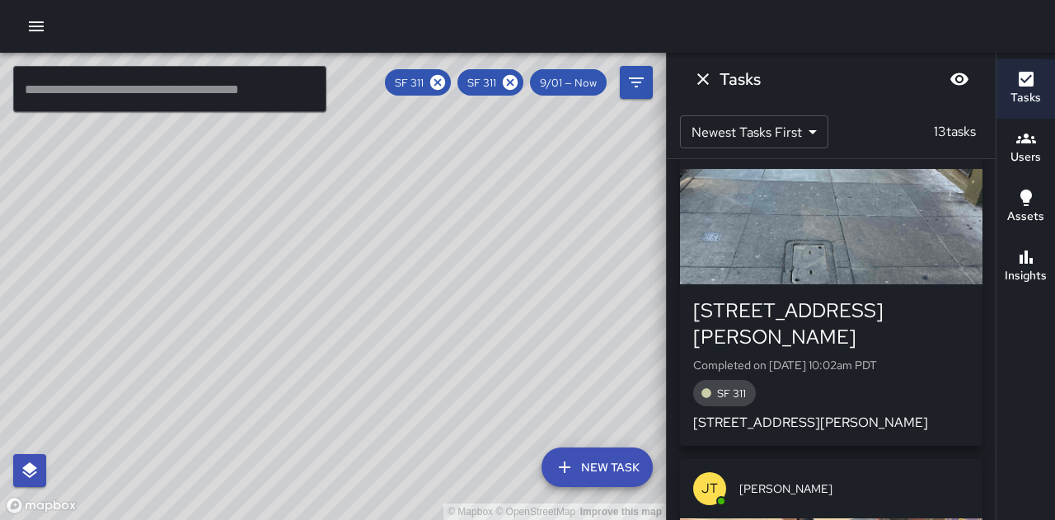
drag, startPoint x: 611, startPoint y: 378, endPoint x: 579, endPoint y: 398, distance: 38.2
drag, startPoint x: 579, startPoint y: 398, endPoint x: 542, endPoint y: 308, distance: 97.7
click at [541, 308] on div "© Mapbox © OpenStreetMap Improve this map" at bounding box center [333, 286] width 666 height 467
drag, startPoint x: 548, startPoint y: 331, endPoint x: 498, endPoint y: 294, distance: 62.0
click at [498, 294] on div "© Mapbox © OpenStreetMap Improve this map" at bounding box center [333, 286] width 666 height 467
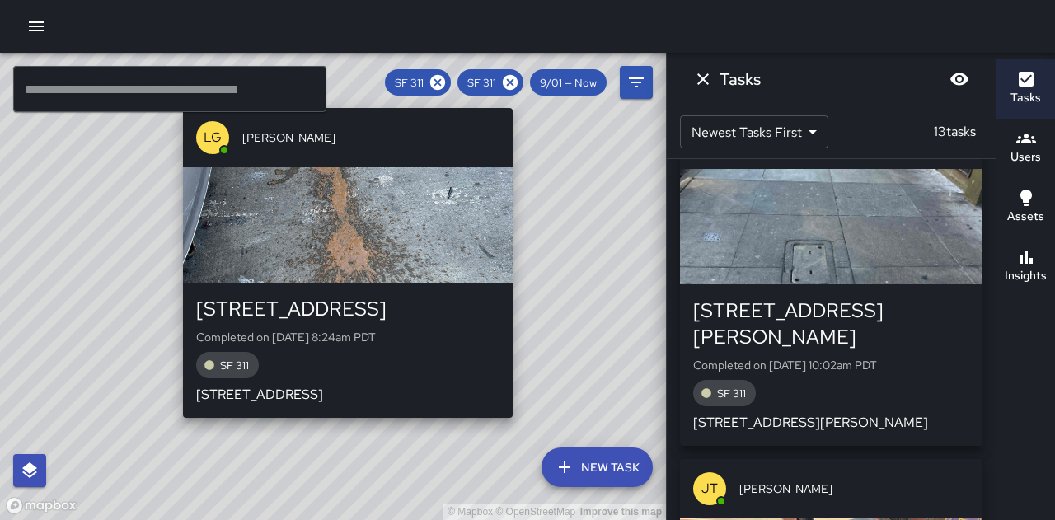
click at [424, 308] on div "SF 311" at bounding box center [347, 365] width 303 height 26
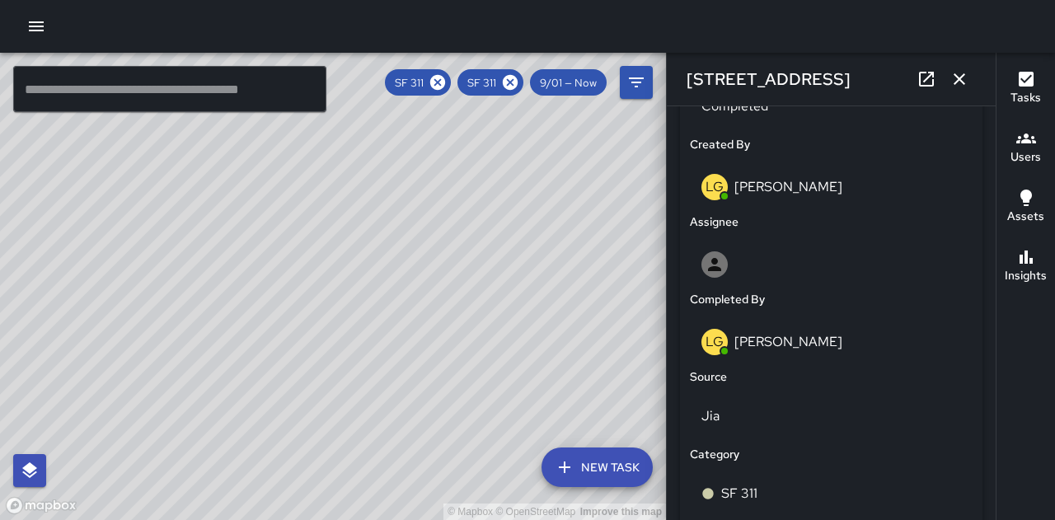
scroll to position [772, 0]
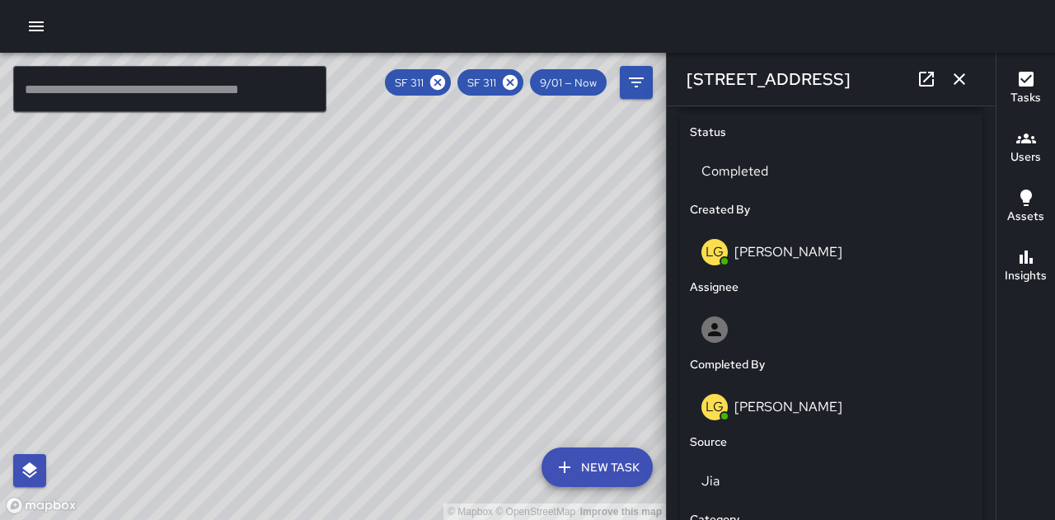
click at [575, 80] on icon "button" at bounding box center [960, 79] width 20 height 20
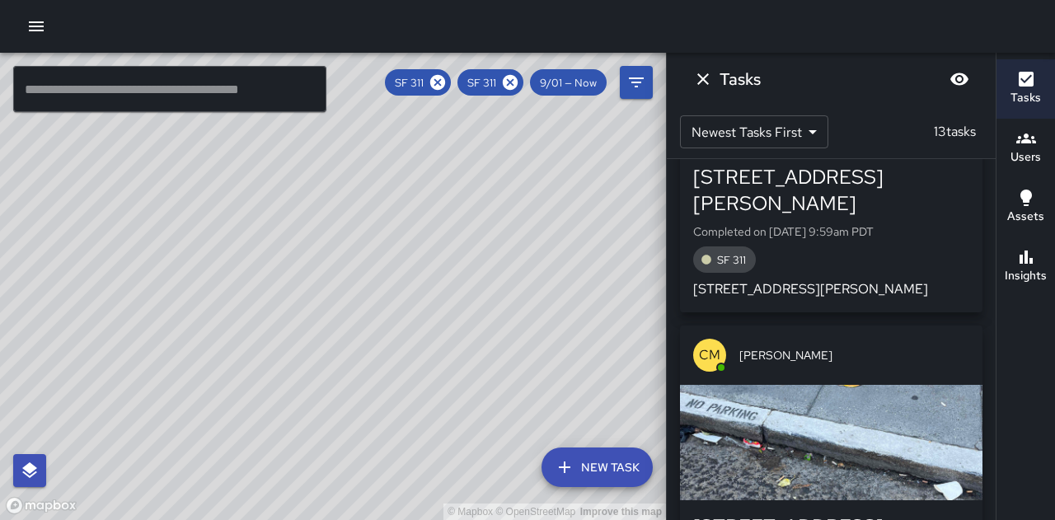
scroll to position [907, 0]
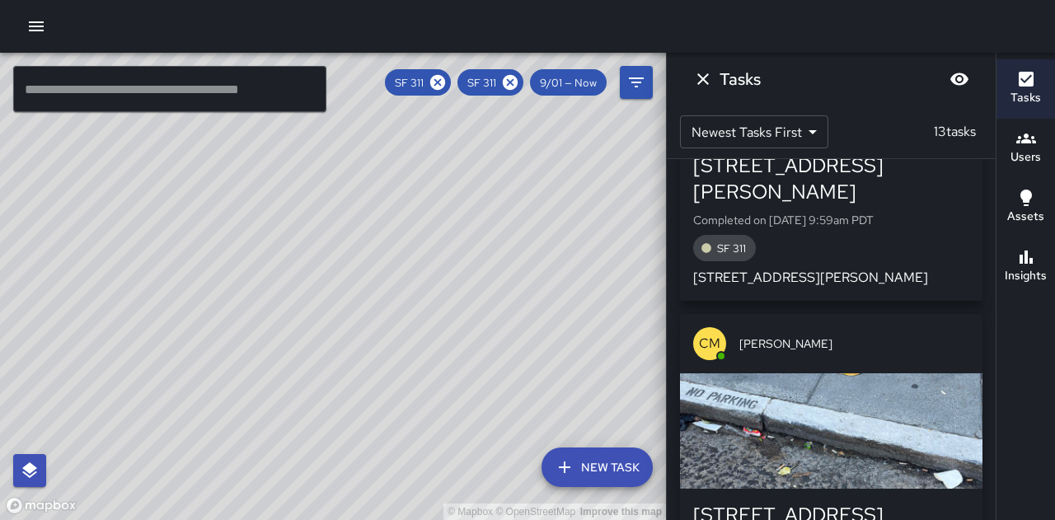
drag, startPoint x: 543, startPoint y: 297, endPoint x: 547, endPoint y: 310, distance: 13.8
click at [547, 308] on div "© Mapbox © OpenStreetMap Improve this map" at bounding box center [333, 286] width 666 height 467
drag, startPoint x: 609, startPoint y: 322, endPoint x: 606, endPoint y: 331, distance: 8.9
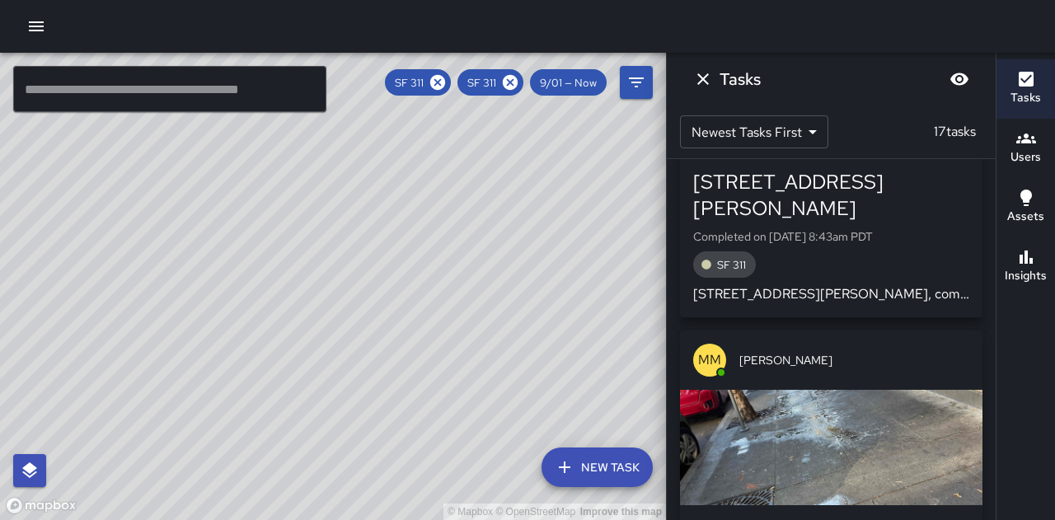
scroll to position [3878, 0]
